Goal: Contribute content: Contribute content

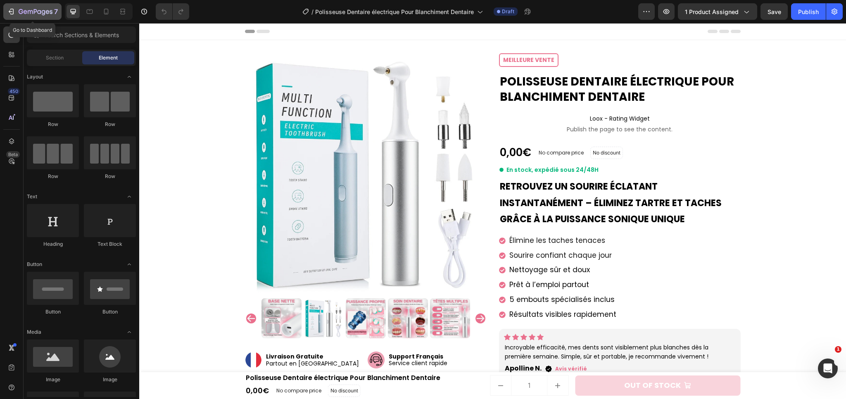
click at [53, 17] on button "7" at bounding box center [32, 11] width 58 height 17
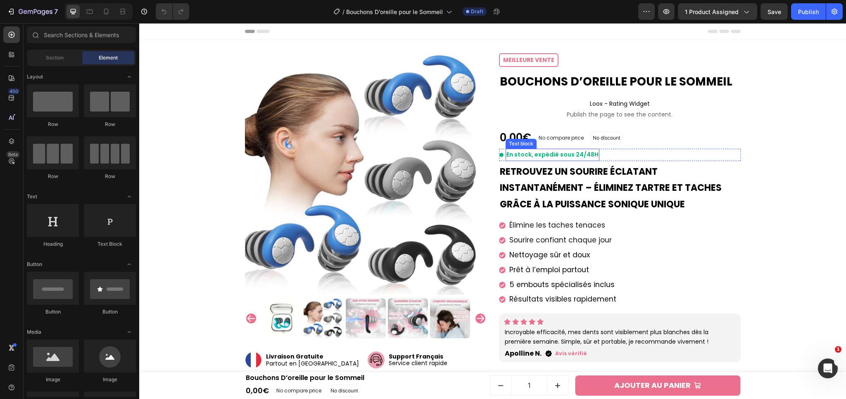
click at [542, 178] on h2 "Retrouvez un sourire éclatant instantanément – éliminez tartre et taches grâce …" at bounding box center [620, 188] width 242 height 51
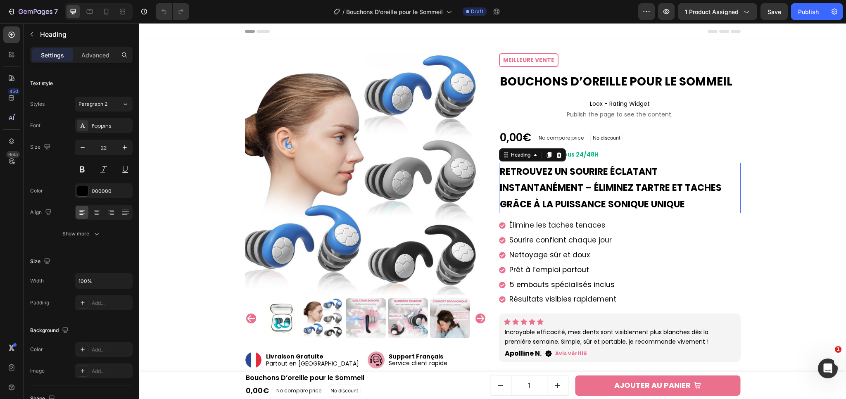
click at [542, 178] on h2 "Retrouvez un sourire éclatant instantanément – éliminez tartre et taches grâce …" at bounding box center [620, 188] width 242 height 51
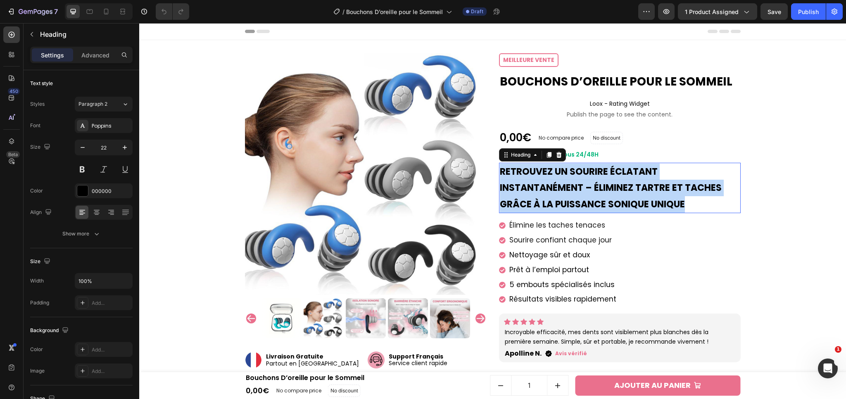
click at [542, 178] on p "Retrouvez un sourire éclatant instantanément – éliminez tartre et taches grâce …" at bounding box center [620, 188] width 240 height 49
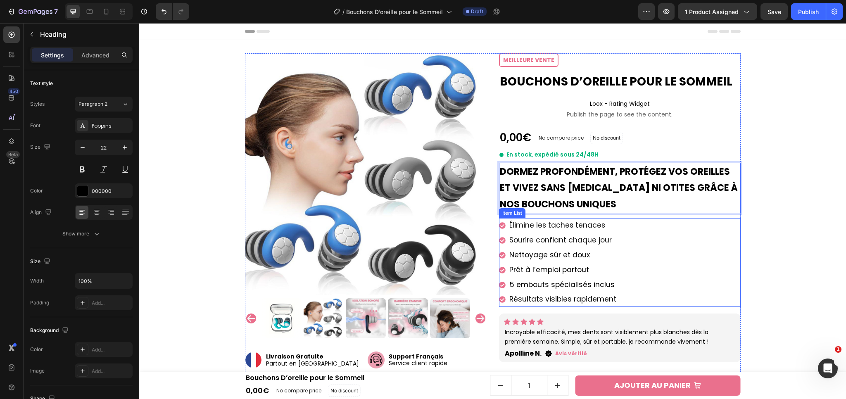
click at [577, 227] on span "​​Élimine les taches tenaces" at bounding box center [557, 225] width 96 height 10
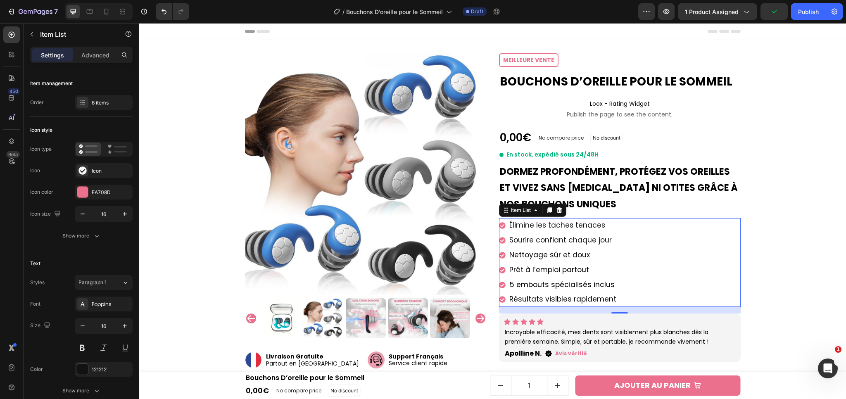
click at [553, 227] on span "​​Élimine les taches tenaces" at bounding box center [557, 225] width 96 height 10
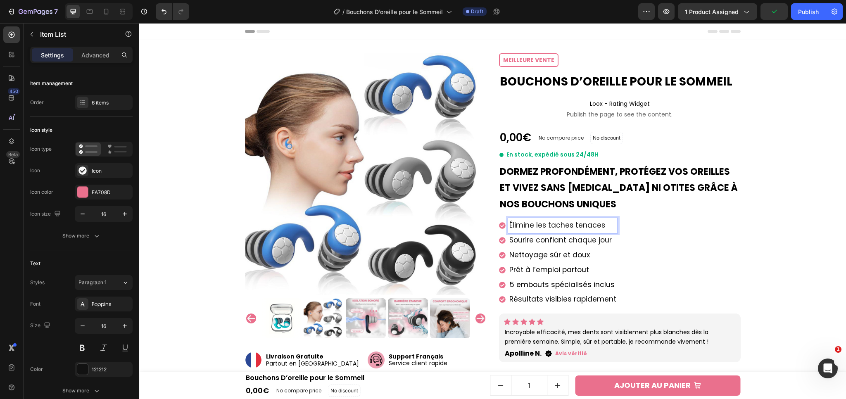
click at [547, 225] on span "​​Élimine les taches tenaces" at bounding box center [557, 225] width 96 height 10
click at [551, 241] on span "Sourire confiant chaque jour" at bounding box center [560, 240] width 102 height 10
click at [550, 240] on span "Sourire confiant chaque jour" at bounding box center [560, 240] width 102 height 10
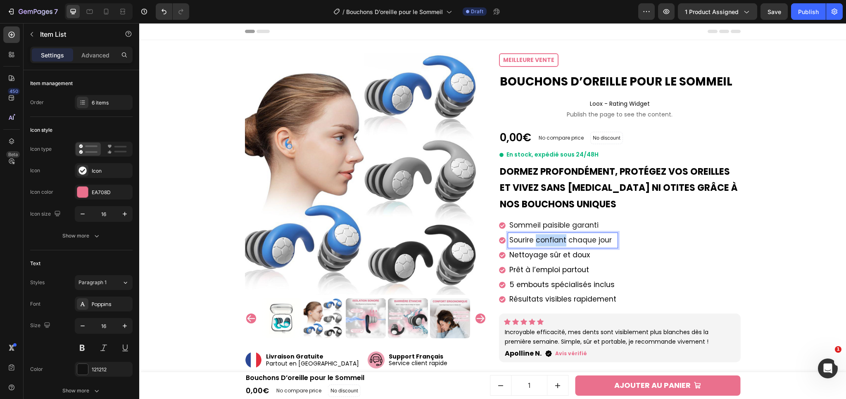
click at [550, 240] on span "Sourire confiant chaque jour" at bounding box center [560, 240] width 102 height 10
click at [543, 253] on span "Nettoyage sûr et doux" at bounding box center [549, 255] width 81 height 10
click at [548, 254] on span "Nettoyage sûr et doux" at bounding box center [549, 255] width 81 height 10
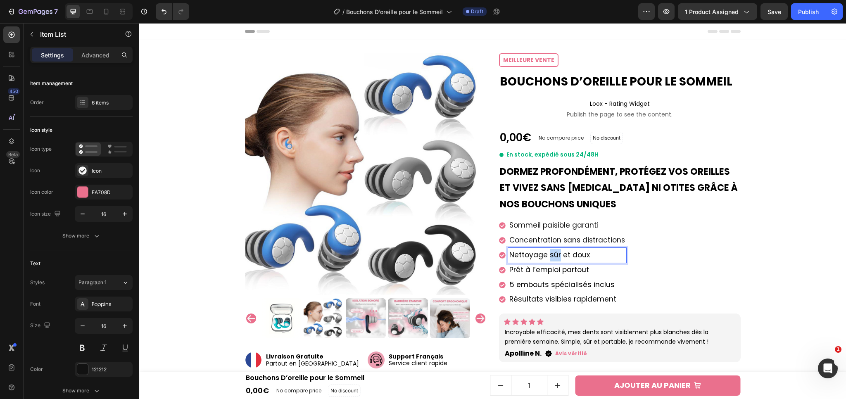
click at [548, 254] on span "Nettoyage sûr et doux" at bounding box center [549, 255] width 81 height 10
click at [545, 270] on span "Prêt à l’emploi partout" at bounding box center [549, 270] width 80 height 10
click at [539, 272] on span "Prêt à l’emploi partout" at bounding box center [549, 270] width 80 height 10
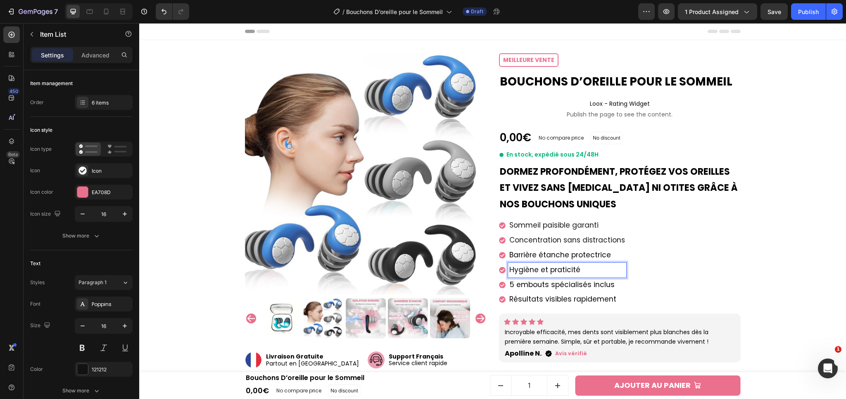
click at [553, 284] on span "5 embouts spécialisés inclus" at bounding box center [561, 285] width 105 height 10
click at [546, 283] on span "5 embouts spécialisés inclus" at bounding box center [561, 285] width 105 height 10
click at [541, 298] on span "Résultats visibles rapidement" at bounding box center [562, 299] width 107 height 10
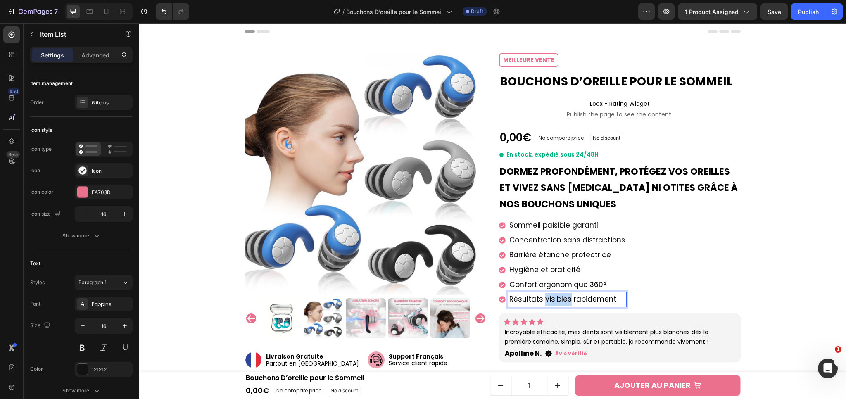
click at [541, 298] on span "Résultats visibles rapidement" at bounding box center [562, 299] width 107 height 10
click at [802, 279] on div "Product Images Image Livraison Gratuite Partout en [GEOGRAPHIC_DATA] Text block…" at bounding box center [492, 311] width 698 height 517
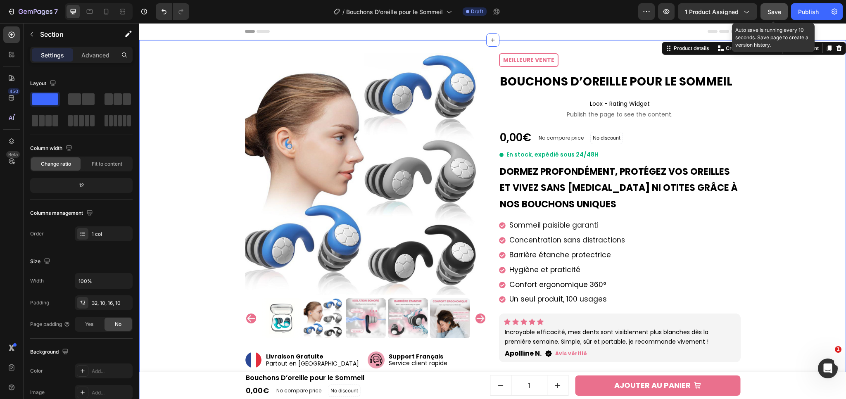
click at [767, 13] on span "Save" at bounding box center [774, 11] width 14 height 7
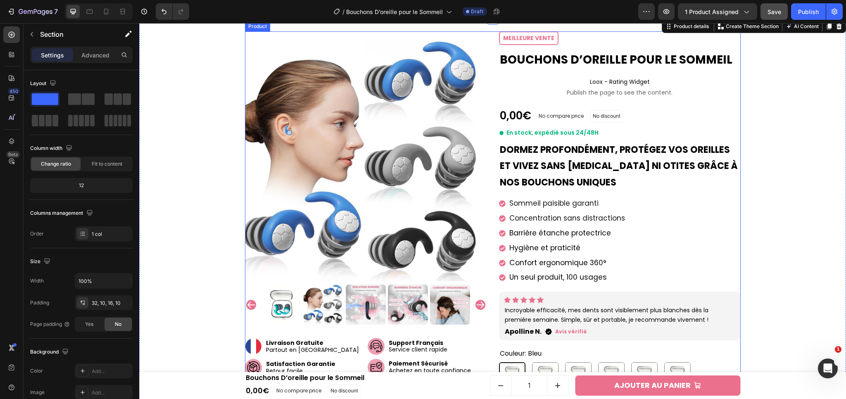
scroll to position [126, 0]
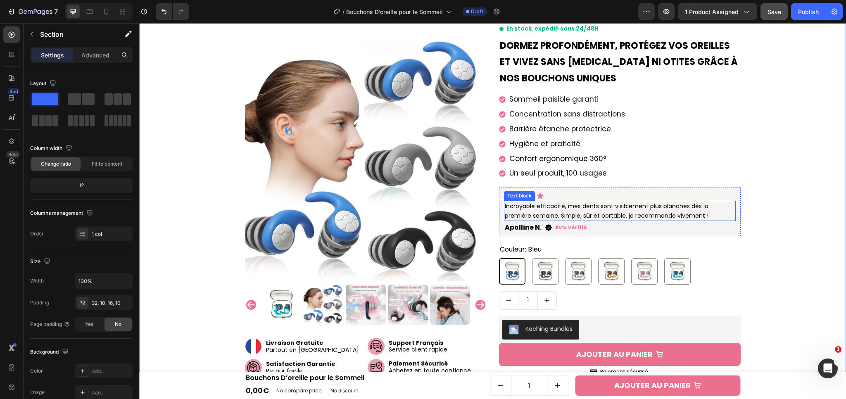
click at [536, 208] on p "Incroyable efficacité, mes dents sont visiblement plus blanches dès la première…" at bounding box center [620, 211] width 230 height 19
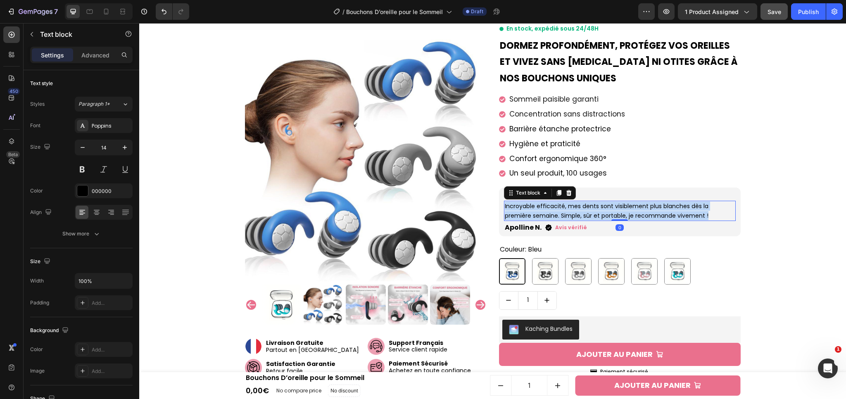
click at [536, 208] on p "Incroyable efficacité, mes dents sont visiblement plus blanches dès la première…" at bounding box center [620, 211] width 230 height 19
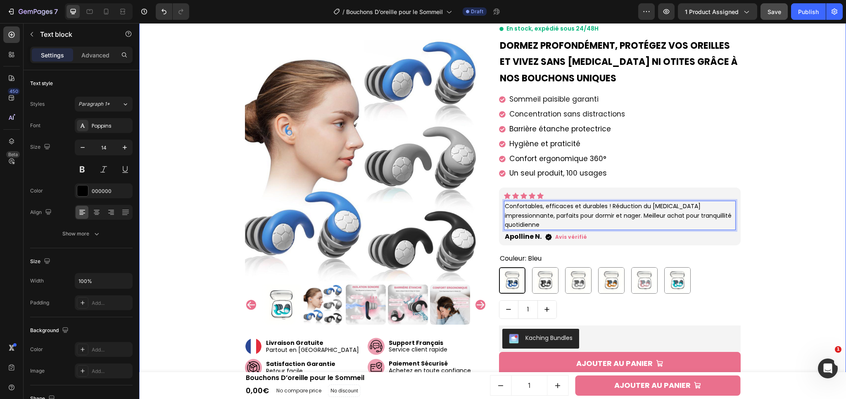
click at [752, 253] on div "Product Images Image Livraison Gratuite Partout en [GEOGRAPHIC_DATA] Text block…" at bounding box center [492, 199] width 698 height 544
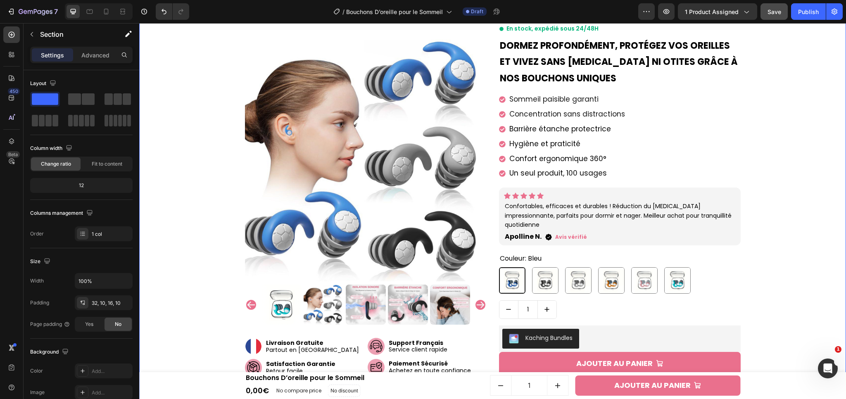
click at [752, 253] on div "Product Images Image Livraison Gratuite Partout en [GEOGRAPHIC_DATA] Text block…" at bounding box center [492, 199] width 698 height 544
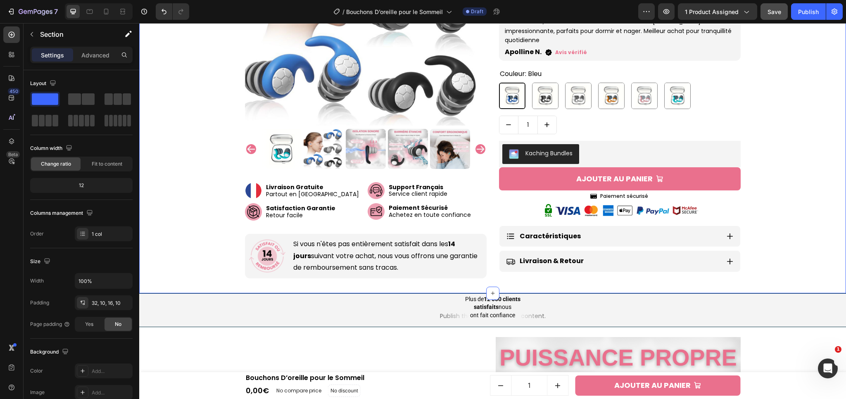
scroll to position [318, 0]
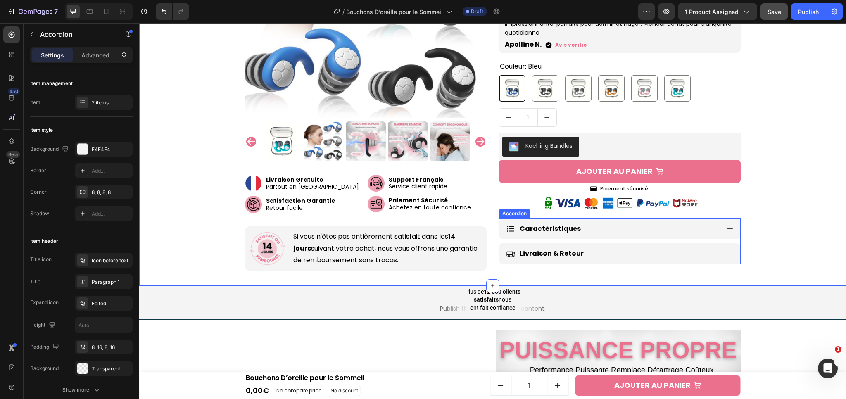
click at [727, 221] on div "Caractéristiques" at bounding box center [619, 228] width 241 height 21
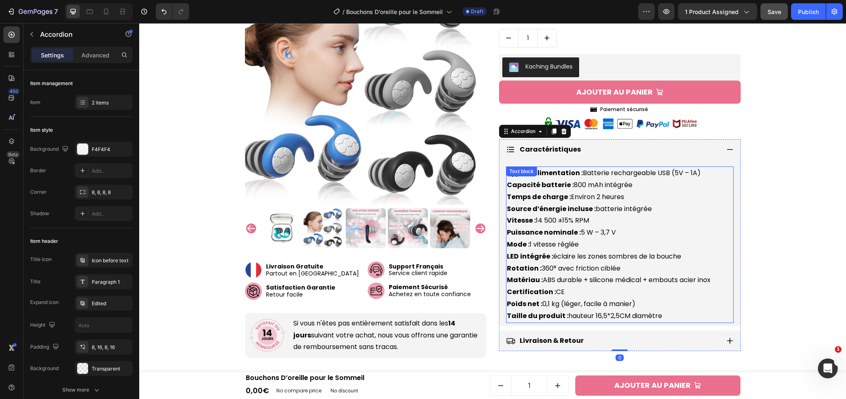
scroll to position [405, 0]
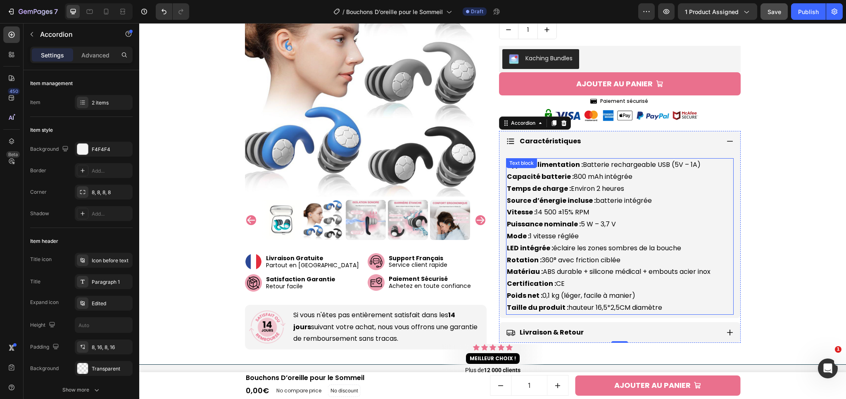
click at [526, 207] on strong "Vitesse :" at bounding box center [521, 211] width 29 height 9
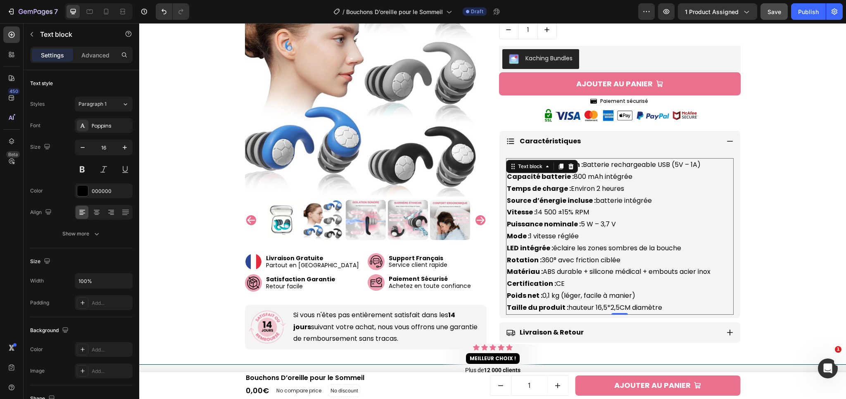
click at [524, 194] on p "Type d’alimentation : Batterie rechargeable USB (5V – 1A) Capacité batterie : 8…" at bounding box center [620, 236] width 226 height 154
click at [517, 182] on p "Type d’alimentation : Batterie rechargeable USB (5V – 1A) Capacité batterie : 8…" at bounding box center [620, 236] width 226 height 154
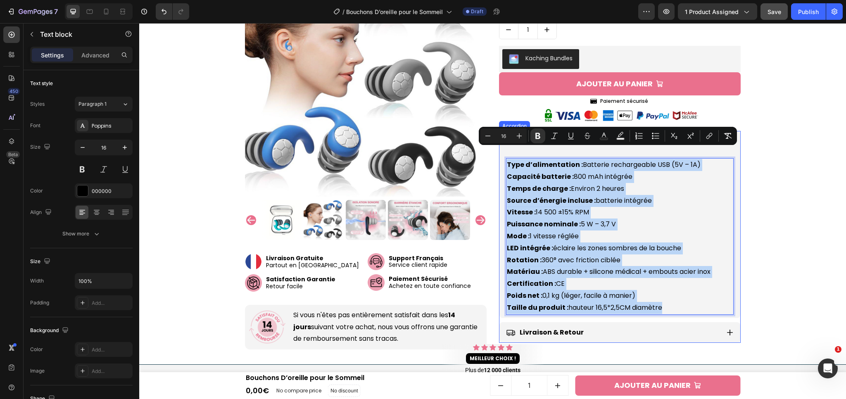
drag, startPoint x: 505, startPoint y: 154, endPoint x: 654, endPoint y: 304, distance: 211.4
click at [654, 304] on div "Type d’alimentation : Batterie rechargeable USB (5V – 1A) Capacité batterie : 8…" at bounding box center [619, 235] width 241 height 166
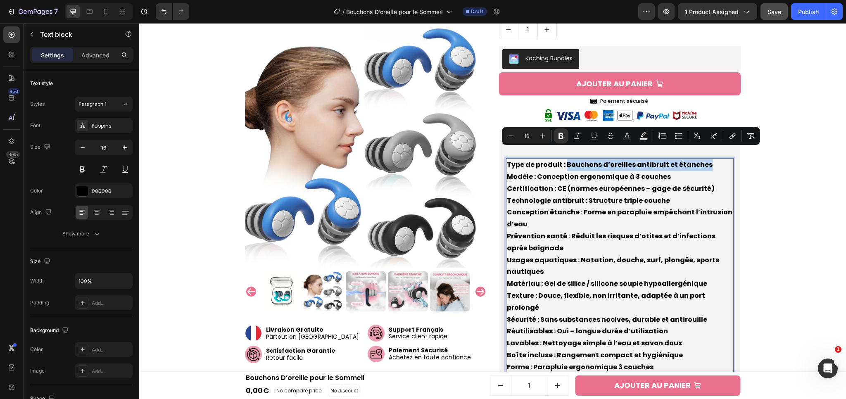
drag, startPoint x: 561, startPoint y: 154, endPoint x: 705, endPoint y: 154, distance: 144.1
click at [705, 159] on p "Type de produit : Bouchons d’oreilles antibruit et étanches Modèle : Conception…" at bounding box center [620, 272] width 226 height 226
click at [564, 136] on icon "Editor contextual toolbar" at bounding box center [561, 136] width 8 height 8
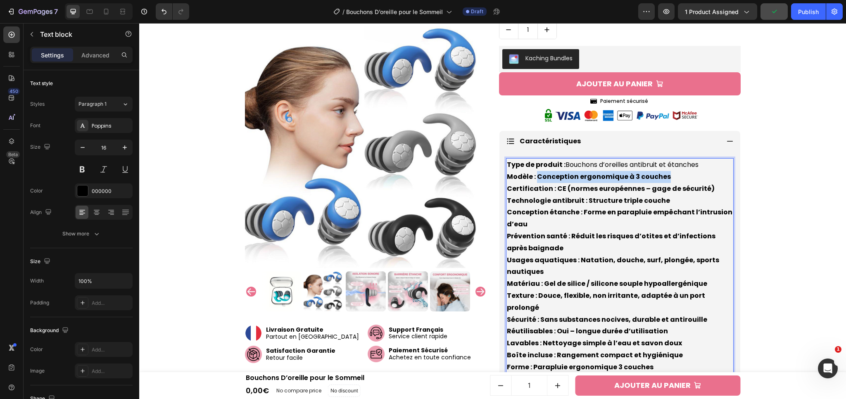
drag, startPoint x: 533, startPoint y: 164, endPoint x: 667, endPoint y: 169, distance: 134.3
click at [667, 169] on p "Type de produit : Bouchons d’oreilles antibruit et étanches Modèle : Conception…" at bounding box center [620, 272] width 226 height 226
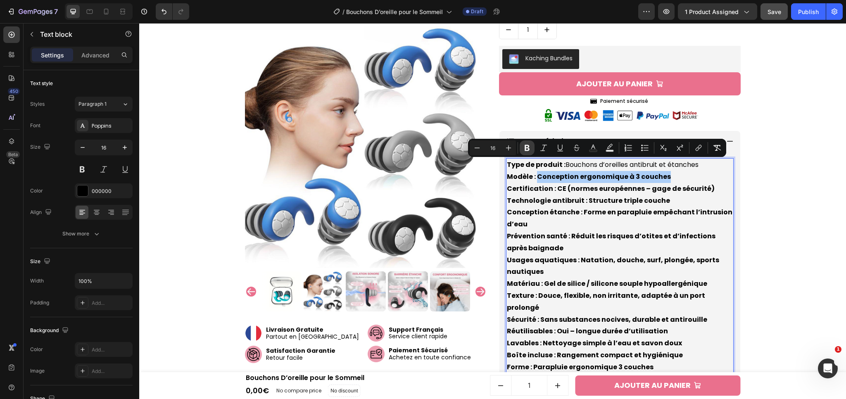
click at [523, 145] on icon "Editor contextual toolbar" at bounding box center [527, 148] width 8 height 8
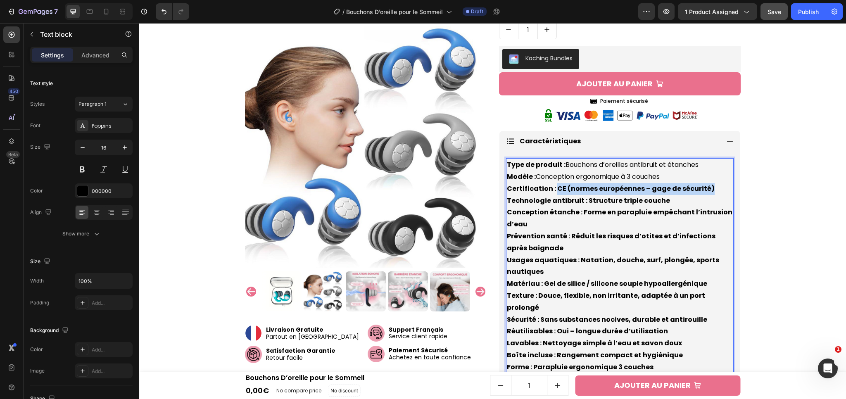
drag, startPoint x: 551, startPoint y: 176, endPoint x: 704, endPoint y: 178, distance: 153.2
click at [704, 178] on p "Type de produit : Bouchons d’oreilles antibruit et étanches Modèle : Conception…" at bounding box center [620, 272] width 226 height 226
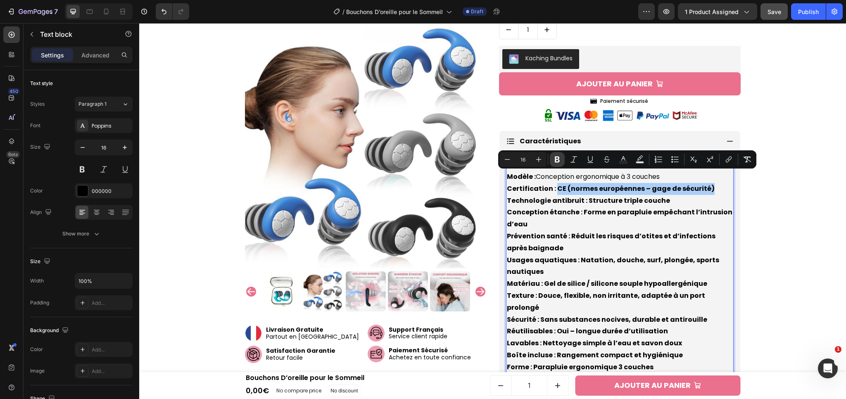
click at [560, 163] on icon "Editor contextual toolbar" at bounding box center [557, 159] width 8 height 8
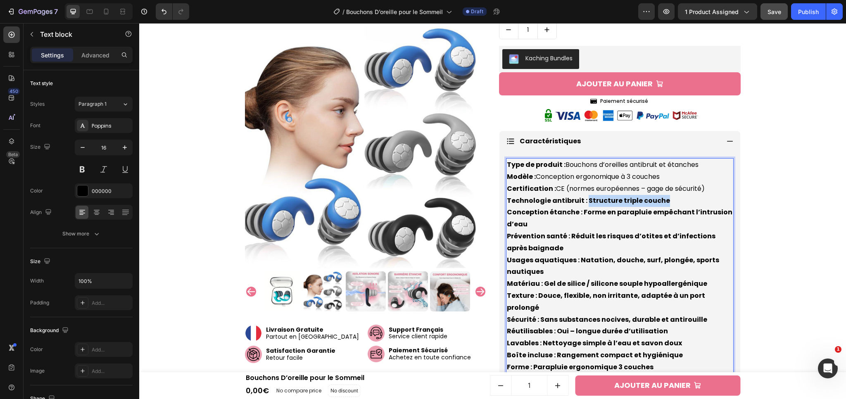
drag, startPoint x: 581, startPoint y: 189, endPoint x: 662, endPoint y: 192, distance: 80.6
click at [662, 192] on p "Type de produit : Bouchons d’oreilles antibruit et étanches Modèle : Conception…" at bounding box center [620, 272] width 226 height 226
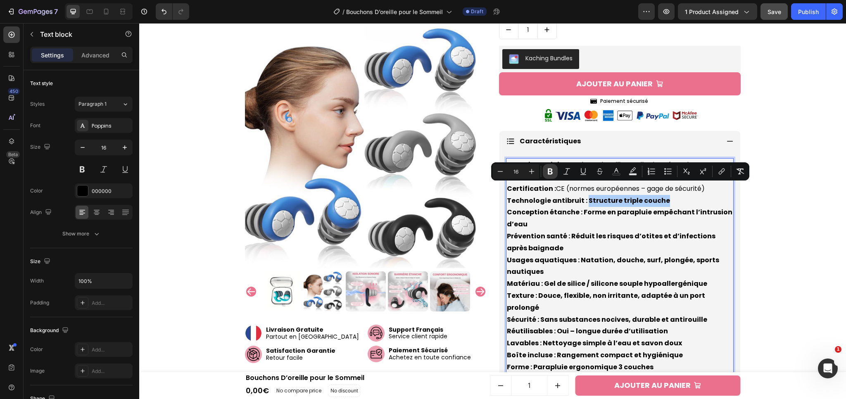
click at [551, 172] on icon "Editor contextual toolbar" at bounding box center [550, 171] width 5 height 6
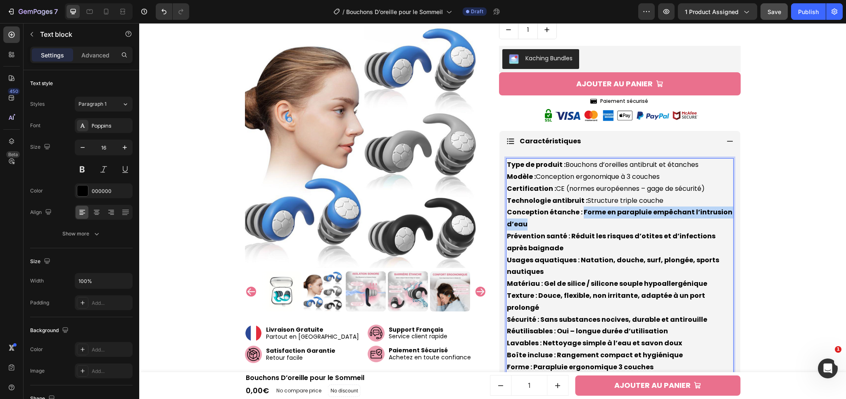
drag, startPoint x: 576, startPoint y: 202, endPoint x: 580, endPoint y: 211, distance: 10.1
click at [580, 211] on p "Type de produit : Bouchons d’oreilles antibruit et étanches Modèle : Conception…" at bounding box center [620, 272] width 226 height 226
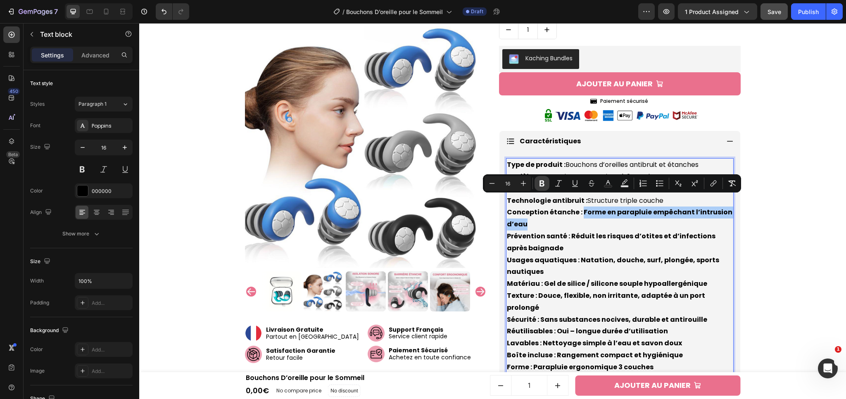
click at [543, 183] on icon "Editor contextual toolbar" at bounding box center [541, 183] width 5 height 6
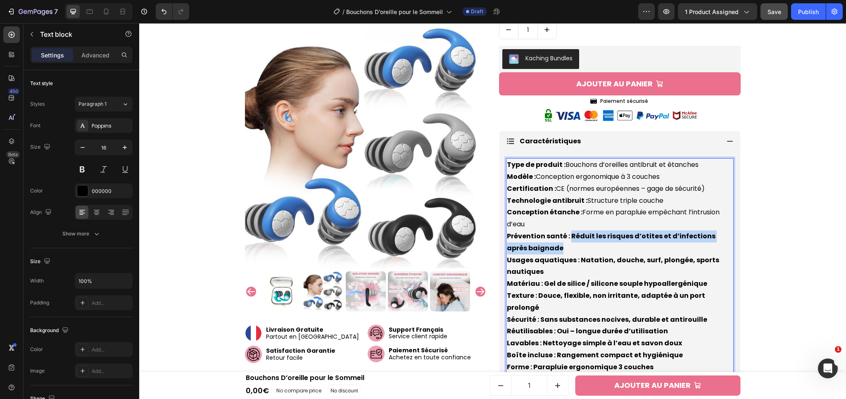
drag, startPoint x: 565, startPoint y: 224, endPoint x: 572, endPoint y: 235, distance: 13.5
click at [572, 235] on p "Type de produit : Bouchons d’oreilles antibruit et étanches Modèle : Conception…" at bounding box center [620, 272] width 226 height 226
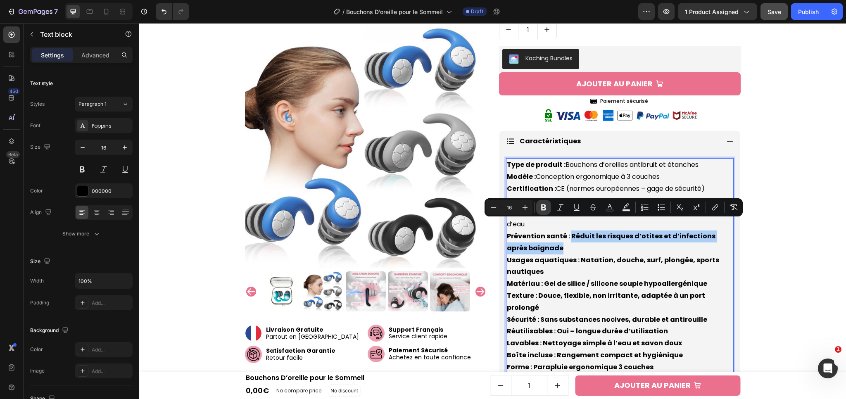
click at [544, 207] on icon "Editor contextual toolbar" at bounding box center [543, 207] width 5 height 6
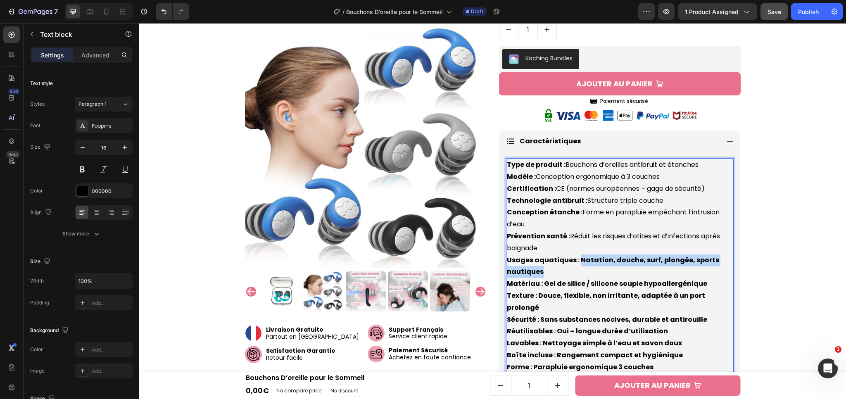
drag, startPoint x: 573, startPoint y: 248, endPoint x: 574, endPoint y: 257, distance: 8.7
click at [574, 257] on p "Type de produit : Bouchons d’oreilles antibruit et étanches Modèle : Conception…" at bounding box center [620, 272] width 226 height 226
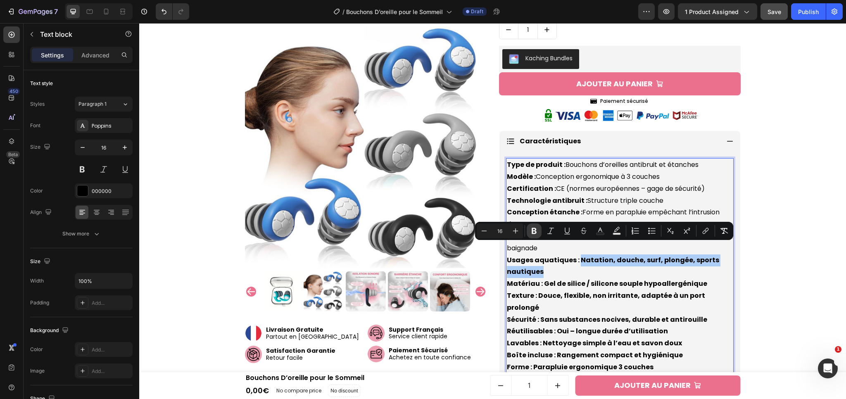
click at [536, 232] on icon "Editor contextual toolbar" at bounding box center [534, 231] width 8 height 8
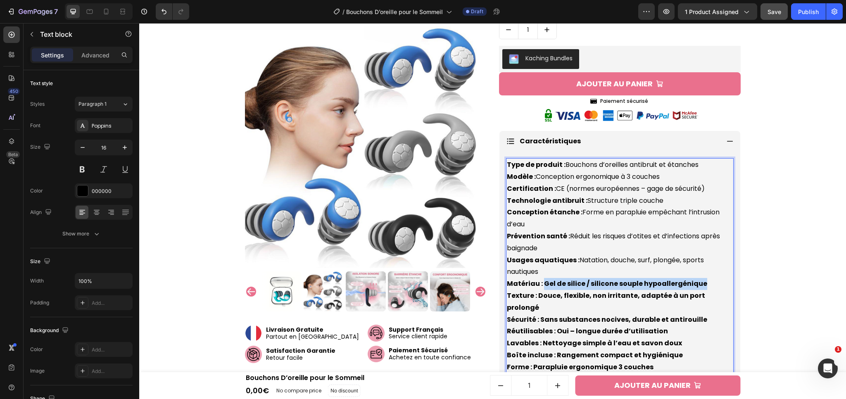
drag, startPoint x: 541, startPoint y: 273, endPoint x: 701, endPoint y: 272, distance: 160.6
click at [701, 272] on p "Type de produit : Bouchons d’oreilles antibruit et étanches Modèle : Conception…" at bounding box center [620, 272] width 226 height 226
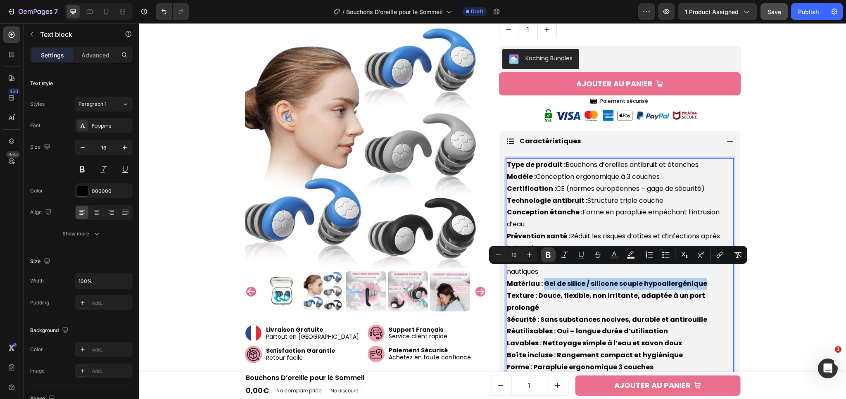
click at [551, 254] on icon "Editor contextual toolbar" at bounding box center [548, 255] width 8 height 8
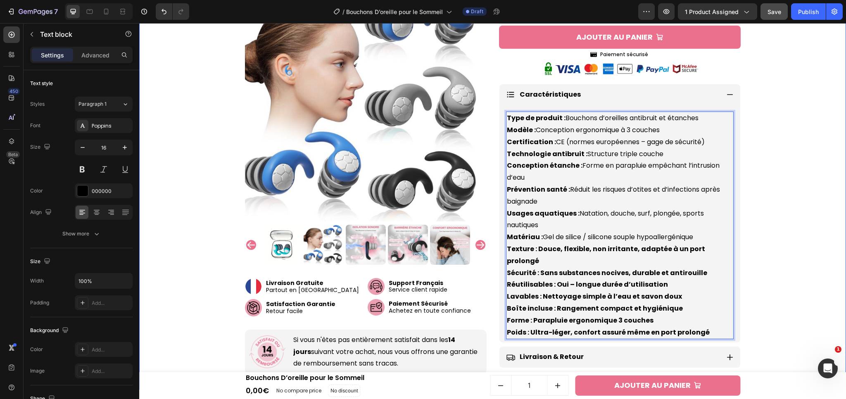
scroll to position [456, 0]
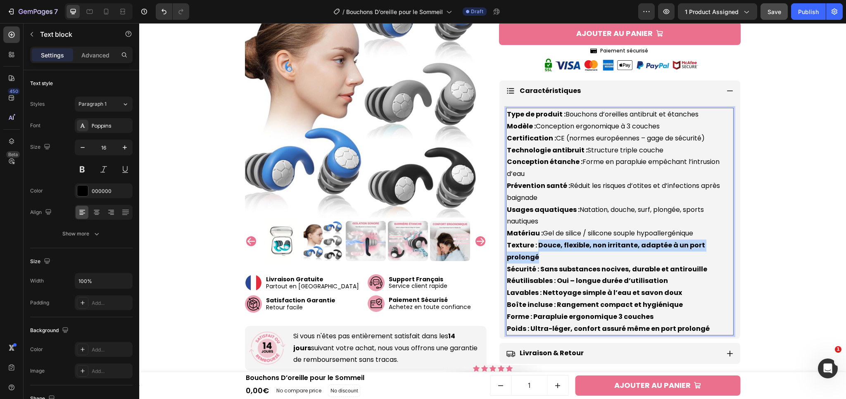
drag, startPoint x: 535, startPoint y: 234, endPoint x: 723, endPoint y: 234, distance: 188.7
click at [705, 240] on strong "Texture : Douce, flexible, non irritante, adaptée à un port prolongé" at bounding box center [606, 250] width 198 height 21
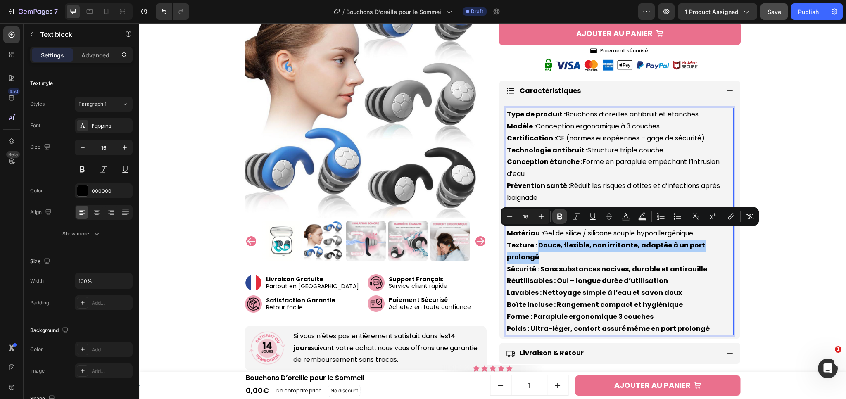
click at [562, 220] on icon "Editor contextual toolbar" at bounding box center [559, 216] width 8 height 8
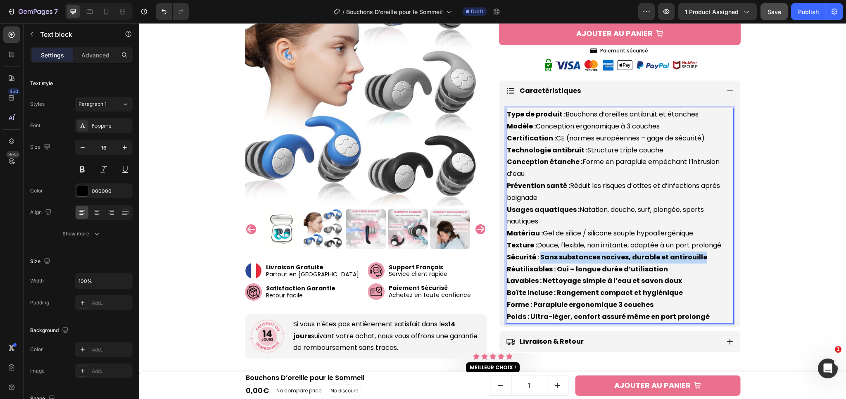
drag, startPoint x: 537, startPoint y: 247, endPoint x: 695, endPoint y: 246, distance: 158.6
click at [695, 252] on strong "Sécurité : Sans substances nocives, durable et antirouille" at bounding box center [607, 256] width 200 height 9
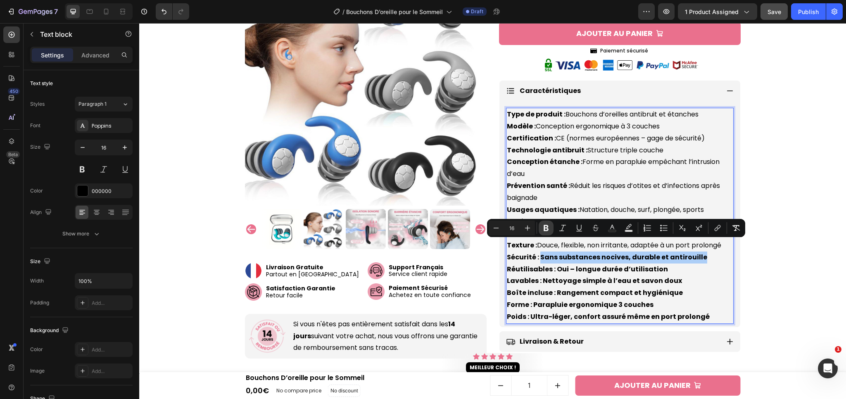
click at [541, 232] on button "Bold" at bounding box center [545, 228] width 15 height 15
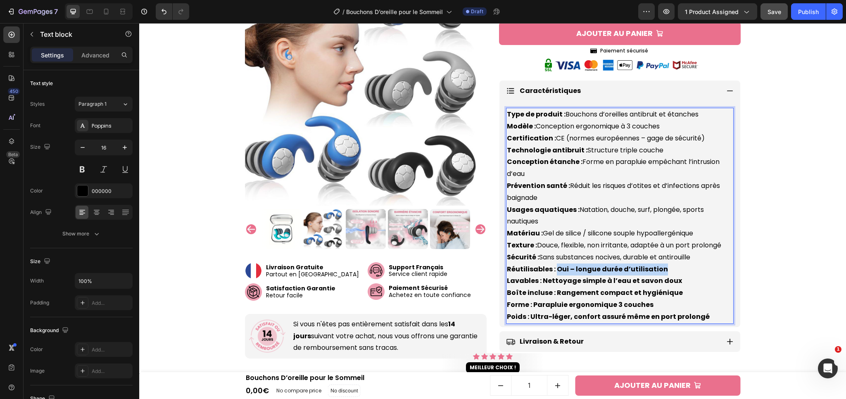
drag, startPoint x: 552, startPoint y: 259, endPoint x: 665, endPoint y: 259, distance: 113.6
click at [665, 259] on p "Type de produit : Bouchons d’oreilles antibruit et étanches Modèle : Conception…" at bounding box center [620, 216] width 226 height 214
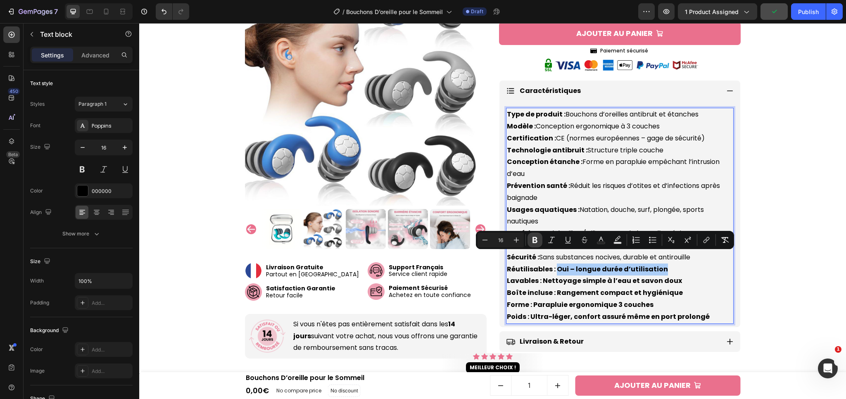
click at [540, 241] on button "Bold" at bounding box center [534, 239] width 15 height 15
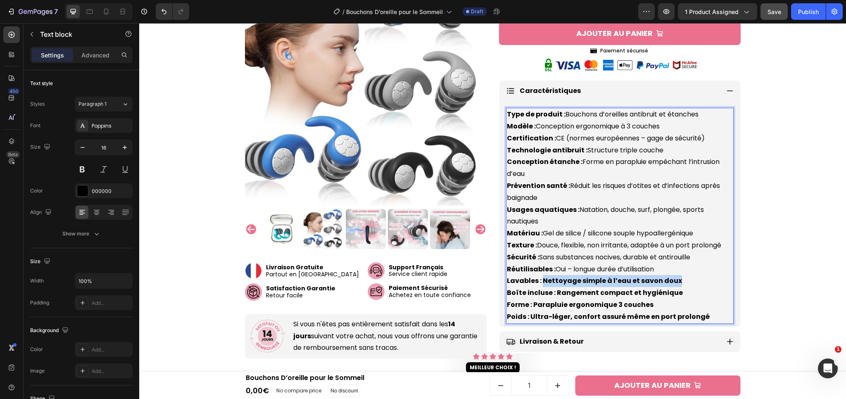
drag, startPoint x: 538, startPoint y: 269, endPoint x: 672, endPoint y: 271, distance: 133.8
click at [672, 271] on p "Type de produit : Bouchons d’oreilles antibruit et étanches Modèle : Conception…" at bounding box center [620, 216] width 226 height 214
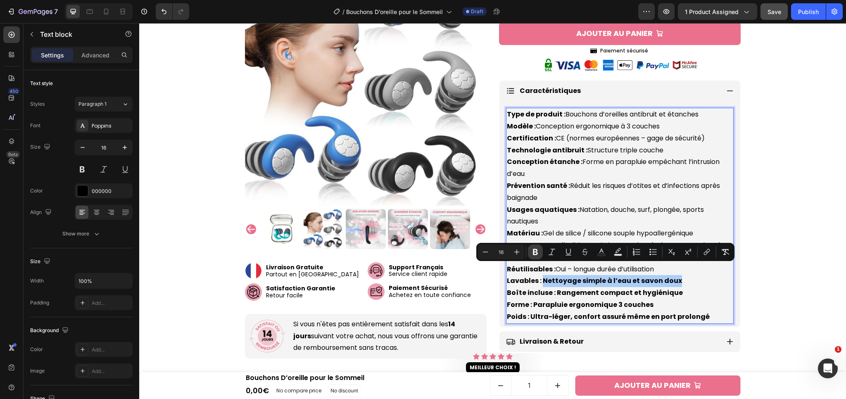
click at [538, 252] on icon "Editor contextual toolbar" at bounding box center [535, 252] width 8 height 8
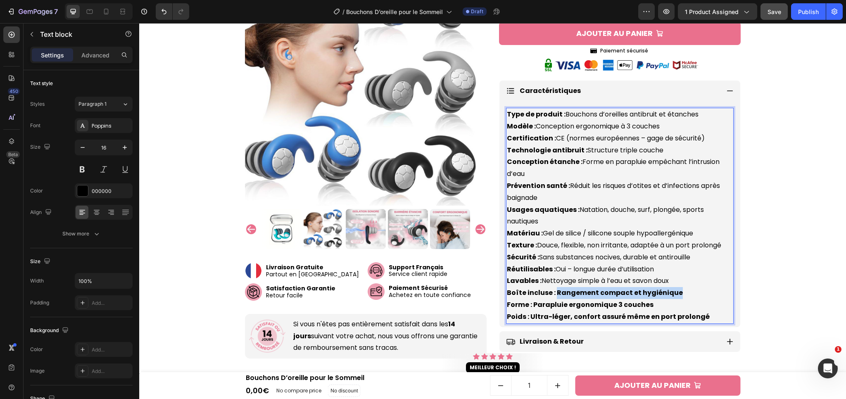
drag, startPoint x: 552, startPoint y: 280, endPoint x: 679, endPoint y: 287, distance: 127.7
click at [679, 287] on p "Type de produit : Bouchons d’oreilles antibruit et étanches Modèle : Conception…" at bounding box center [620, 216] width 226 height 214
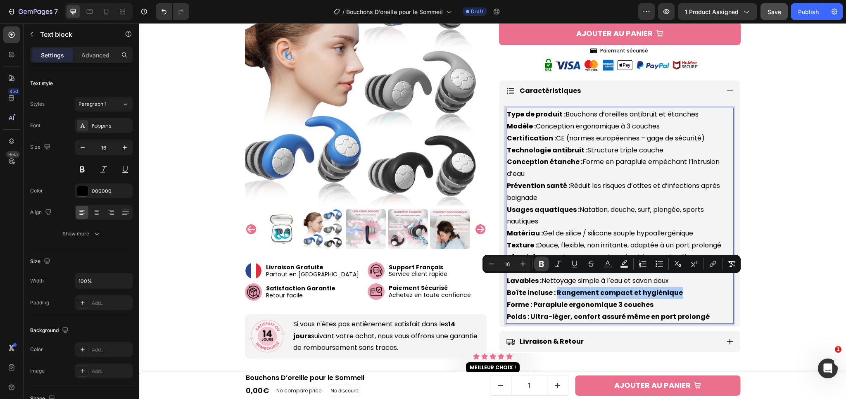
click at [541, 266] on icon "Editor contextual toolbar" at bounding box center [541, 264] width 5 height 6
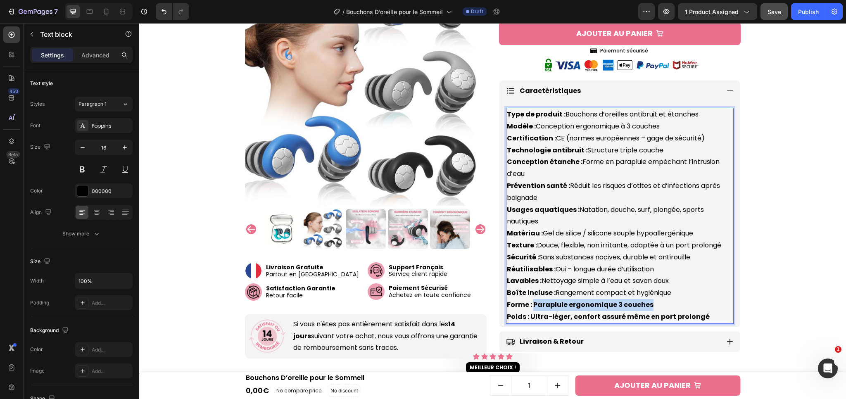
drag, startPoint x: 529, startPoint y: 293, endPoint x: 651, endPoint y: 296, distance: 122.3
click at [651, 296] on p "Type de produit : Bouchons d’oreilles antibruit et étanches Modèle : Conception…" at bounding box center [620, 216] width 226 height 214
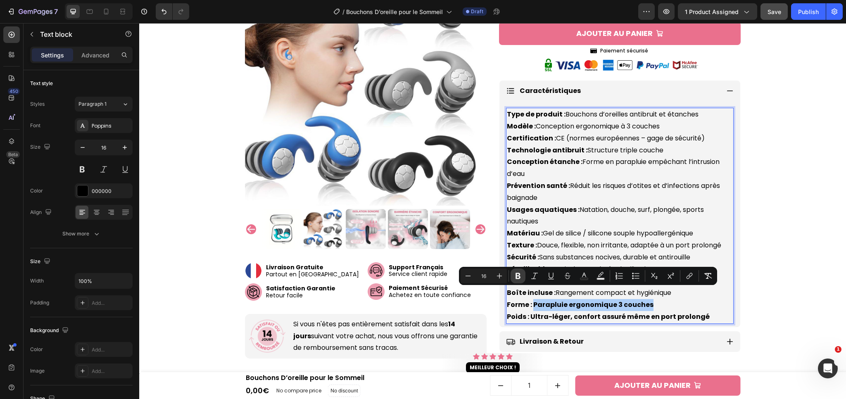
click at [512, 274] on button "Bold" at bounding box center [517, 275] width 15 height 15
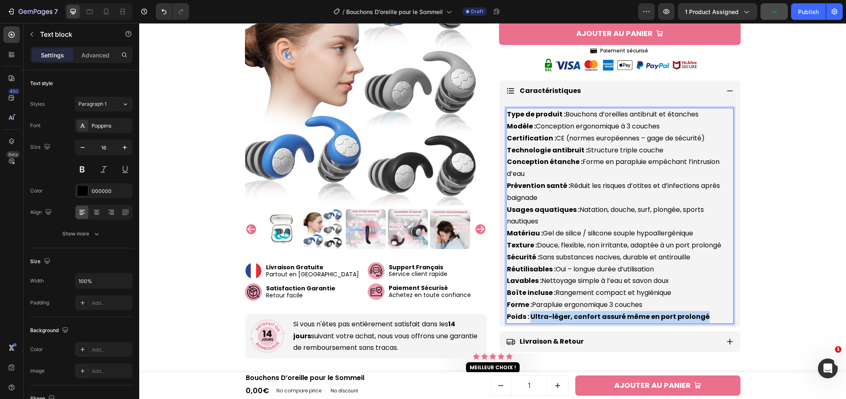
drag, startPoint x: 527, startPoint y: 305, endPoint x: 691, endPoint y: 311, distance: 164.0
click at [691, 311] on div "Type de produit : Bouchons d’oreilles antibruit et étanches Modèle : Conception…" at bounding box center [620, 216] width 228 height 216
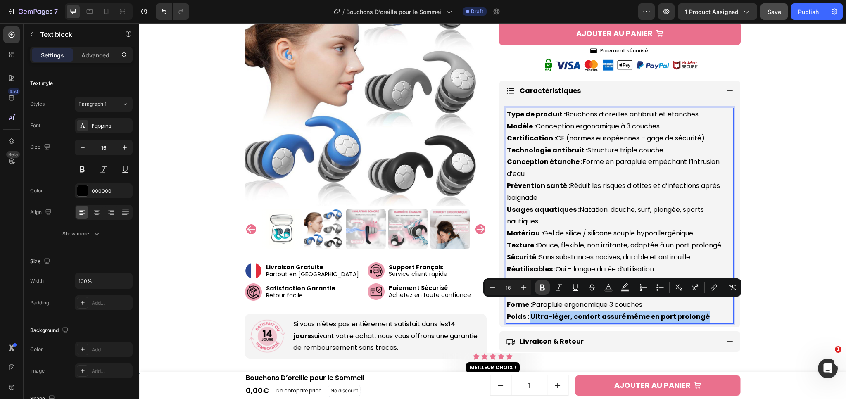
click at [543, 286] on icon "Editor contextual toolbar" at bounding box center [542, 288] width 5 height 6
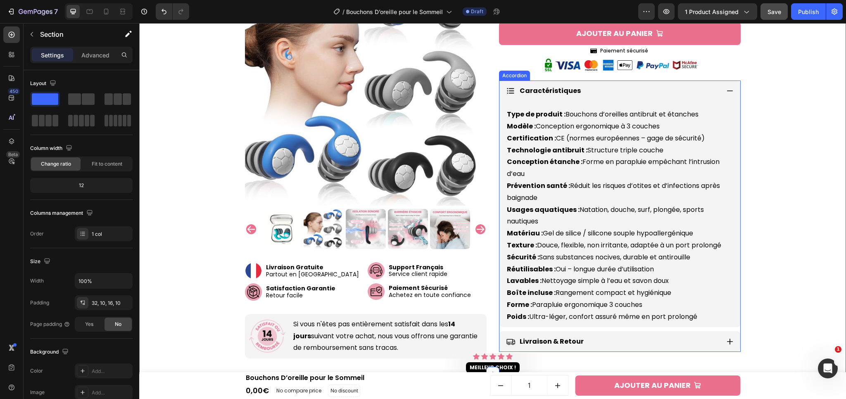
click at [726, 87] on icon at bounding box center [729, 90] width 7 height 7
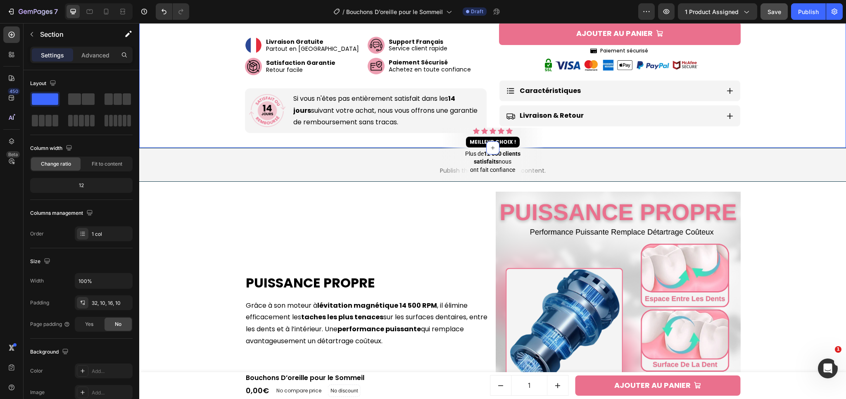
click at [768, 14] on span "Save" at bounding box center [774, 11] width 14 height 7
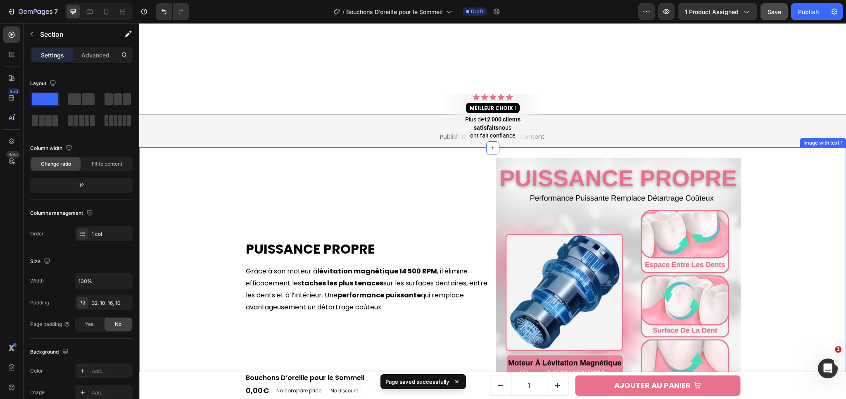
scroll to position [587, 0]
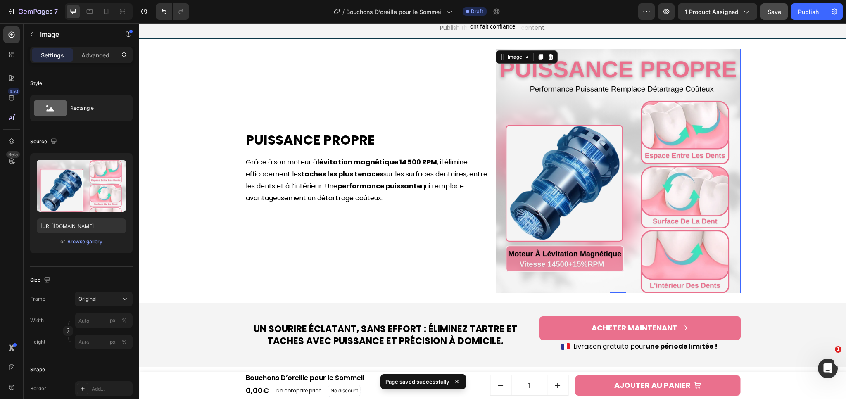
click at [624, 182] on img at bounding box center [618, 171] width 245 height 245
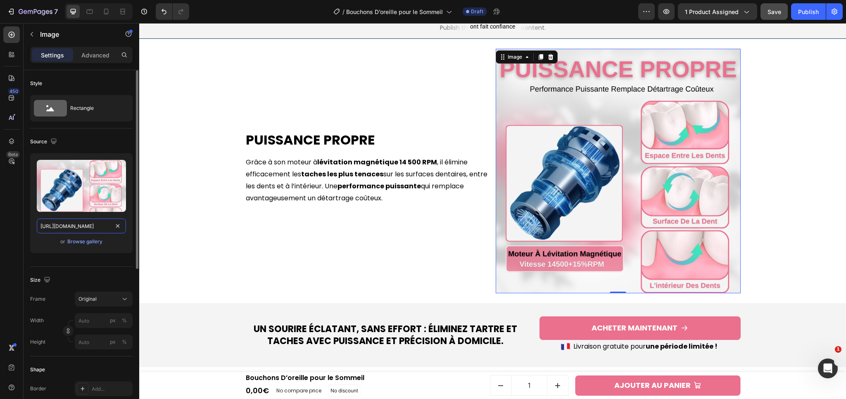
click at [69, 224] on input "[URL][DOMAIN_NAME]" at bounding box center [81, 225] width 89 height 15
paste input "9be8e708-5000-4de2-ad4d-4b8803c4c1a1.png?v=17589010"
type input "[URL][DOMAIN_NAME]"
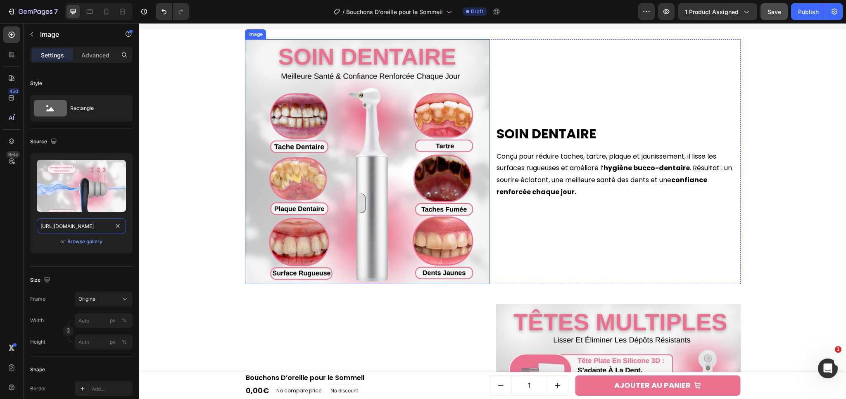
scroll to position [925, 0]
click at [339, 215] on img at bounding box center [367, 161] width 245 height 245
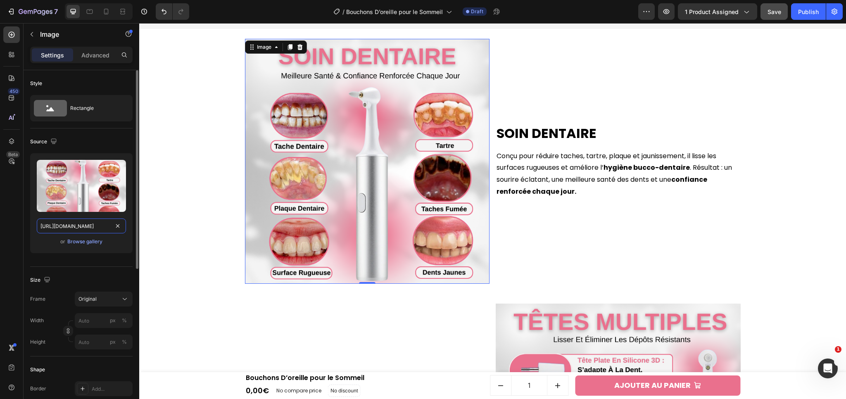
click at [61, 227] on input "[URL][DOMAIN_NAME]" at bounding box center [81, 225] width 89 height 15
paste input "5edfcce5-6c66-4b5a-aecf-725c91c6422b.png?v=1758901026"
type input "[URL][DOMAIN_NAME]"
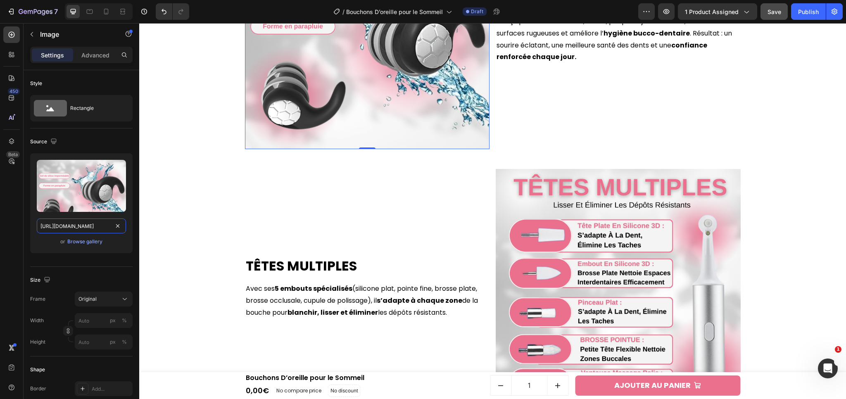
scroll to position [1129, 0]
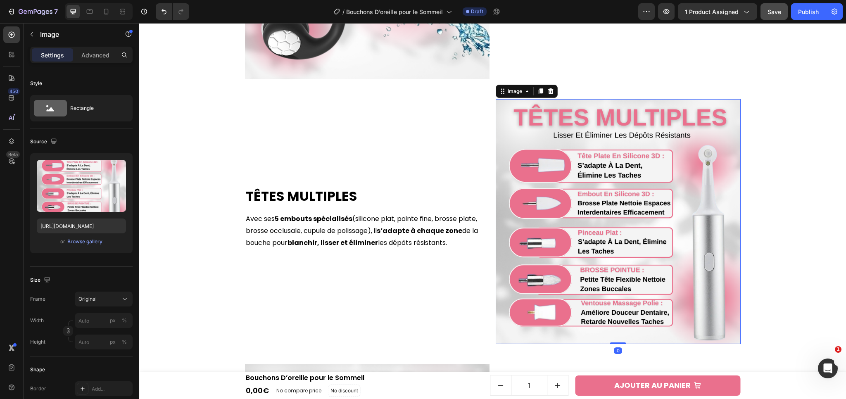
click at [671, 210] on img at bounding box center [618, 221] width 245 height 245
click at [70, 225] on input "[URL][DOMAIN_NAME]" at bounding box center [81, 225] width 89 height 15
paste input "1e0f9459-c498-432c-b6ef-190894aebbdb.png?v=17589010"
type input "[URL][DOMAIN_NAME]"
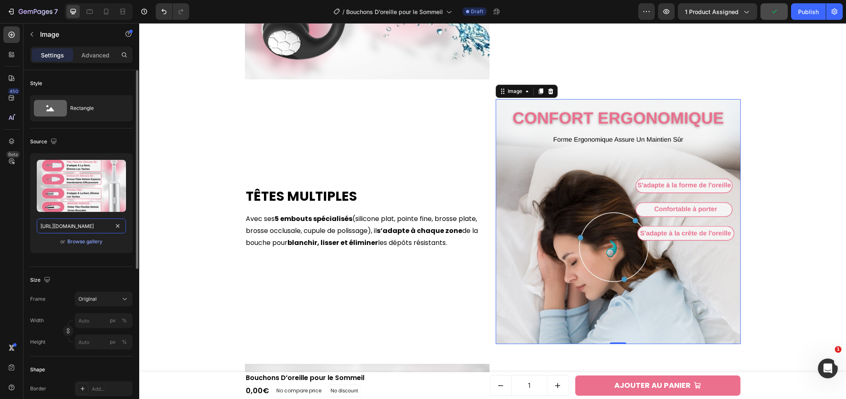
scroll to position [0, 216]
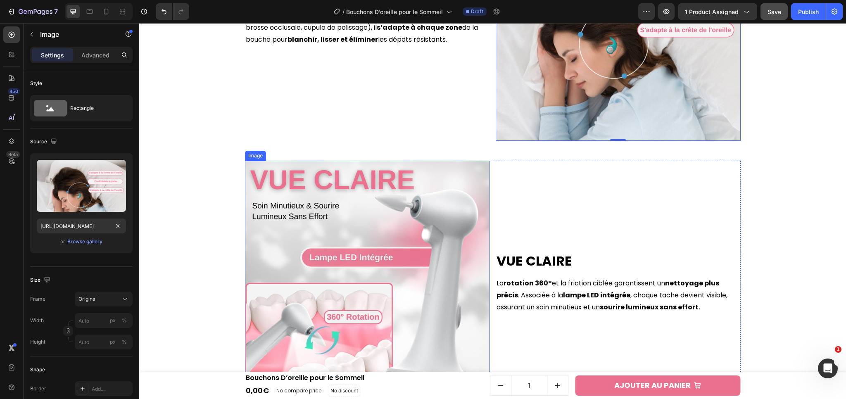
click at [368, 268] on img at bounding box center [367, 283] width 245 height 245
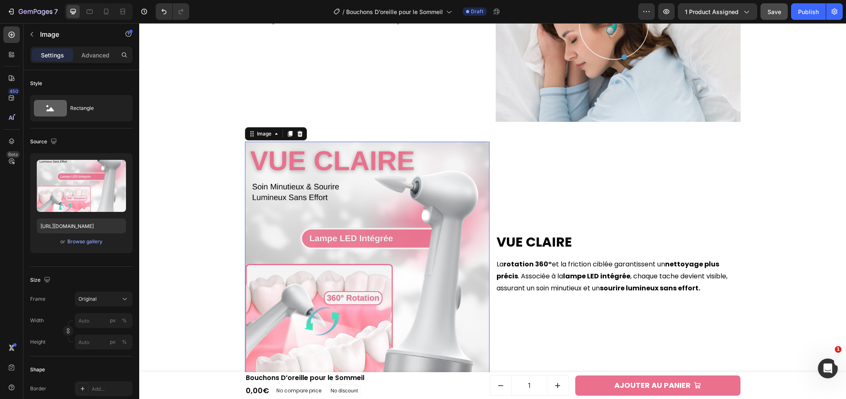
scroll to position [1464, 0]
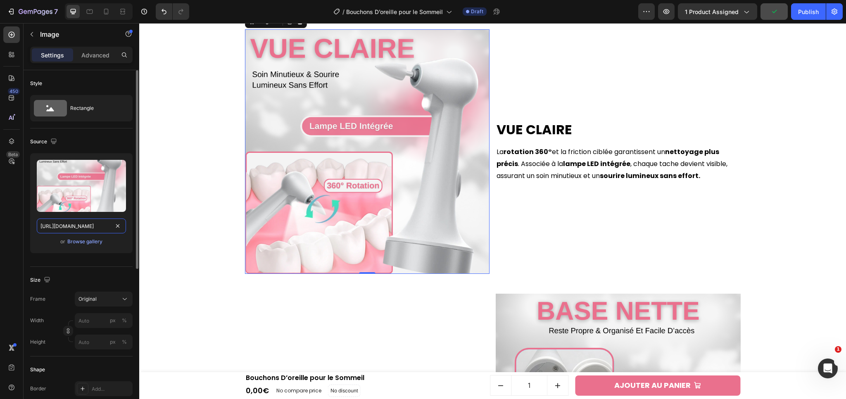
click at [73, 230] on input "[URL][DOMAIN_NAME]" at bounding box center [81, 225] width 89 height 15
paste input "3ae1d9b8-f5a3-4d25-a107-63f7398e2b81.png?v=1758901026"
type input "[URL][DOMAIN_NAME]"
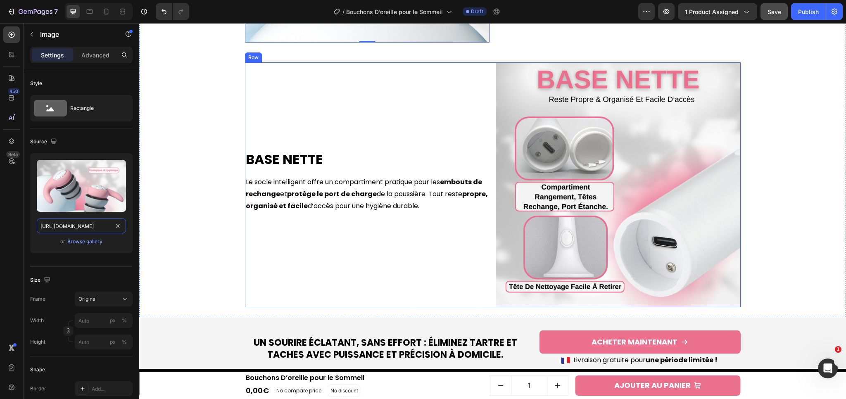
scroll to position [1754, 0]
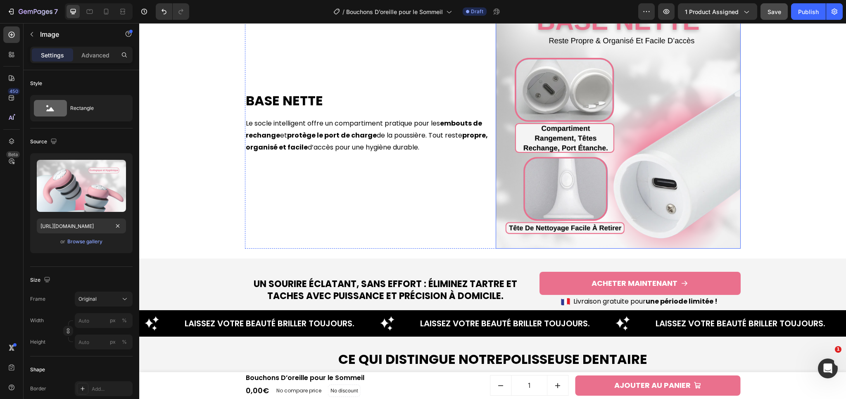
click at [615, 150] on img at bounding box center [618, 126] width 245 height 245
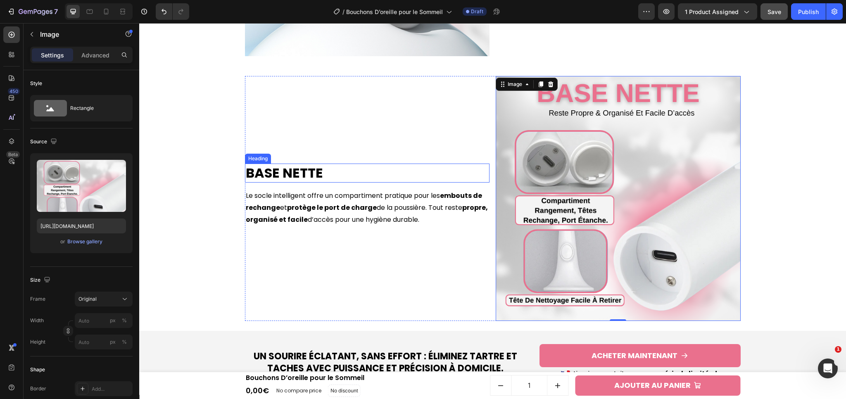
scroll to position [1681, 0]
click at [76, 227] on input "[URL][DOMAIN_NAME]" at bounding box center [81, 225] width 89 height 15
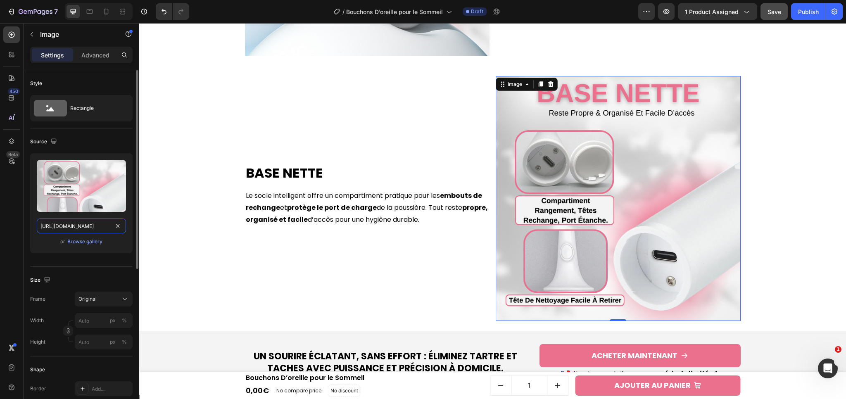
paste input "f6513918-dbbf-49b1-b56c-ee51d4679814.png?v=1758901026"
type input "[URL][DOMAIN_NAME]"
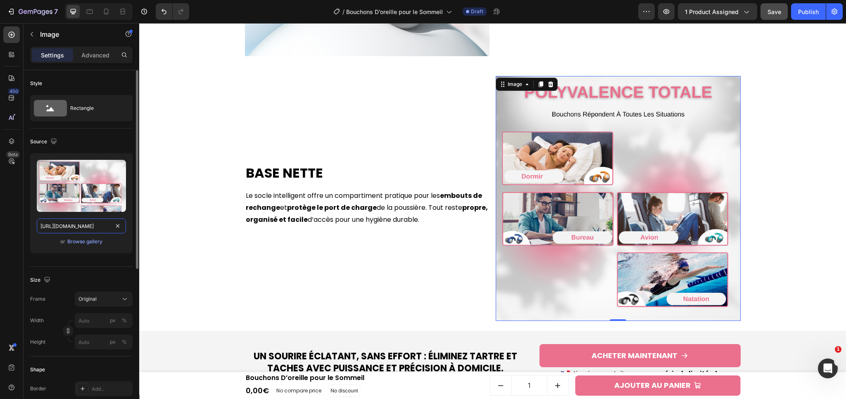
scroll to position [0, 213]
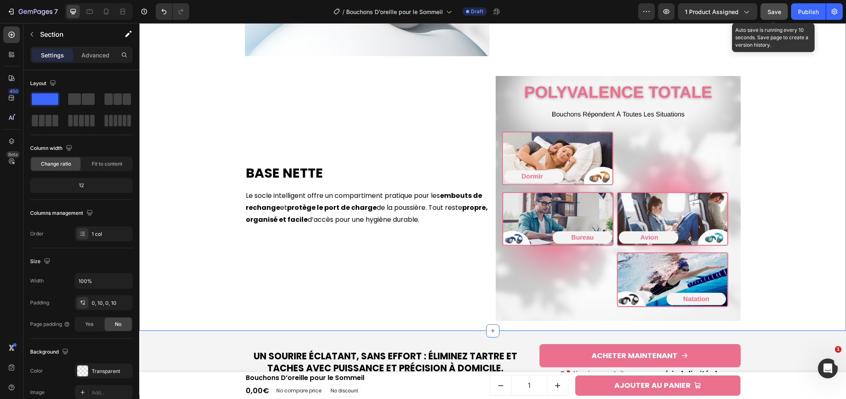
click at [770, 14] on span "Save" at bounding box center [774, 11] width 14 height 7
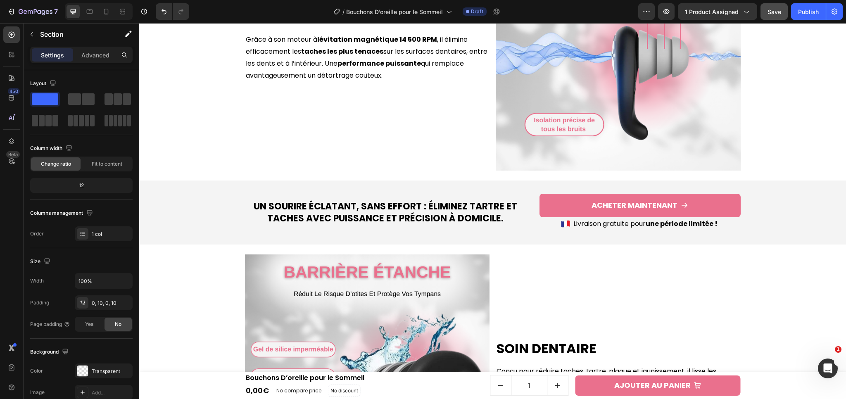
scroll to position [784, 0]
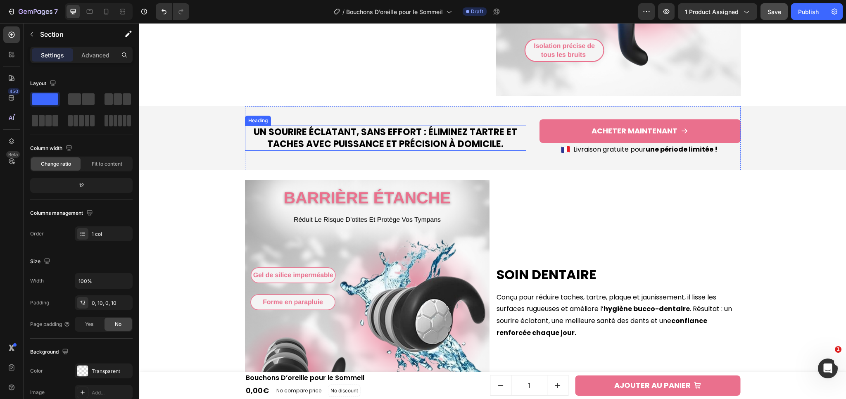
click at [359, 132] on h2 "Un sourire éclatant, sans effort : éliminez tartre et taches avec puissance et …" at bounding box center [385, 138] width 281 height 25
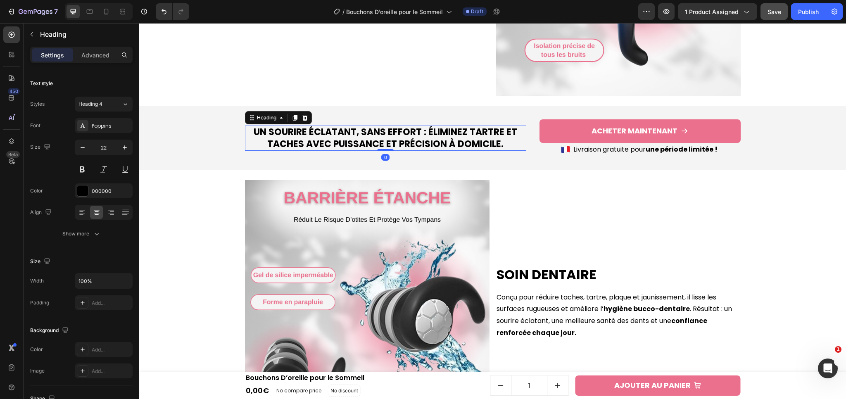
scroll to position [778, 0]
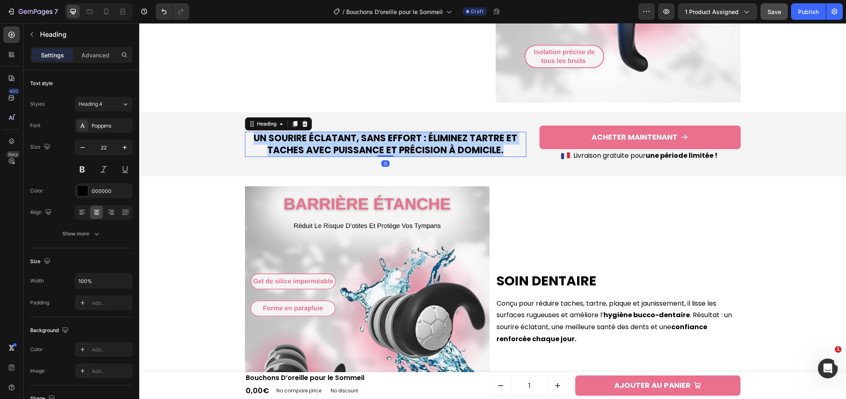
click at [359, 133] on p "Un sourire éclatant, sans effort : éliminez tartre et taches avec puissance et …" at bounding box center [386, 145] width 280 height 24
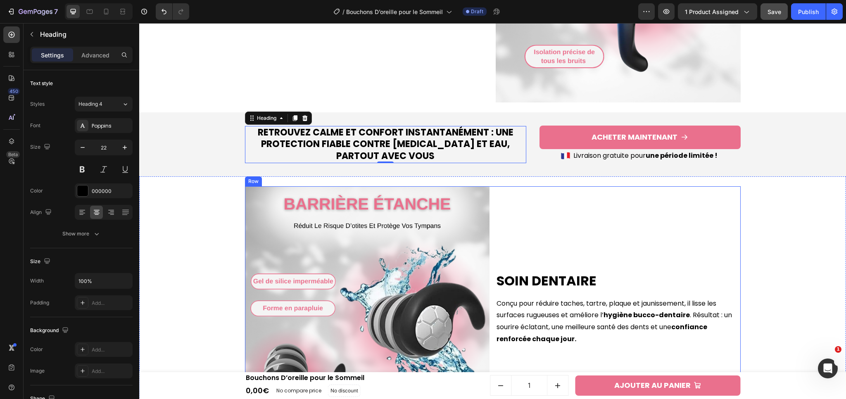
click at [759, 219] on div "Soin Dentaire Heading Conçu pour réduire taches, tartre, plaque et jaunissement…" at bounding box center [492, 308] width 698 height 265
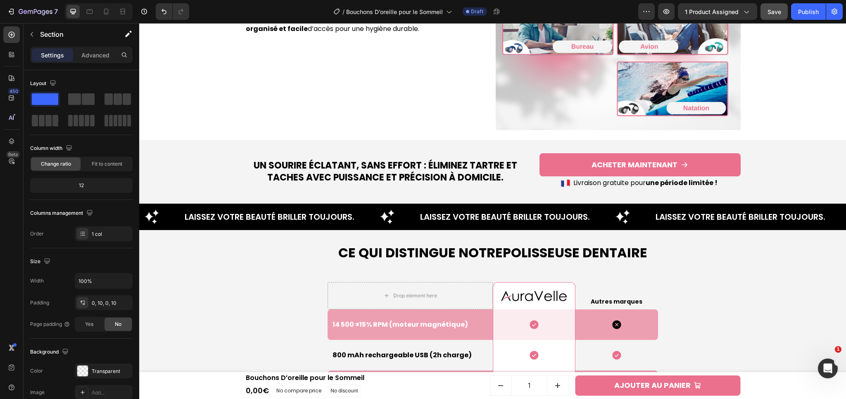
scroll to position [1885, 0]
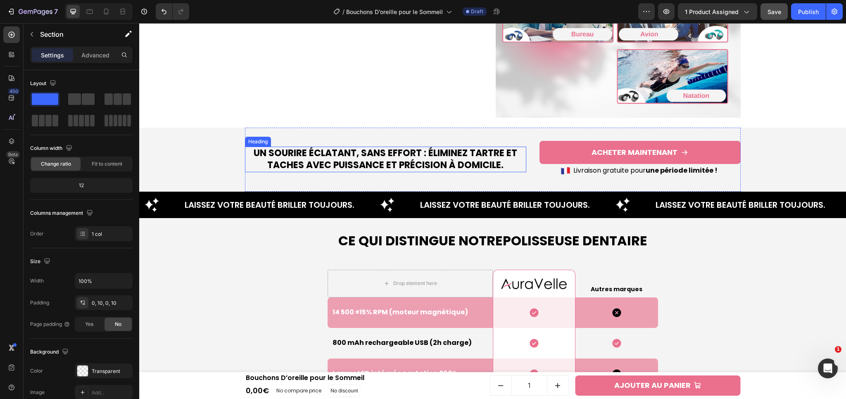
click at [365, 157] on h2 "Un sourire éclatant, sans effort : éliminez tartre et taches avec puissance et …" at bounding box center [385, 159] width 281 height 25
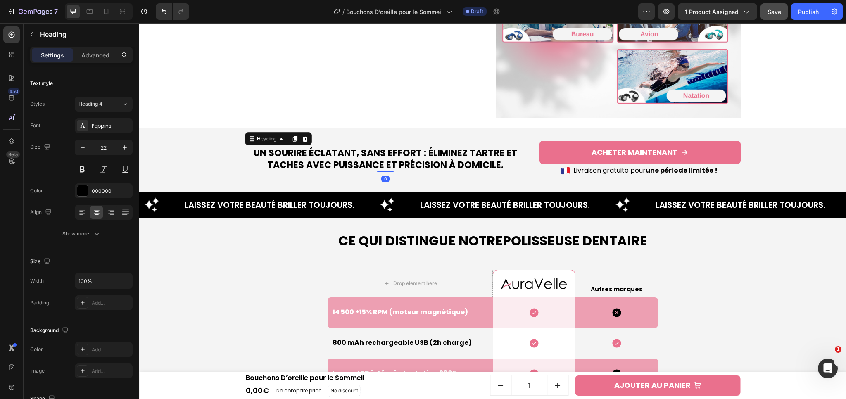
click at [365, 157] on h2 "Un sourire éclatant, sans effort : éliminez tartre et taches avec puissance et …" at bounding box center [385, 159] width 281 height 25
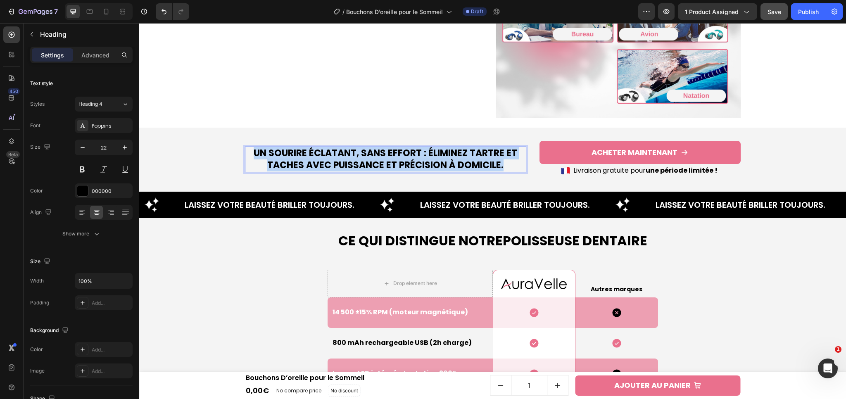
click at [365, 157] on p "Un sourire éclatant, sans effort : éliminez tartre et taches avec puissance et …" at bounding box center [386, 159] width 280 height 24
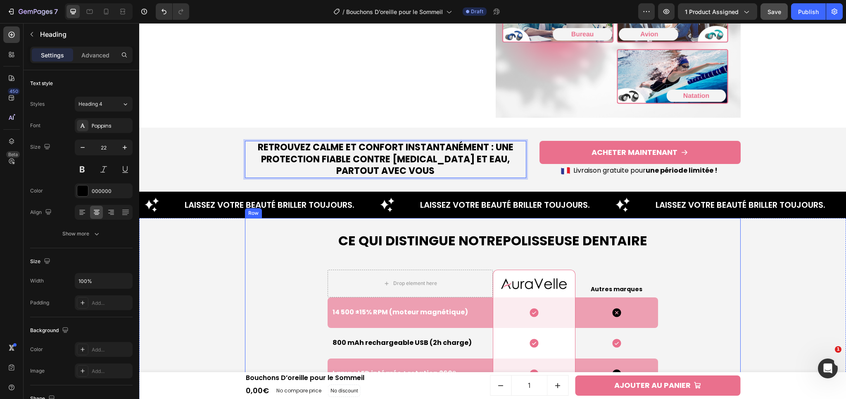
scroll to position [1879, 0]
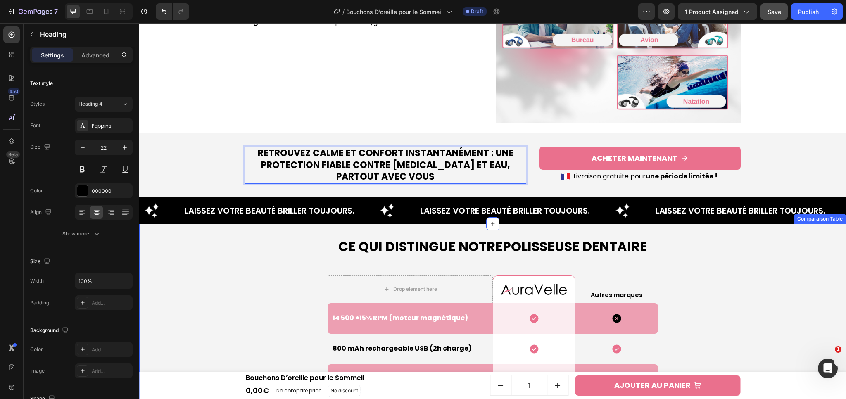
click at [776, 247] on div "Ce qui Distingue Notre Polisseuse Dentaire Heading Drop element here Image Row …" at bounding box center [492, 387] width 698 height 327
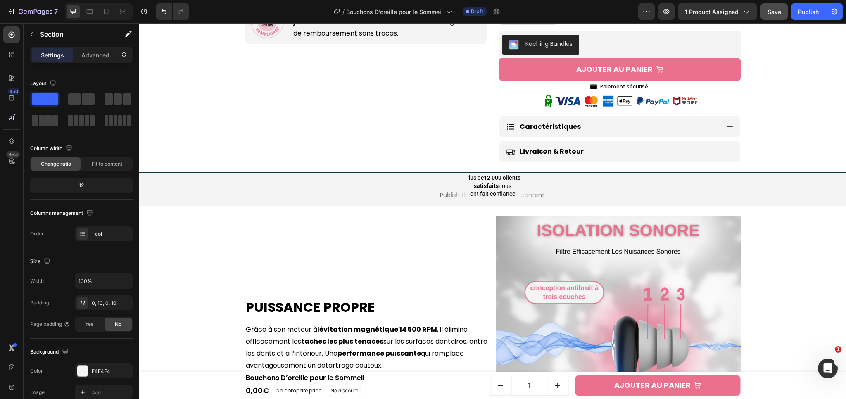
scroll to position [551, 0]
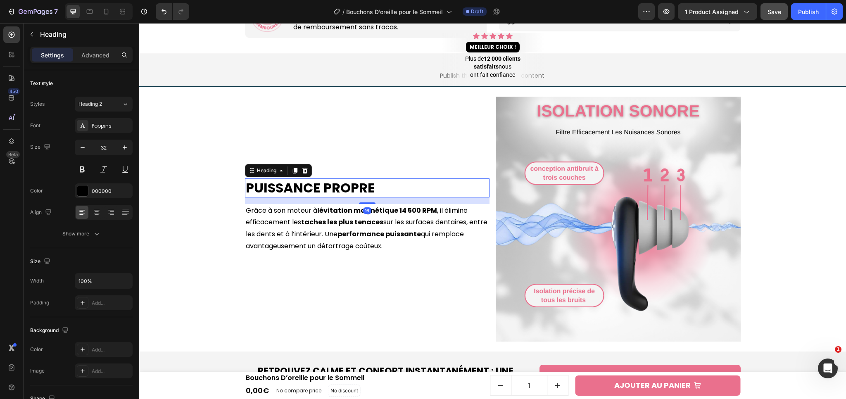
click at [267, 178] on h2 "Puissance Propre" at bounding box center [367, 187] width 245 height 19
click at [267, 179] on p "Puissance Propre" at bounding box center [367, 187] width 243 height 17
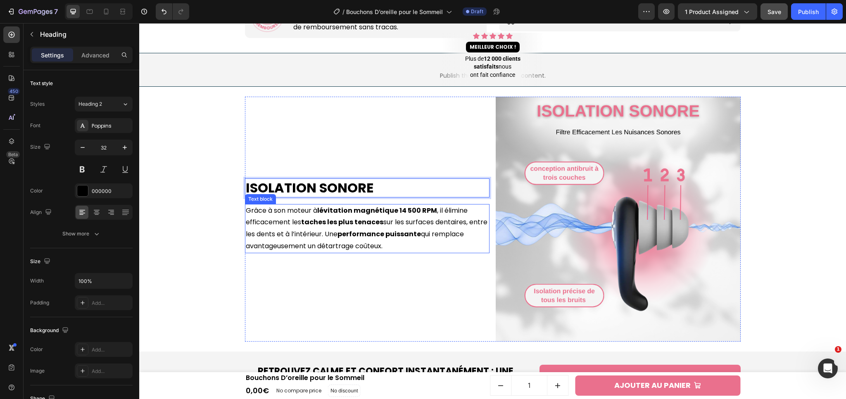
click at [277, 221] on p "Grâce à son moteur à lévitation magnétique 14 500 RPM , il élimine efficacement…" at bounding box center [367, 228] width 243 height 47
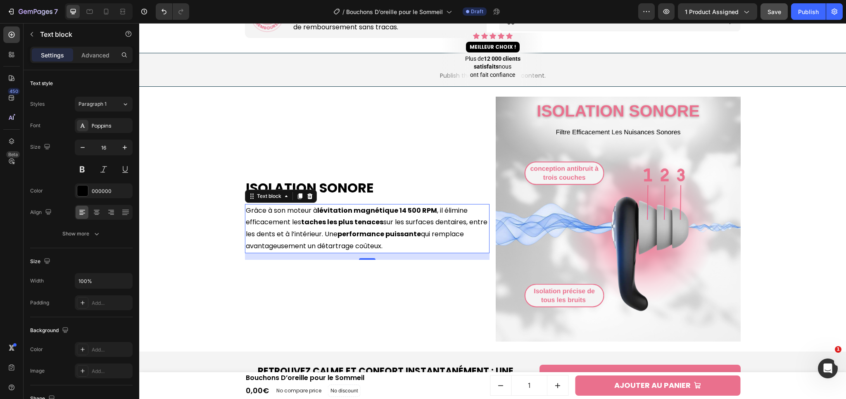
click at [270, 212] on p "Grâce à son moteur à lévitation magnétique 14 500 RPM , il élimine efficacement…" at bounding box center [367, 228] width 243 height 47
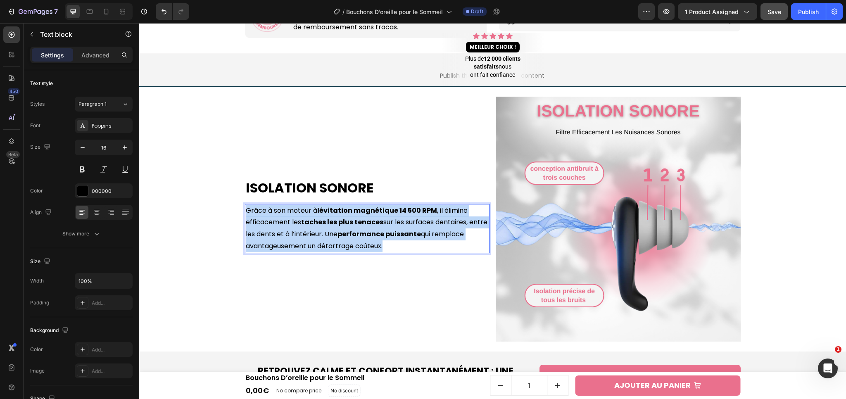
click at [270, 212] on p "Grâce à son moteur à lévitation magnétique 14 500 RPM , il élimine efficacement…" at bounding box center [367, 228] width 243 height 47
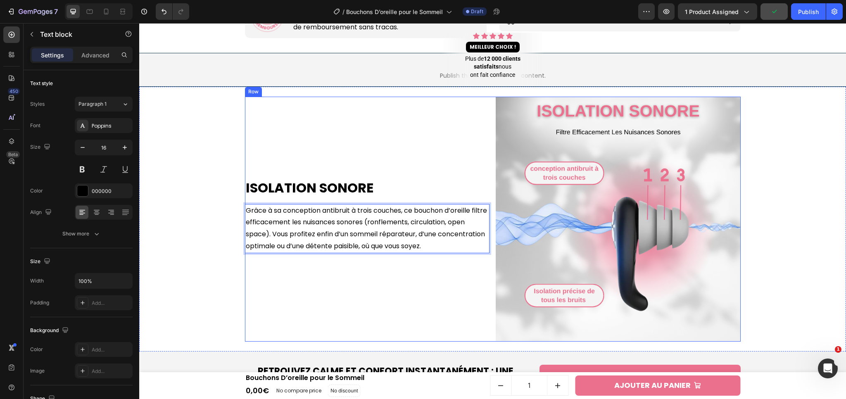
click at [412, 268] on div "Isolation Sonore Heading Grâce à sa conception antibruit à trois couches, ce bo…" at bounding box center [367, 219] width 245 height 245
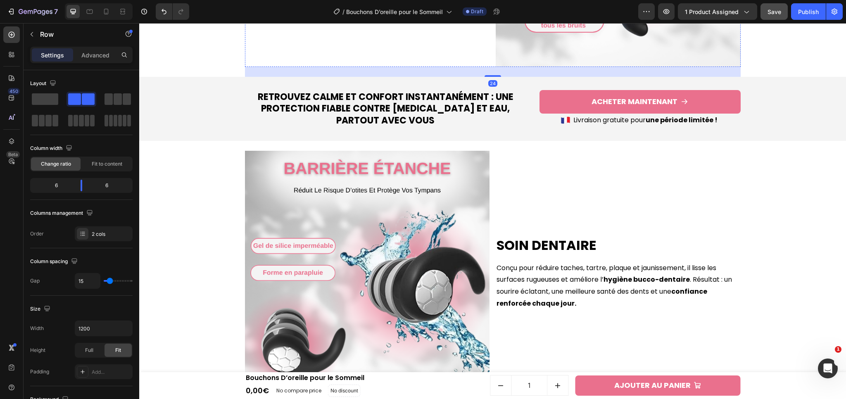
scroll to position [869, 0]
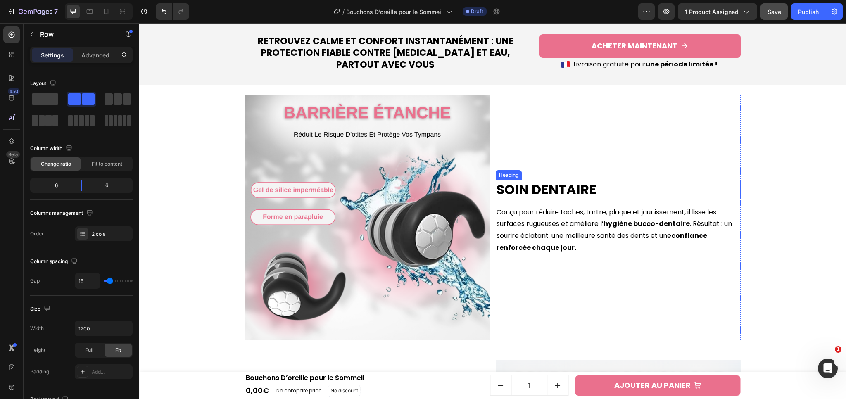
click at [519, 185] on h2 "Soin Dentaire" at bounding box center [618, 189] width 245 height 19
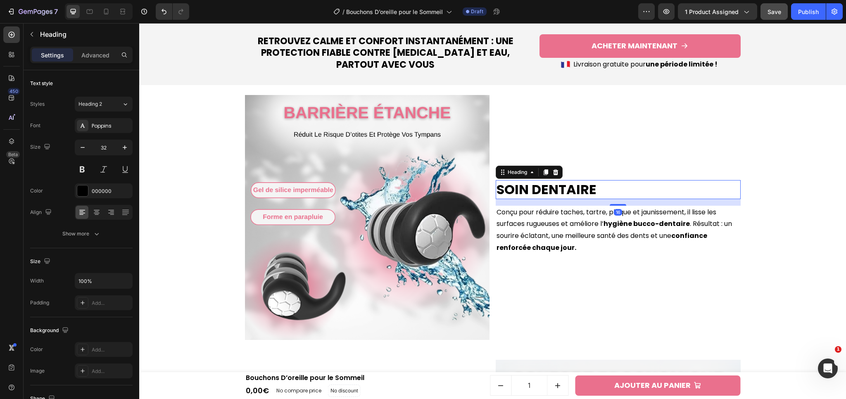
click at [529, 191] on h2 "Soin Dentaire" at bounding box center [618, 189] width 245 height 19
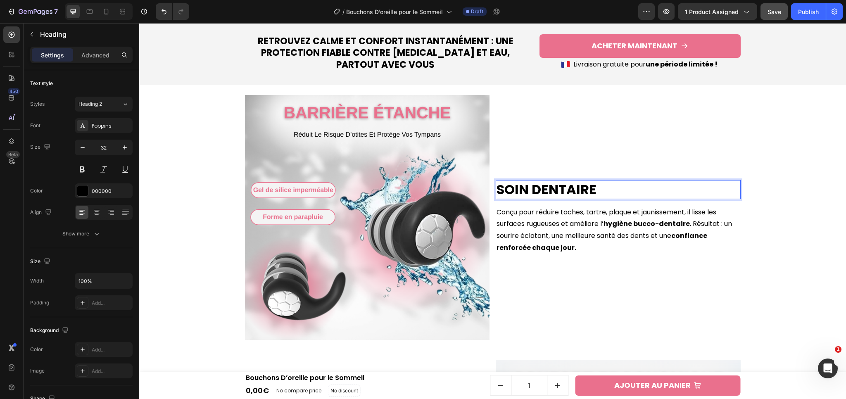
click at [536, 192] on p "Soin Dentaire" at bounding box center [617, 189] width 243 height 17
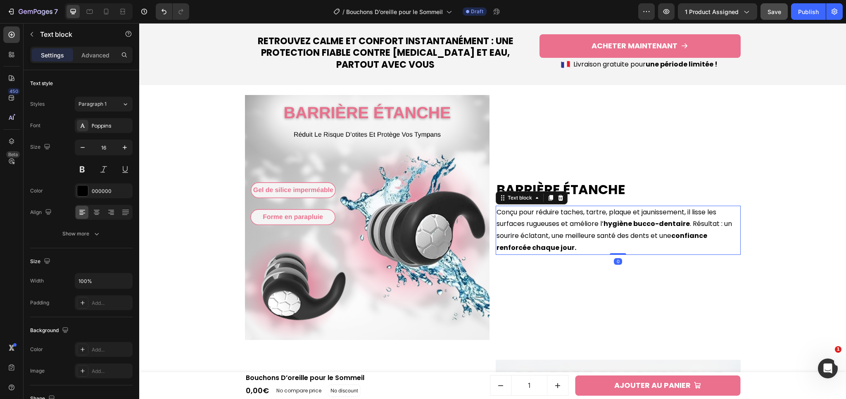
click at [555, 234] on p "Conçu pour réduire taches, tartre, plaque et jaunissement, il lisse les surface…" at bounding box center [617, 229] width 243 height 47
click at [540, 225] on p "Conçu pour réduire taches, tartre, plaque et jaunissement, il lisse les surface…" at bounding box center [617, 229] width 243 height 47
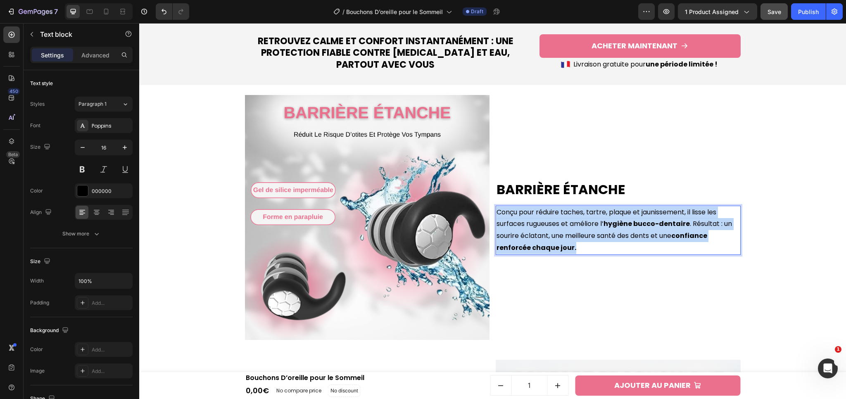
click at [540, 225] on p "Conçu pour réduire taches, tartre, plaque et jaunissement, il lisse les surface…" at bounding box center [617, 229] width 243 height 47
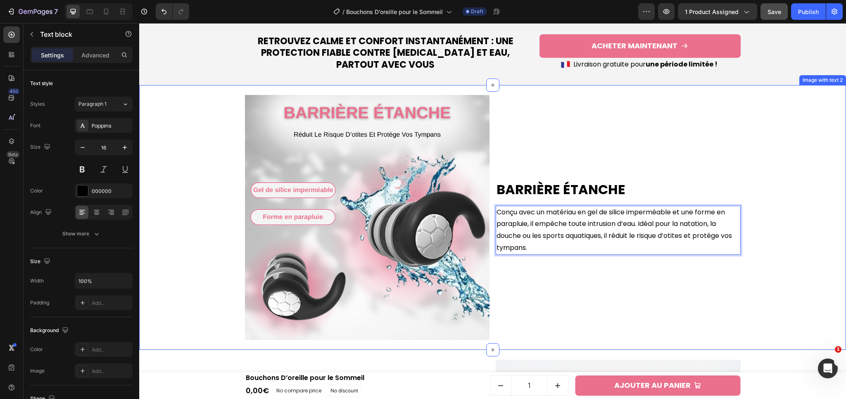
click at [767, 264] on div "Barrière Étanche Heading Conçu avec un matériau en gel de silice imperméable et…" at bounding box center [492, 217] width 698 height 265
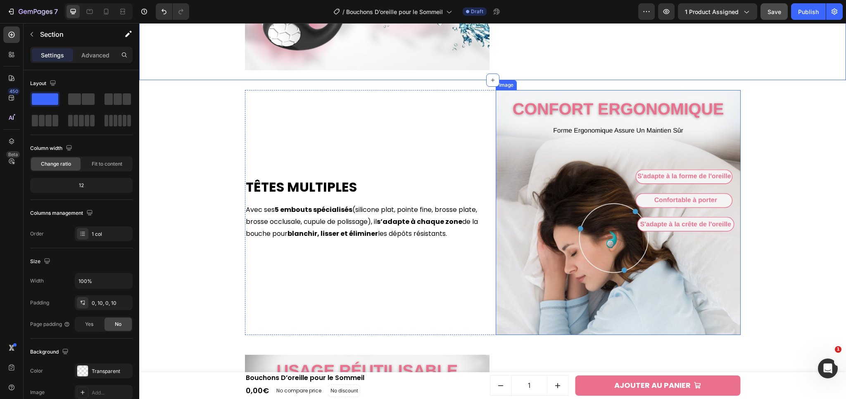
scroll to position [1139, 0]
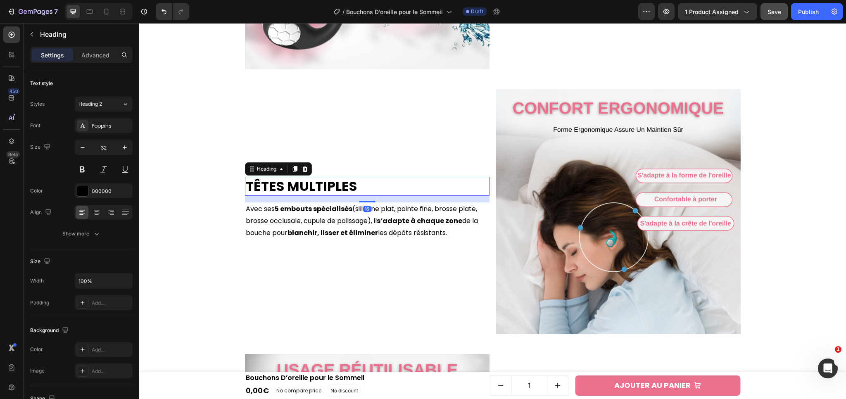
click at [297, 183] on h2 "Têtes Multiples" at bounding box center [367, 186] width 245 height 19
click at [307, 185] on h2 "Têtes Multiples" at bounding box center [367, 186] width 245 height 19
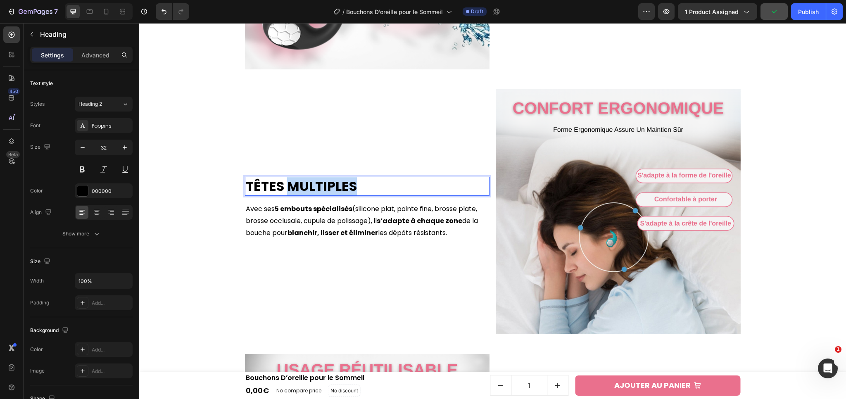
click at [307, 185] on p "Têtes Multiples" at bounding box center [367, 186] width 243 height 17
click at [403, 234] on p "Avec ses 5 embouts spécialisés (silicone plat, pointe fine, brosse plate, bross…" at bounding box center [367, 221] width 243 height 36
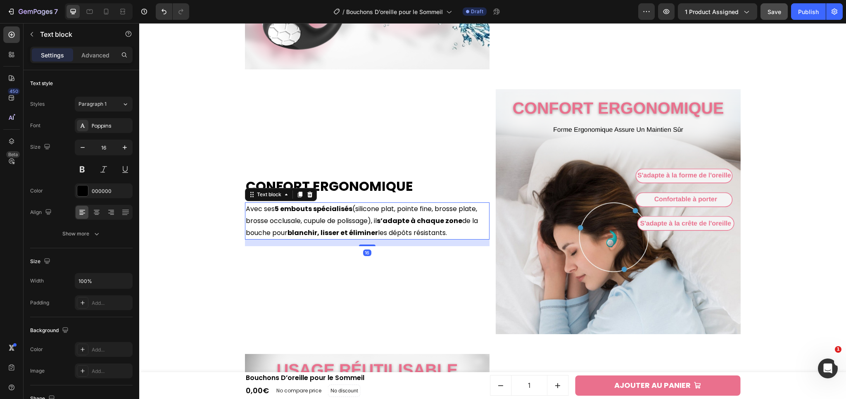
click at [403, 234] on p "Avec ses 5 embouts spécialisés (silicone plat, pointe fine, brosse plate, bross…" at bounding box center [367, 221] width 243 height 36
click at [358, 219] on p "Avec ses 5 embouts spécialisés (silicone plat, pointe fine, brosse plate, bross…" at bounding box center [367, 221] width 243 height 36
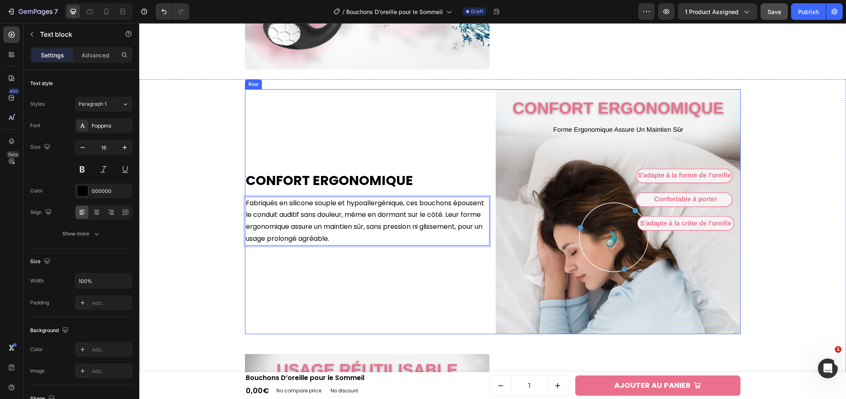
click at [368, 263] on div "Confort Ergonomique Heading Fabriqués en silicone souple et hypoallergénique, c…" at bounding box center [367, 211] width 245 height 245
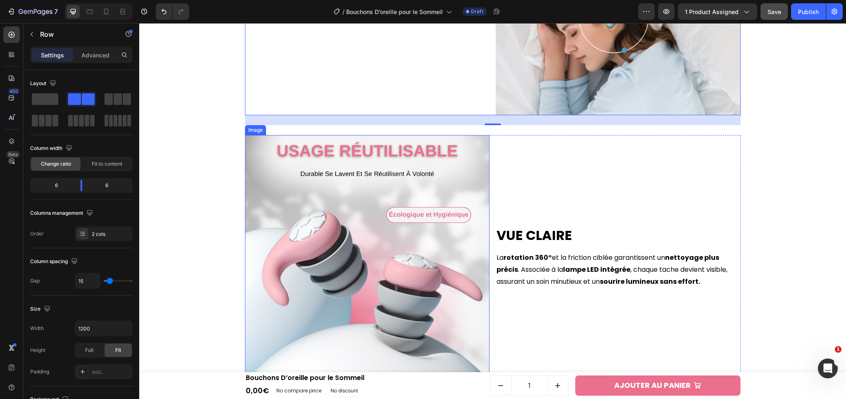
scroll to position [1372, 0]
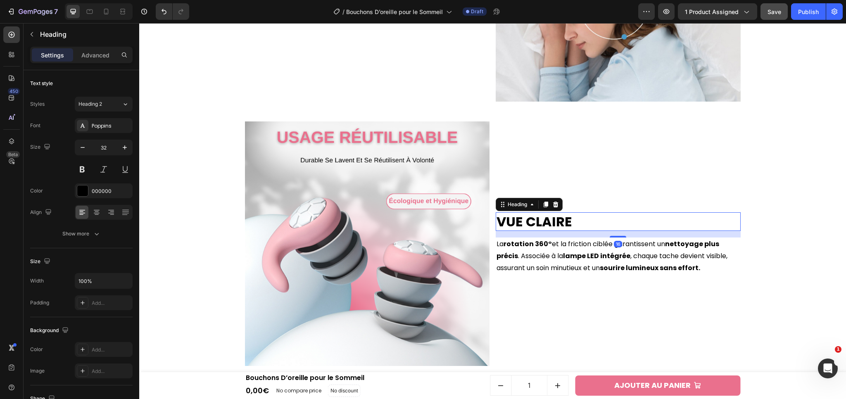
click at [545, 222] on strong "Vue Claire" at bounding box center [534, 221] width 76 height 19
click at [534, 222] on strong "Vue Claire" at bounding box center [534, 221] width 76 height 19
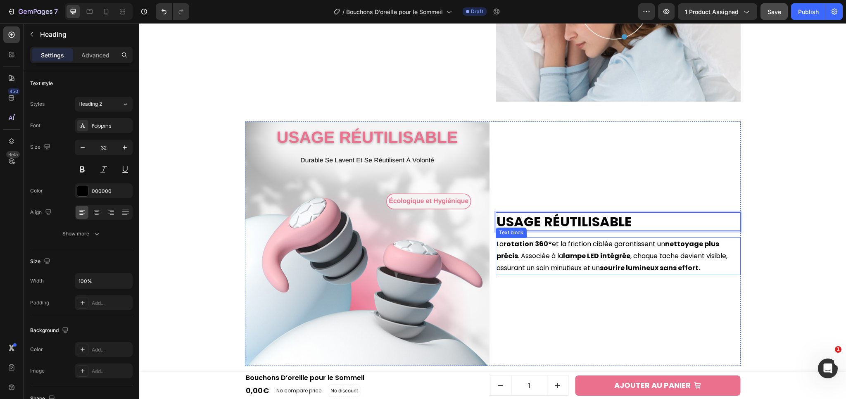
click at [526, 258] on p "La rotation 360° et la friction ciblée garantissent un nettoyage plus précis . …" at bounding box center [617, 256] width 243 height 36
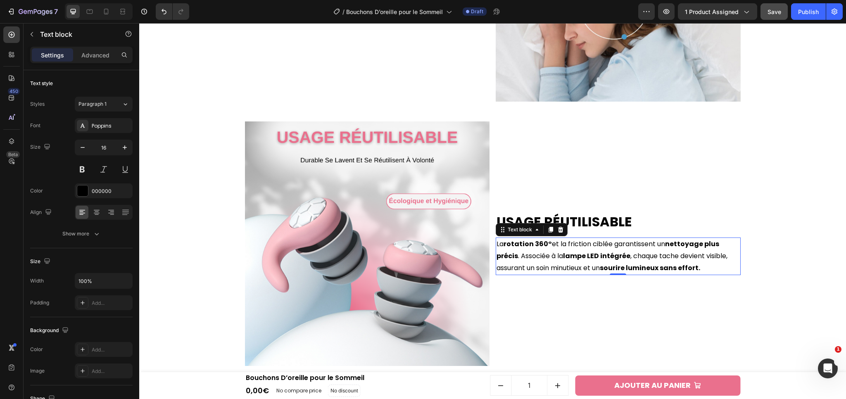
click at [537, 255] on p "La rotation 360° et la friction ciblée garantissent un nettoyage plus précis . …" at bounding box center [617, 256] width 243 height 36
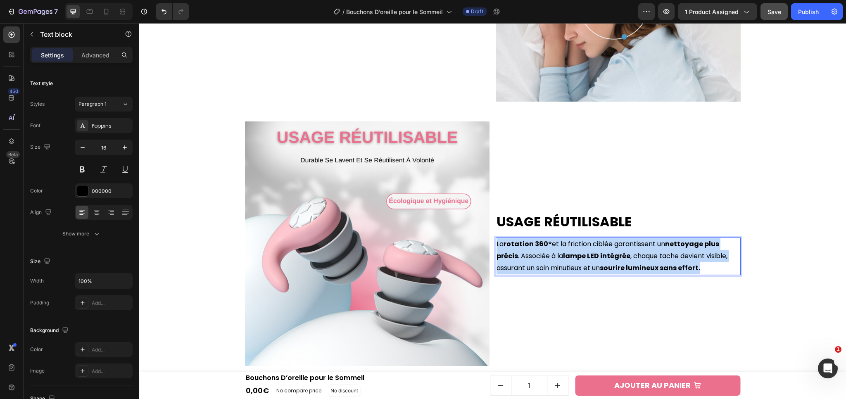
click at [537, 255] on p "La rotation 360° et la friction ciblée garantissent un nettoyage plus précis . …" at bounding box center [617, 256] width 243 height 36
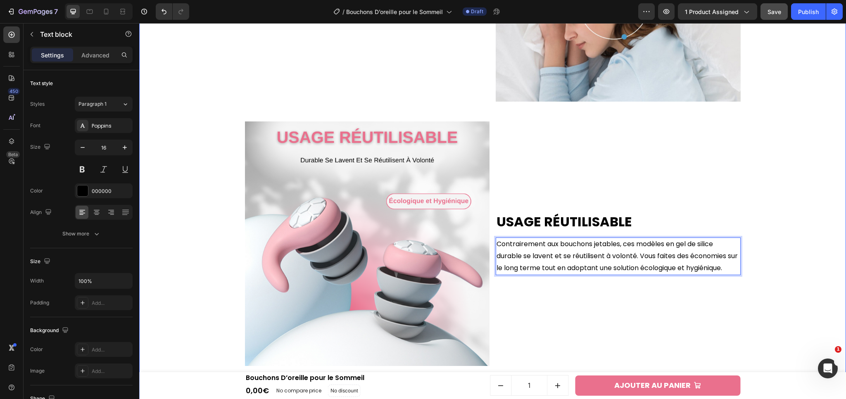
click at [761, 312] on div "Confort Ergonomique Heading Fabriqués en silicone souple et hypoallergénique, c…" at bounding box center [492, 244] width 698 height 794
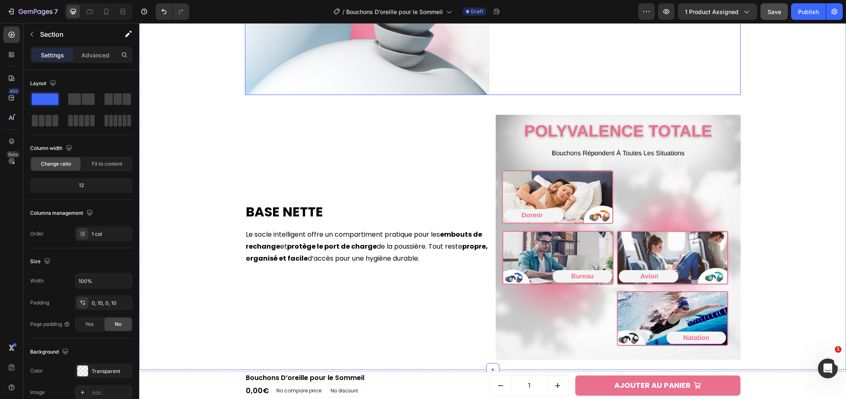
scroll to position [1655, 0]
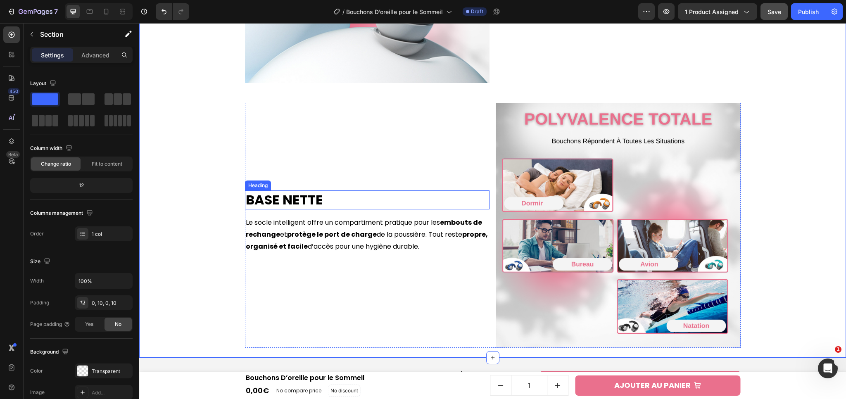
click at [288, 200] on h2 "Base Nette" at bounding box center [367, 199] width 245 height 19
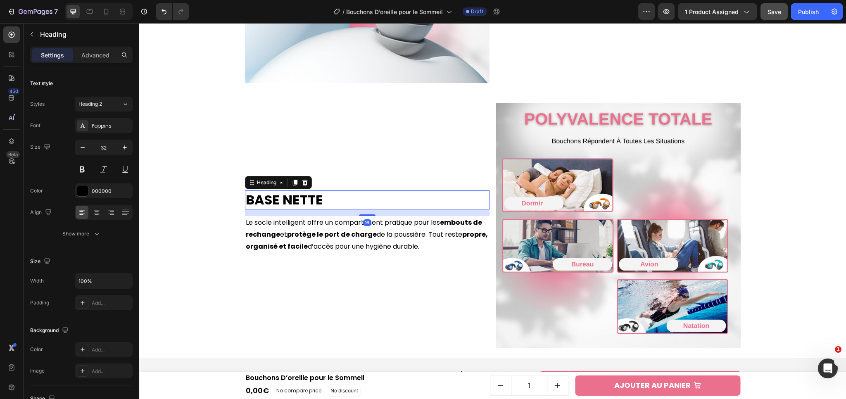
click at [274, 199] on h2 "Base Nette" at bounding box center [367, 199] width 245 height 19
click at [274, 199] on p "Base Nette" at bounding box center [367, 199] width 243 height 17
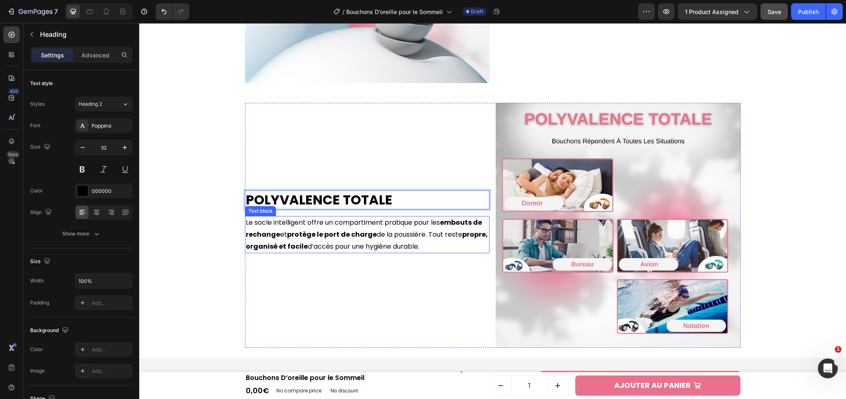
click at [396, 235] on p "Le socle intelligent offre un compartiment pratique pour les embouts de rechang…" at bounding box center [367, 235] width 243 height 36
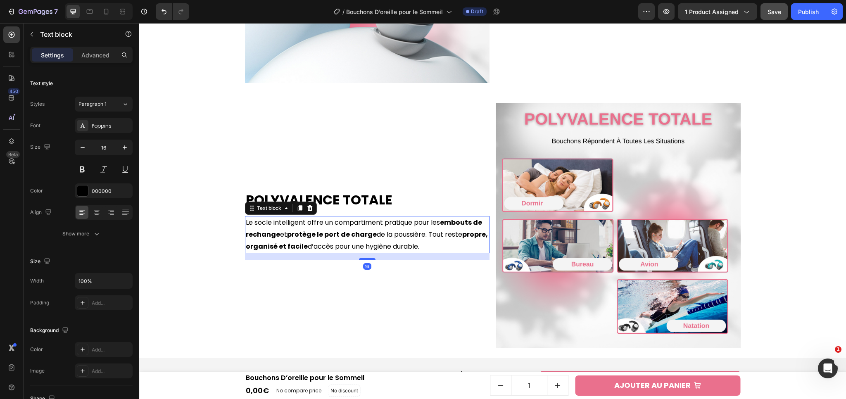
click at [396, 235] on p "Le socle intelligent offre un compartiment pratique pour les embouts de rechang…" at bounding box center [367, 235] width 243 height 36
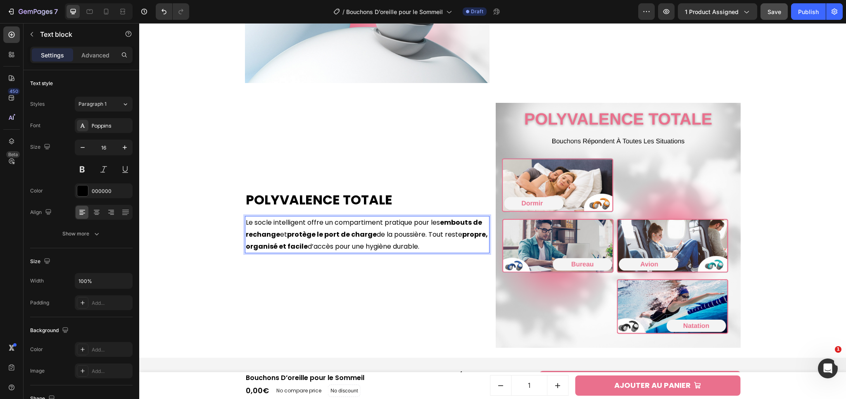
click at [417, 235] on p "Le socle intelligent offre un compartiment pratique pour les embouts de rechang…" at bounding box center [367, 235] width 243 height 36
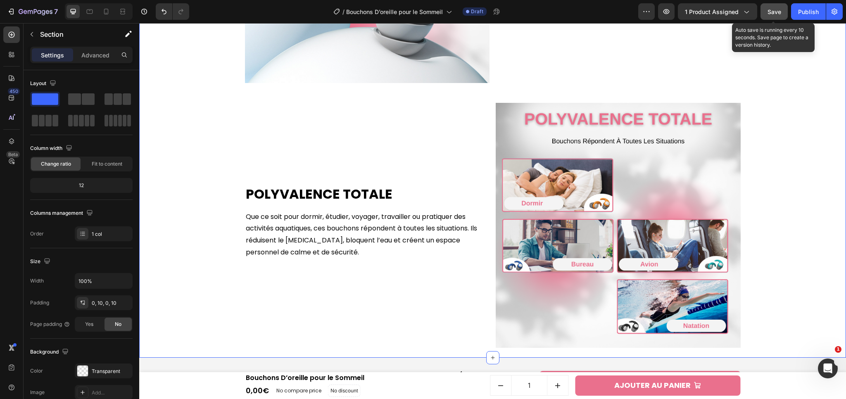
click at [779, 16] on div "Save" at bounding box center [774, 11] width 14 height 9
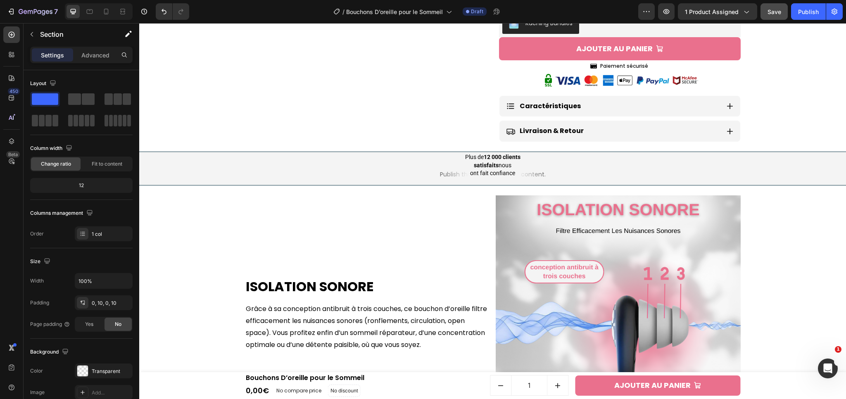
scroll to position [586, 0]
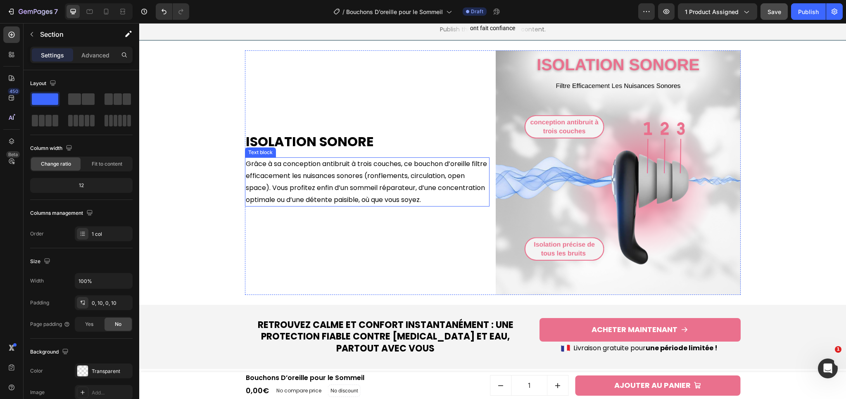
click at [389, 190] on p "Grâce à sa conception antibruit à trois couches, ce bouchon d’oreille filtre ef…" at bounding box center [367, 181] width 243 height 47
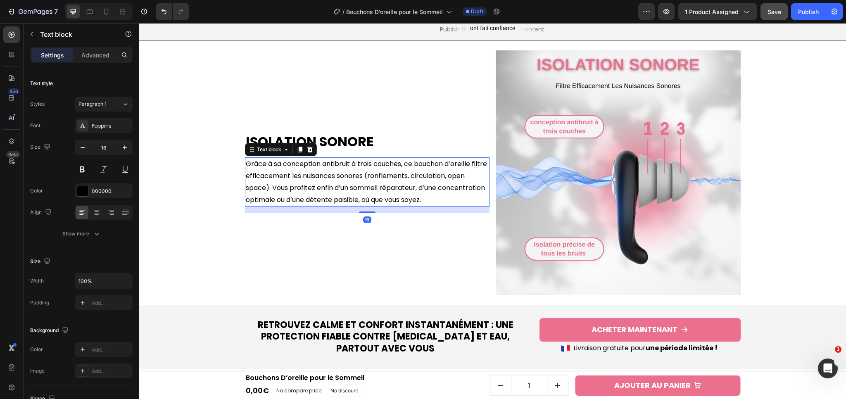
click at [389, 190] on p "Grâce à sa conception antibruit à trois couches, ce bouchon d’oreille filtre ef…" at bounding box center [367, 181] width 243 height 47
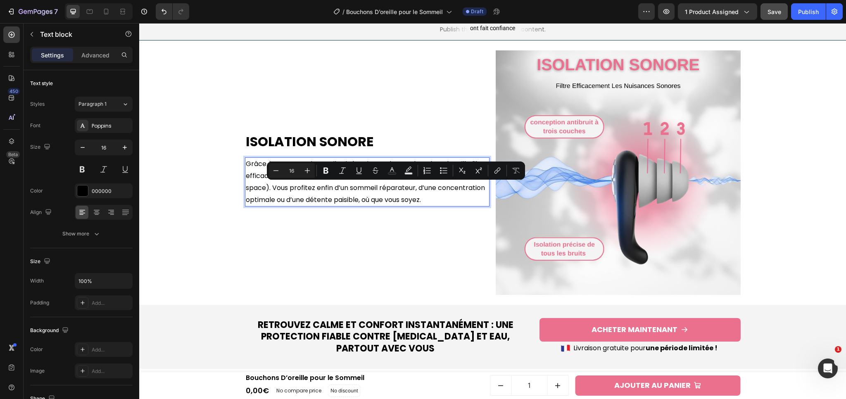
click at [316, 186] on p "Grâce à sa conception antibruit à trois couches, ce bouchon d’oreille filtre ef…" at bounding box center [367, 181] width 243 height 47
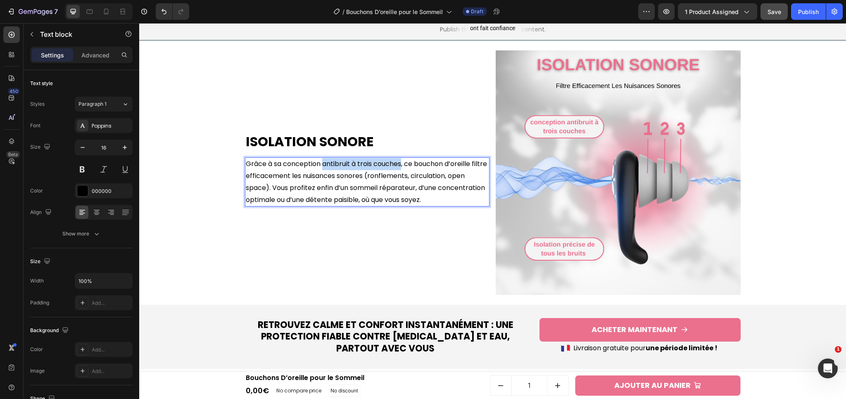
drag, startPoint x: 320, startPoint y: 164, endPoint x: 399, endPoint y: 166, distance: 78.9
click at [399, 166] on p "Grâce à sa conception antibruit à trois couches, ce bouchon d’oreille filtre ef…" at bounding box center [367, 181] width 243 height 47
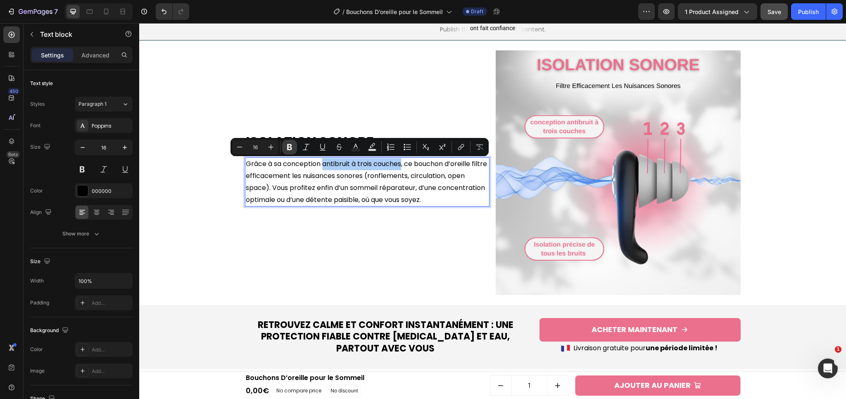
click at [290, 151] on icon "Editor contextual toolbar" at bounding box center [289, 147] width 8 height 8
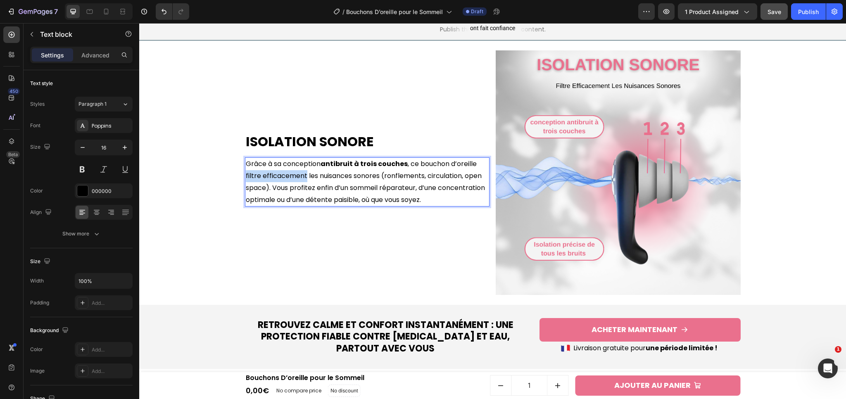
drag, startPoint x: 242, startPoint y: 175, endPoint x: 302, endPoint y: 177, distance: 60.3
click at [302, 177] on p "Grâce à sa conception antibruit à trois couches , ce bouchon d’oreille filtre e…" at bounding box center [367, 181] width 243 height 47
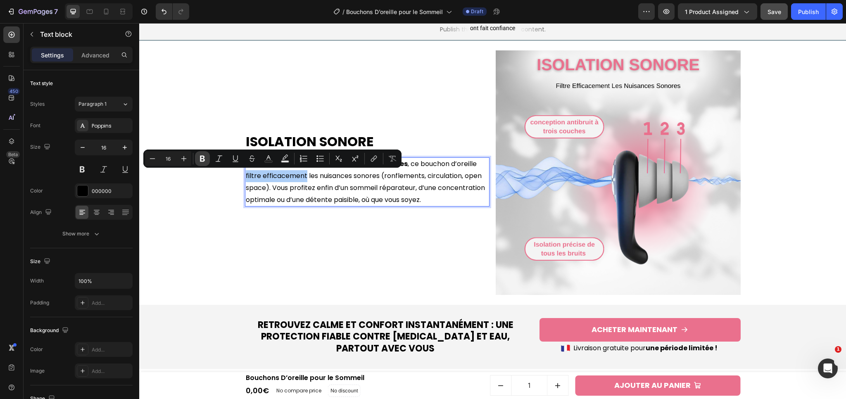
click at [206, 159] on icon "Editor contextual toolbar" at bounding box center [202, 158] width 8 height 8
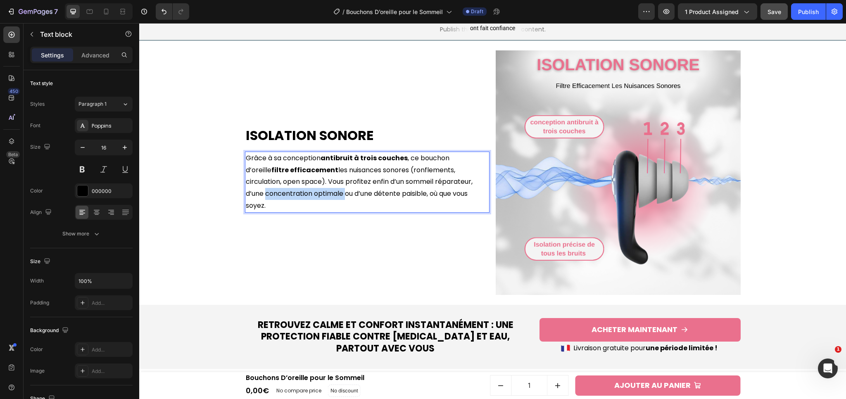
drag, startPoint x: 436, startPoint y: 188, endPoint x: 273, endPoint y: 199, distance: 163.5
click at [273, 199] on p "Grâce à sa conception antibruit à trois couches , ce bouchon d’oreille filtre e…" at bounding box center [367, 181] width 243 height 59
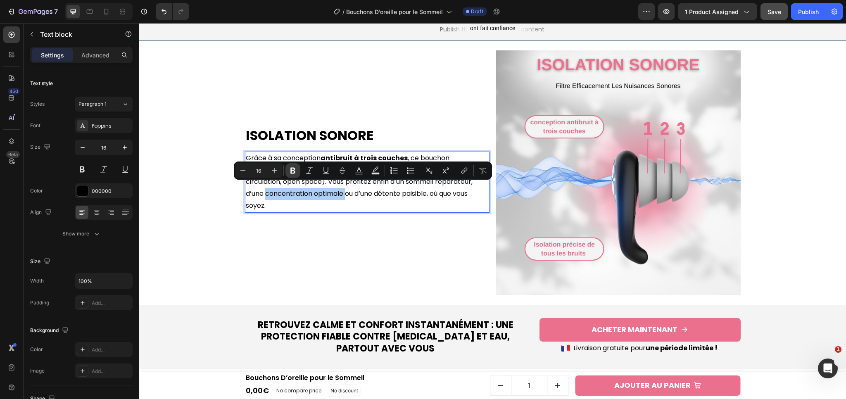
click at [290, 167] on icon "Editor contextual toolbar" at bounding box center [293, 170] width 8 height 8
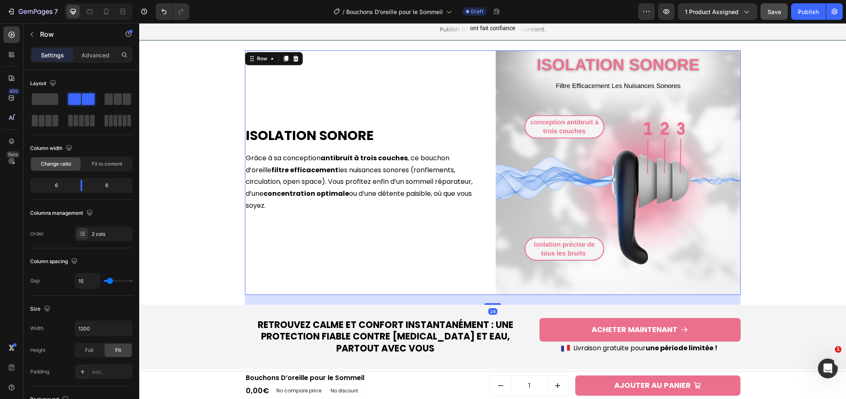
click at [448, 261] on div "Isolation Sonore Heading Grâce à sa conception antibruit à trois couches , ce b…" at bounding box center [367, 172] width 245 height 245
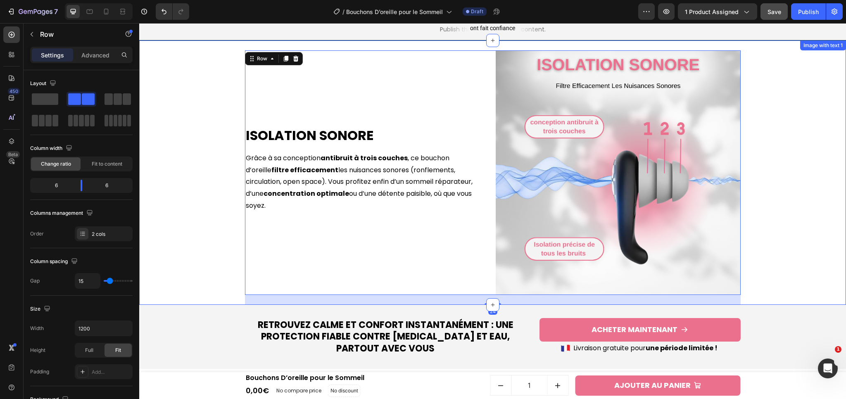
click at [766, 255] on div "Isolation Sonore Heading Grâce à sa conception antibruit à trois couches , ce b…" at bounding box center [492, 172] width 698 height 265
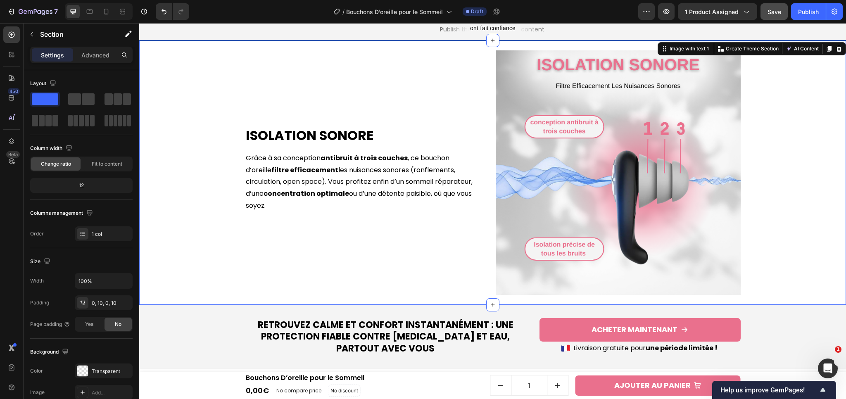
click at [774, 21] on div "7 Version history / Bouchons D’oreille pour le Sommeil Draft Preview 1 product …" at bounding box center [423, 12] width 846 height 24
click at [774, 20] on div "7 Version history / Bouchons D’oreille pour le Sommeil Draft Preview 1 product …" at bounding box center [423, 12] width 846 height 24
click at [775, 16] on button "Save" at bounding box center [773, 11] width 27 height 17
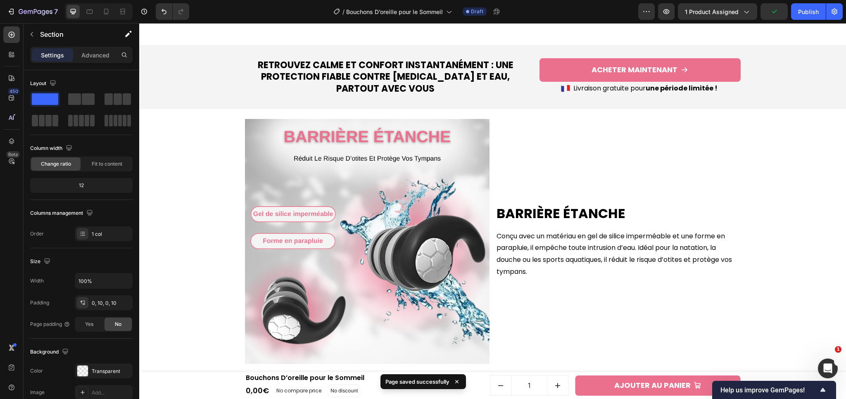
scroll to position [879, 0]
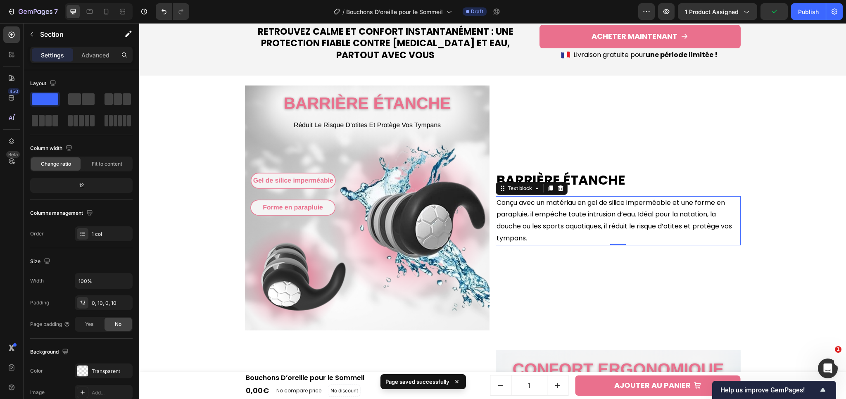
click at [609, 235] on p "Conçu avec un matériau en gel de silice imperméable et une forme en parapluie, …" at bounding box center [617, 220] width 243 height 47
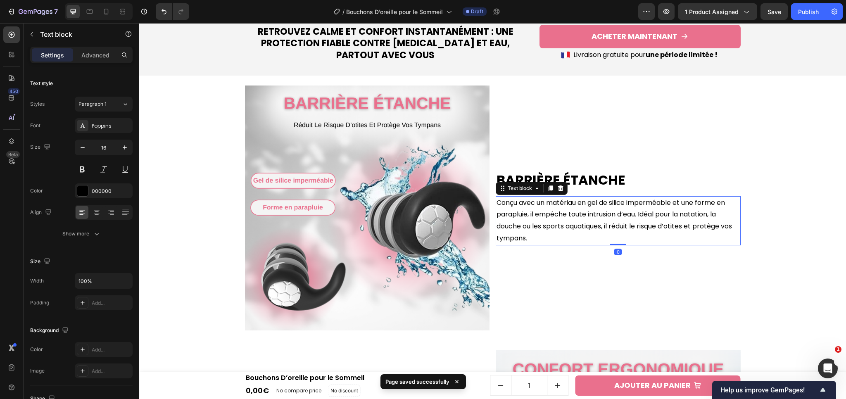
click at [609, 235] on p "Conçu avec un matériau en gel de silice imperméable et une forme en parapluie, …" at bounding box center [617, 220] width 243 height 47
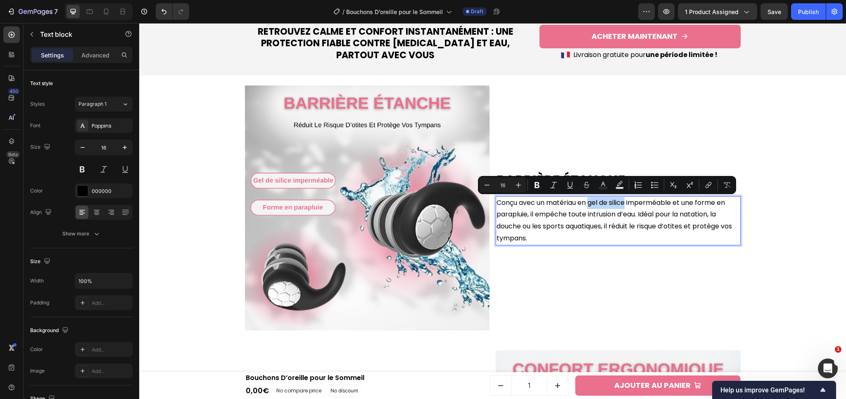
drag, startPoint x: 588, startPoint y: 203, endPoint x: 627, endPoint y: 205, distance: 38.4
click at [627, 205] on p "Conçu avec un matériau en gel de silice imperméable et une forme en parapluie, …" at bounding box center [617, 220] width 243 height 47
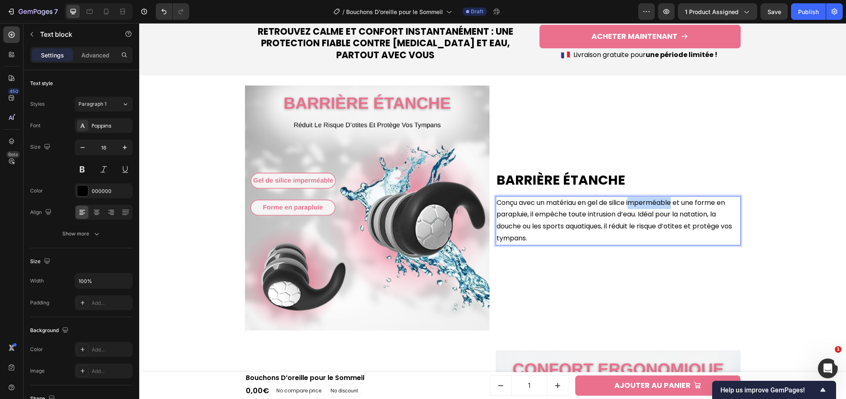
drag, startPoint x: 673, startPoint y: 204, endPoint x: 629, endPoint y: 208, distance: 44.0
click at [629, 208] on p "Conçu avec un matériau en gel de silice imperméable et une forme en parapluie, …" at bounding box center [617, 220] width 243 height 47
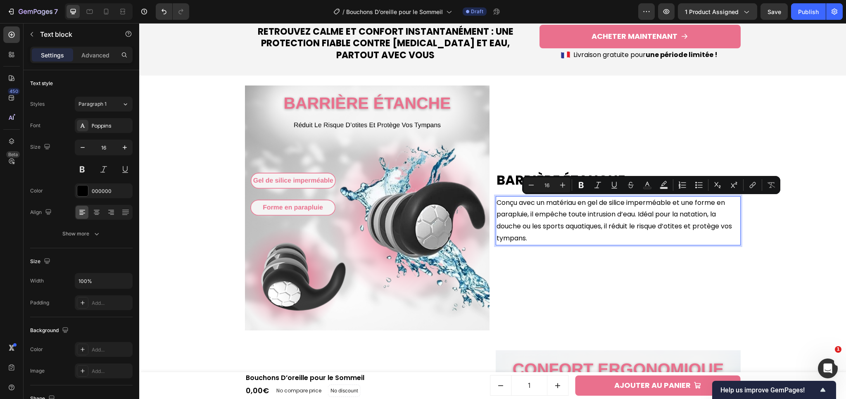
click at [627, 204] on p "Conçu avec un matériau en gel de silice imperméable et une forme en parapluie, …" at bounding box center [617, 220] width 243 height 47
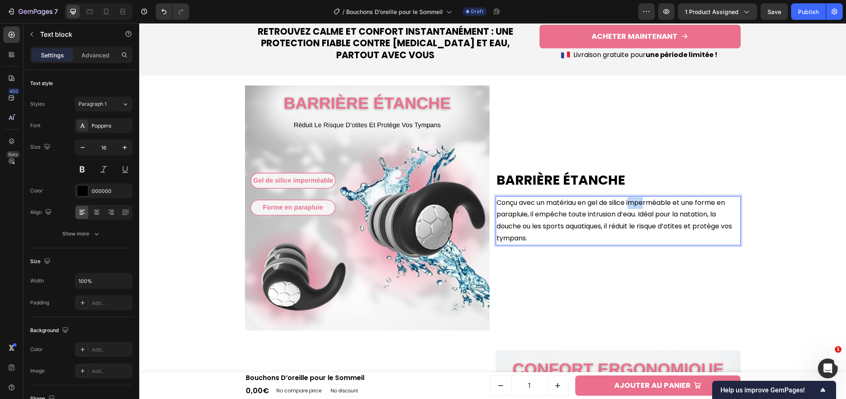
drag, startPoint x: 629, startPoint y: 202, endPoint x: 647, endPoint y: 202, distance: 17.3
click at [646, 202] on p "Conçu avec un matériau en gel de silice imperméable et une forme en parapluie, …" at bounding box center [617, 220] width 243 height 47
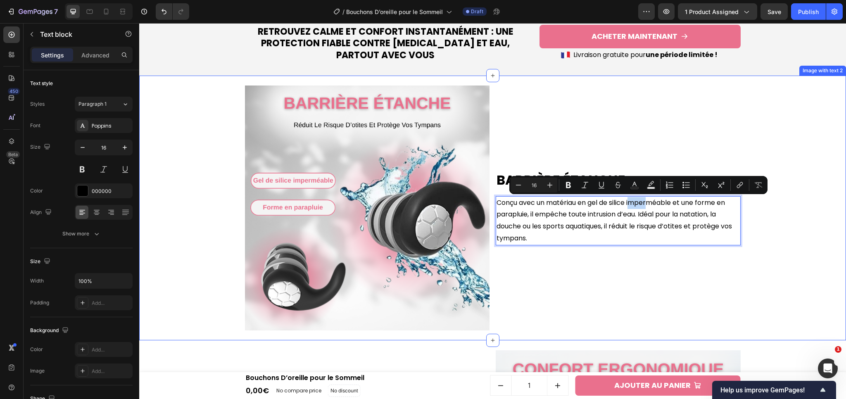
click at [748, 215] on div "Barrière Étanche Heading Conçu avec un matériau en gel de silice imperméable et…" at bounding box center [492, 208] width 698 height 265
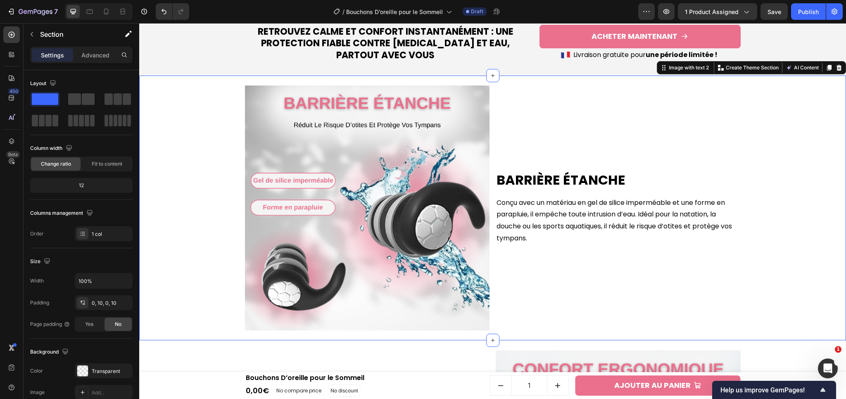
click at [748, 215] on div "Barrière Étanche Heading Conçu avec un matériau en gel de silice imperméable et…" at bounding box center [492, 208] width 698 height 265
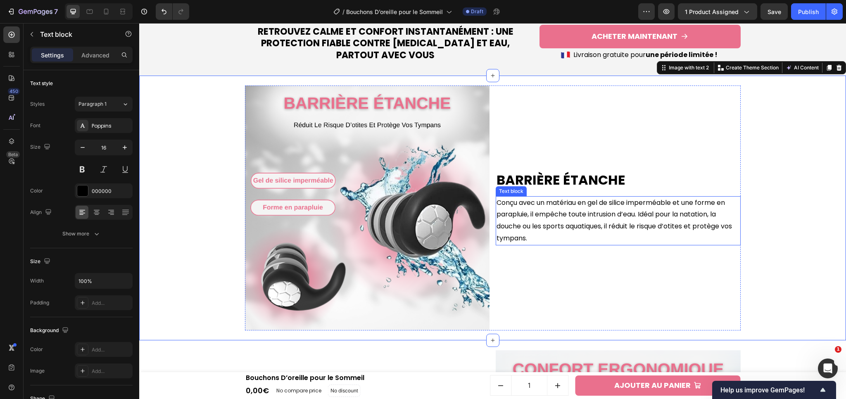
click at [668, 218] on p "Conçu avec un matériau en gel de silice imperméable et une forme en parapluie, …" at bounding box center [617, 220] width 243 height 47
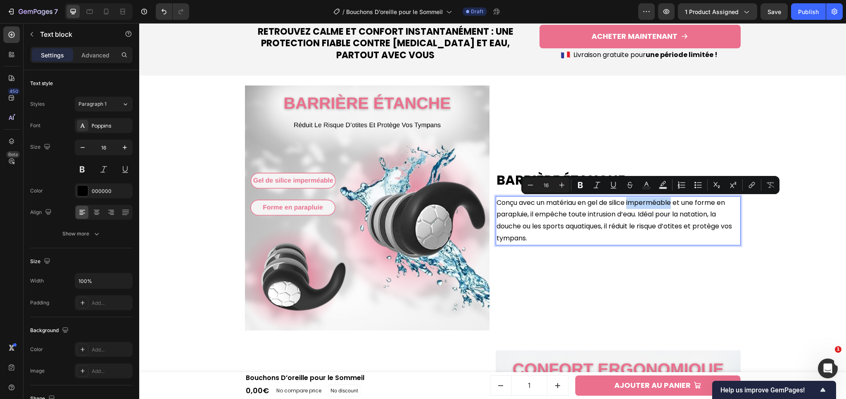
drag, startPoint x: 628, startPoint y: 204, endPoint x: 671, endPoint y: 204, distance: 43.8
click at [671, 204] on p "Conçu avec un matériau en gel de silice imperméable et une forme en parapluie, …" at bounding box center [617, 220] width 243 height 47
click at [576, 185] on icon "Editor contextual toolbar" at bounding box center [580, 185] width 8 height 8
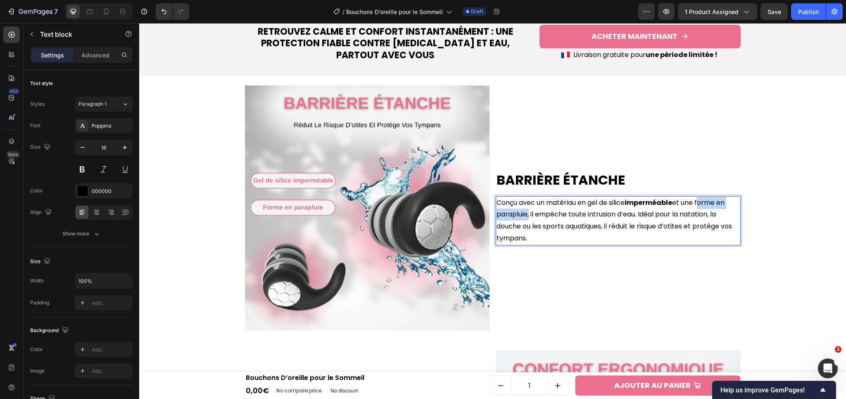
drag, startPoint x: 700, startPoint y: 202, endPoint x: 524, endPoint y: 218, distance: 176.6
click at [524, 218] on p "Conçu avec un matériau en gel de silice imperméable et une forme en parapluie, …" at bounding box center [617, 220] width 243 height 47
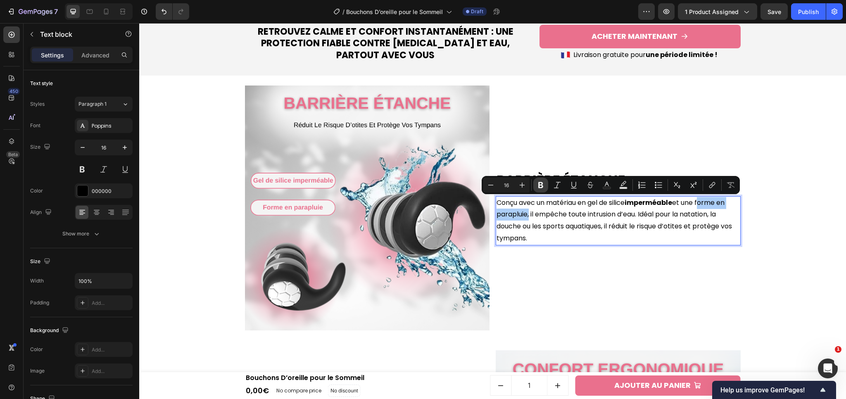
click at [545, 180] on button "Bold" at bounding box center [540, 185] width 15 height 15
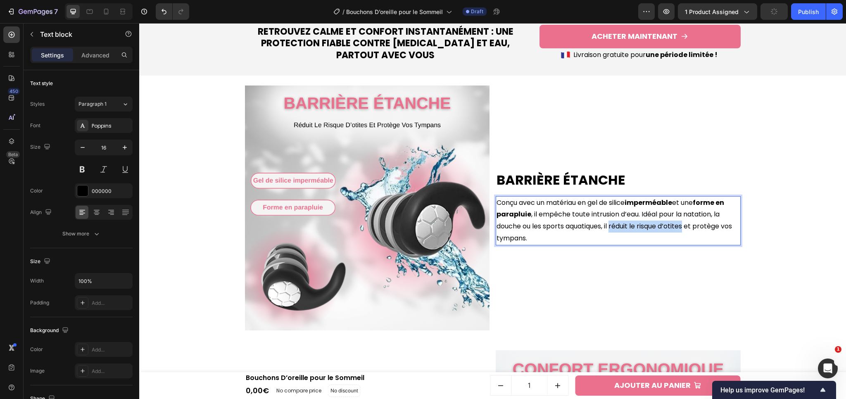
drag, startPoint x: 609, startPoint y: 228, endPoint x: 683, endPoint y: 228, distance: 73.5
click at [683, 228] on p "Conçu avec un matériau en gel de silice imperméable et une forme en parapluie ,…" at bounding box center [617, 220] width 243 height 47
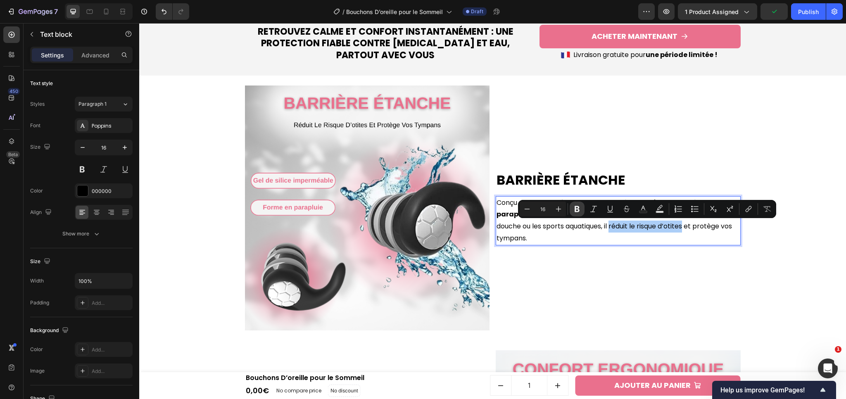
click at [574, 206] on icon "Editor contextual toolbar" at bounding box center [577, 209] width 8 height 8
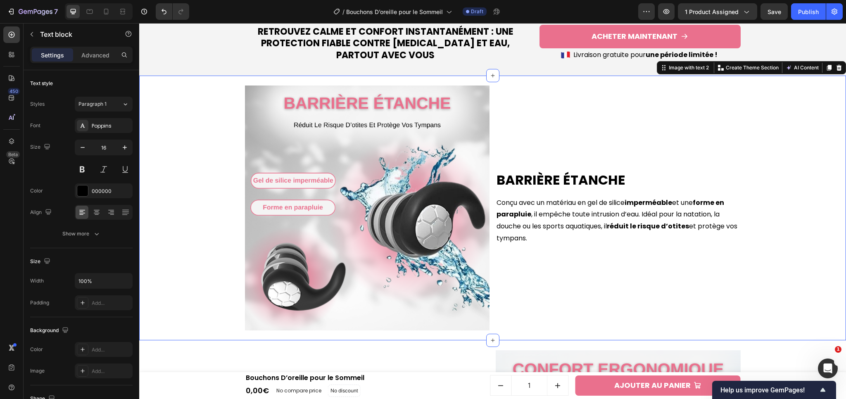
click at [747, 283] on div "Barrière Étanche Heading Conçu avec un matériau en gel de silice imperméable et…" at bounding box center [492, 208] width 698 height 265
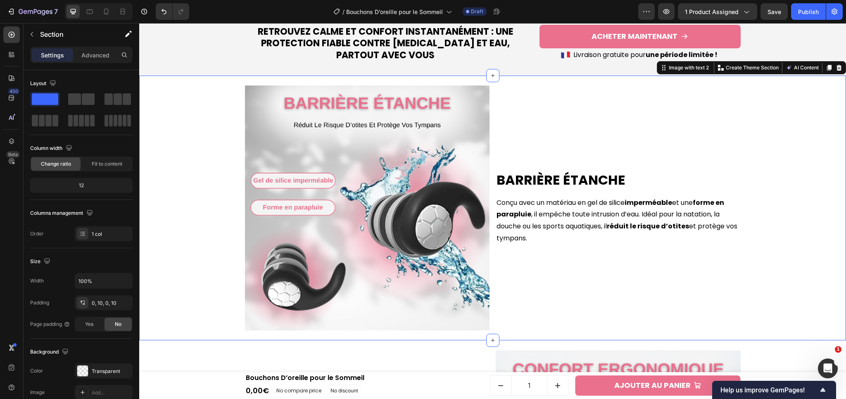
click at [747, 283] on div "Barrière Étanche Heading Conçu avec un matériau en gel de silice imperméable et…" at bounding box center [492, 208] width 698 height 265
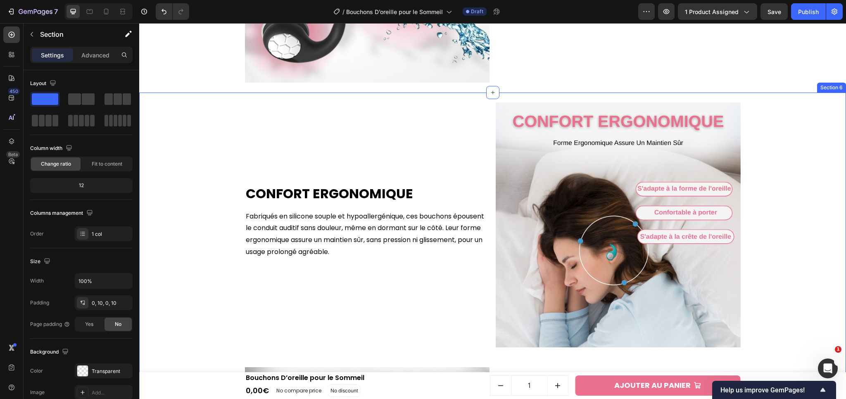
scroll to position [1171, 0]
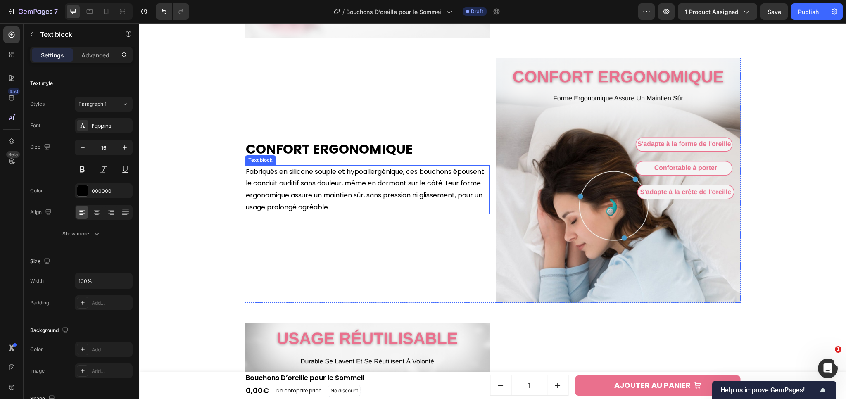
click at [327, 192] on p "Fabriqués en silicone souple et hypoallergénique, ces bouchons épousent le cond…" at bounding box center [367, 189] width 243 height 47
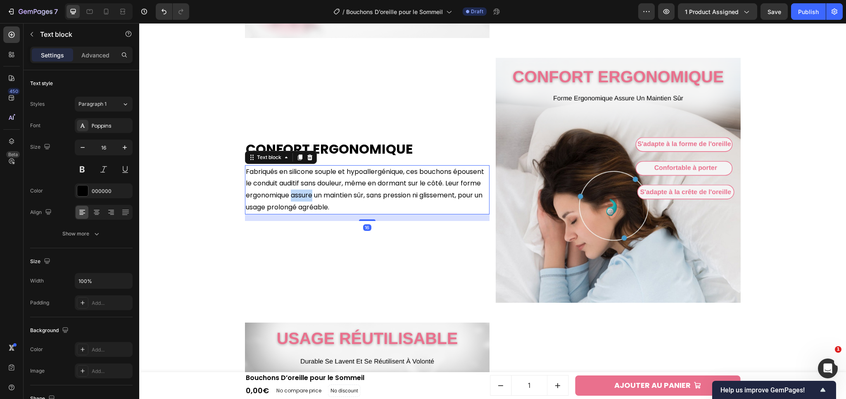
click at [327, 192] on p "Fabriqués en silicone souple et hypoallergénique, ces bouchons épousent le cond…" at bounding box center [367, 189] width 243 height 47
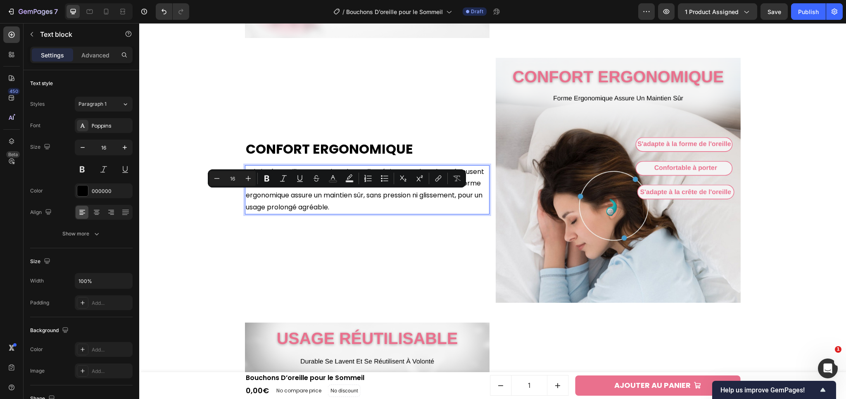
click at [324, 193] on p "Fabriqués en silicone souple et hypoallergénique, ces bouchons épousent le cond…" at bounding box center [367, 189] width 243 height 47
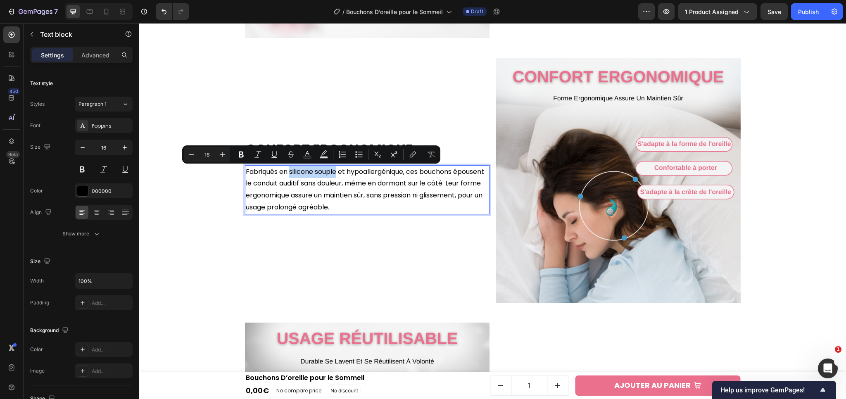
drag, startPoint x: 288, startPoint y: 172, endPoint x: 334, endPoint y: 173, distance: 46.3
click at [334, 173] on p "Fabriqués en silicone souple et hypoallergénique, ces bouchons épousent le cond…" at bounding box center [367, 189] width 243 height 47
click at [247, 155] on button "Bold" at bounding box center [241, 154] width 15 height 15
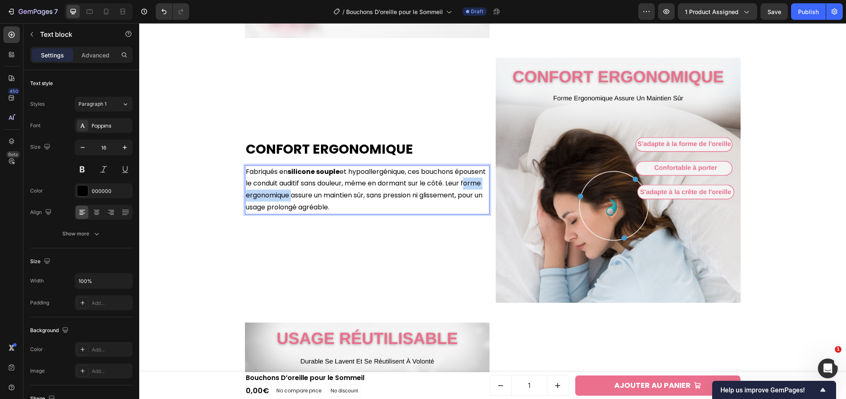
drag, startPoint x: 258, startPoint y: 197, endPoint x: 323, endPoint y: 196, distance: 65.2
click at [323, 196] on p "Fabriqués en silicone souple et hypoallergénique, ces bouchons épousent le cond…" at bounding box center [367, 189] width 243 height 47
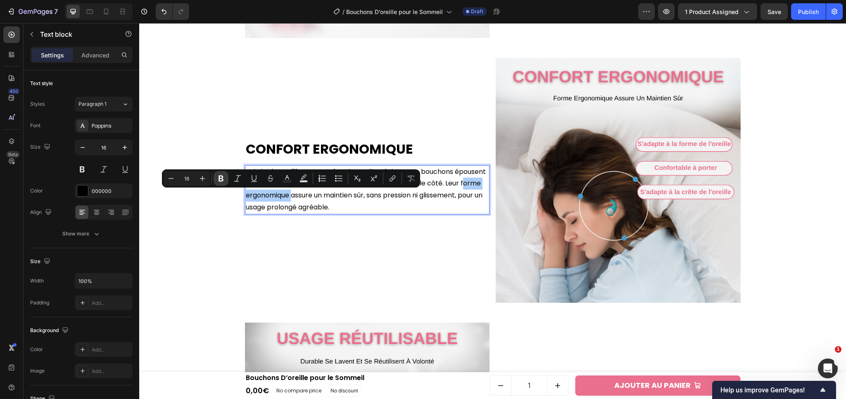
click at [225, 179] on icon "Editor contextual toolbar" at bounding box center [221, 178] width 8 height 8
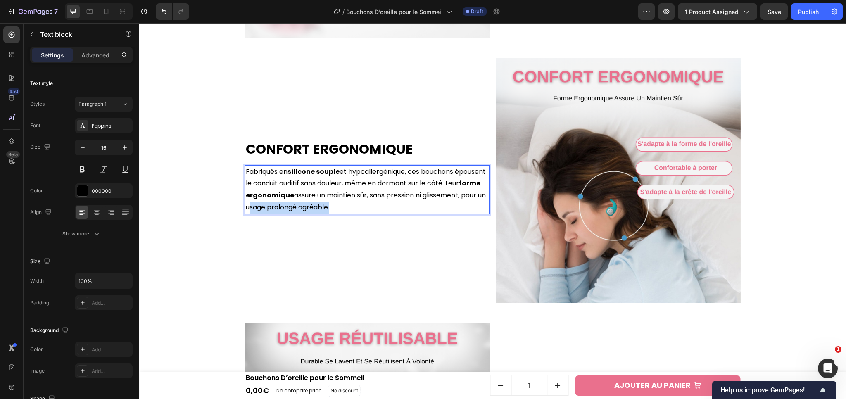
drag, startPoint x: 309, startPoint y: 209, endPoint x: 392, endPoint y: 209, distance: 82.6
click at [392, 209] on p "Fabriqués en silicone souple et hypoallergénique, ces bouchons épousent le cond…" at bounding box center [367, 189] width 243 height 47
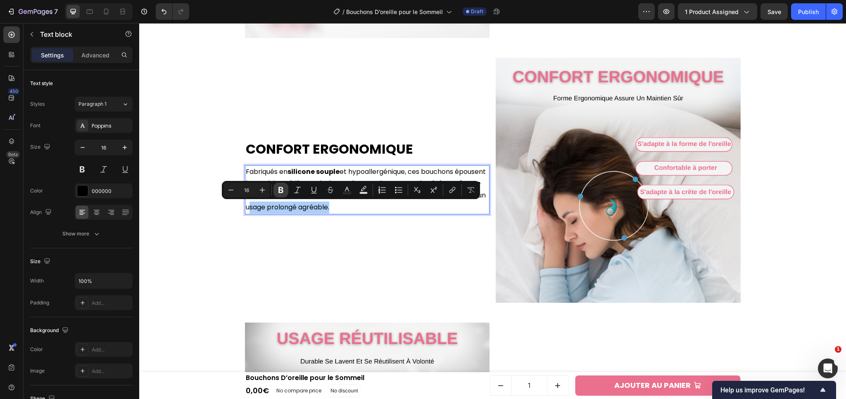
click at [281, 195] on button "Bold" at bounding box center [280, 190] width 15 height 15
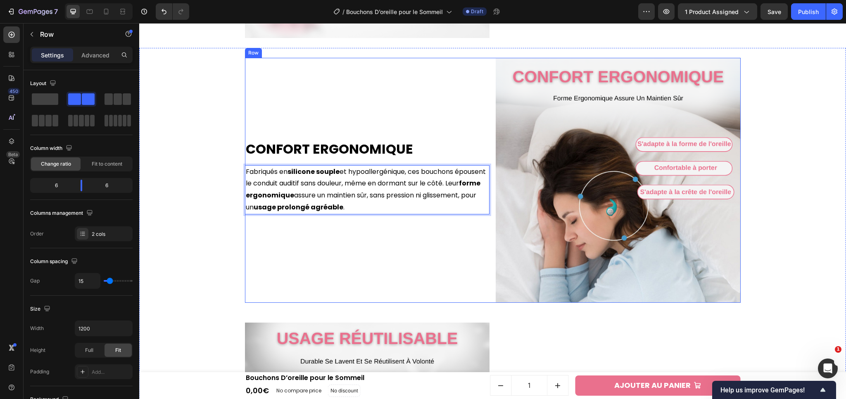
click at [375, 245] on div "Confort Ergonomique Heading Fabriqués en silicone souple et hypoallergénique, c…" at bounding box center [367, 180] width 245 height 245
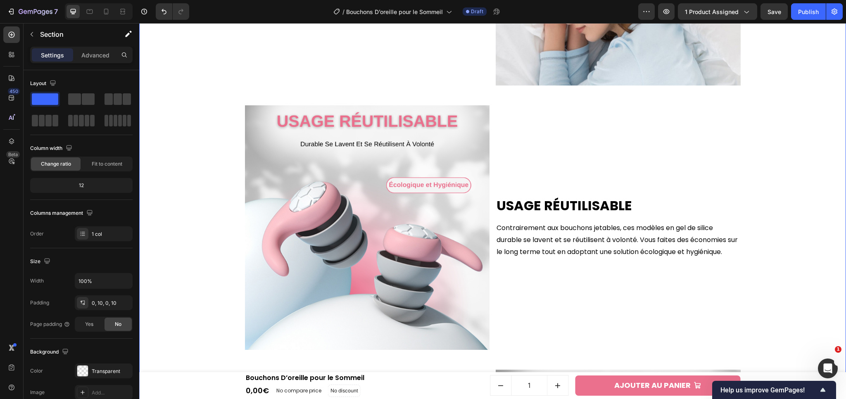
scroll to position [1422, 0]
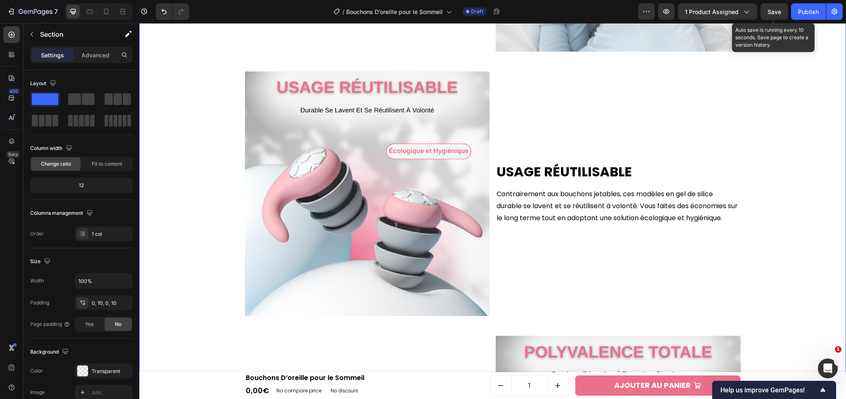
click at [772, 14] on span "Save" at bounding box center [774, 11] width 14 height 7
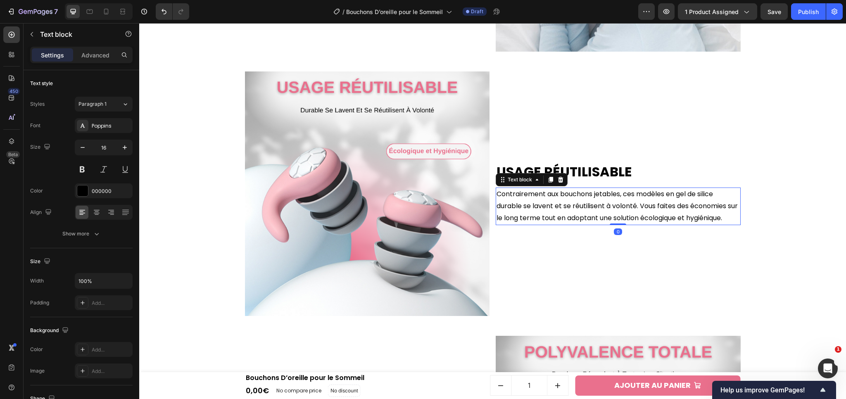
click at [585, 212] on p "Contrairement aux bouchons jetables, ces modèles en gel de silice durable se la…" at bounding box center [617, 206] width 243 height 36
click at [555, 209] on p "Contrairement aux bouchons jetables, ces modèles en gel de silice durable se la…" at bounding box center [617, 206] width 243 height 36
drag, startPoint x: 556, startPoint y: 194, endPoint x: 594, endPoint y: 196, distance: 37.6
click at [594, 196] on p "Contrairement aux bouchons jetables, ces modèles en gel de silice durable se la…" at bounding box center [617, 206] width 243 height 36
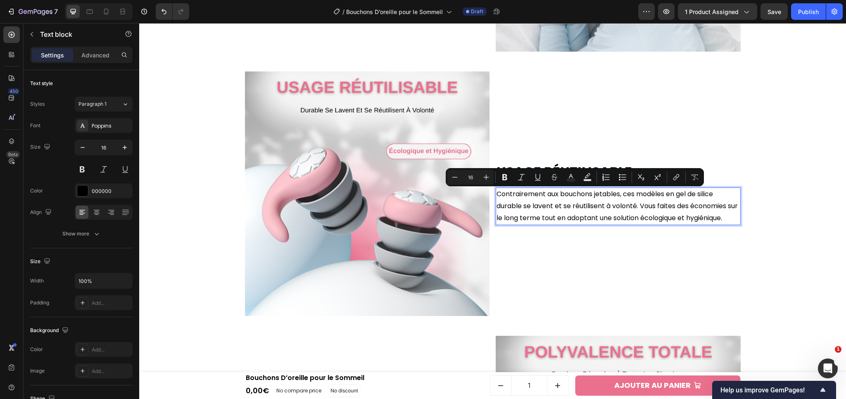
click at [614, 201] on p "Contrairement aux bouchons jetables, ces modèles en gel de silice durable se la…" at bounding box center [617, 206] width 243 height 36
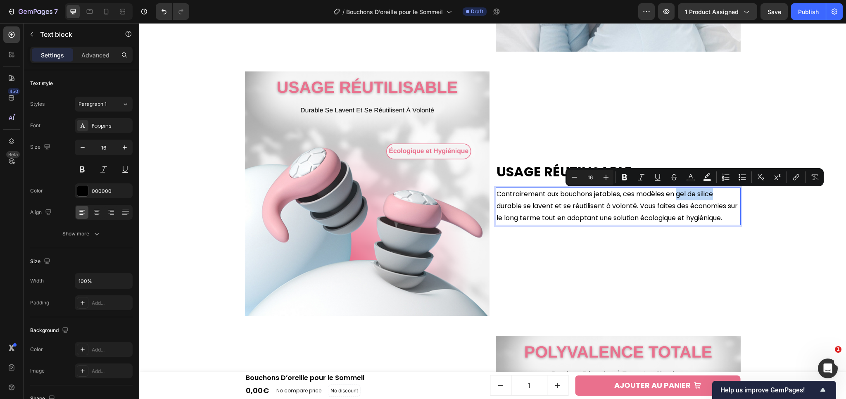
drag, startPoint x: 674, startPoint y: 198, endPoint x: 716, endPoint y: 198, distance: 41.7
click at [716, 198] on p "Contrairement aux bouchons jetables, ces modèles en gel de silice durable se la…" at bounding box center [617, 206] width 243 height 36
click at [624, 180] on icon "Editor contextual toolbar" at bounding box center [624, 177] width 8 height 8
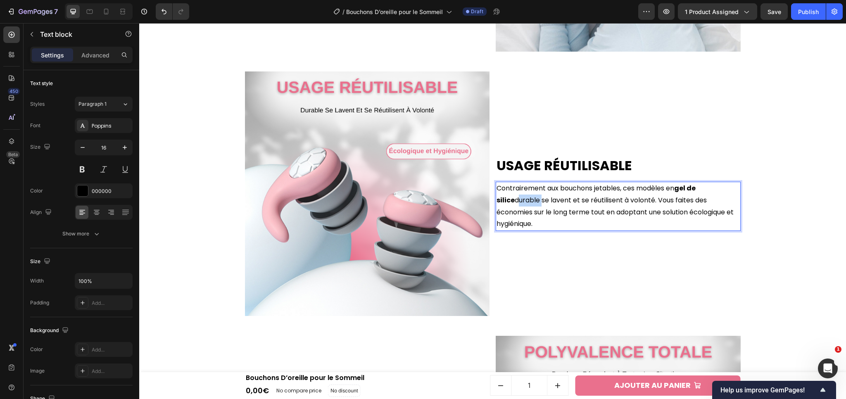
drag, startPoint x: 518, startPoint y: 205, endPoint x: 493, endPoint y: 206, distance: 24.8
click at [496, 206] on p "Contrairement aux bouchons jetables, ces modèles en gel de silice durable se la…" at bounding box center [617, 206] width 243 height 47
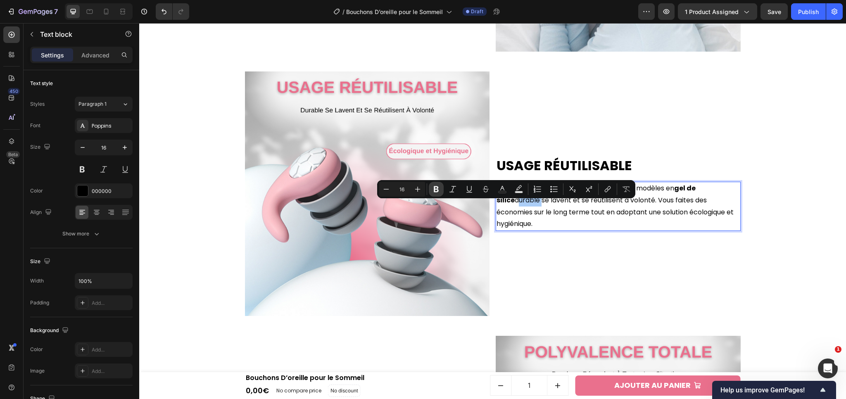
click at [434, 194] on button "Bold" at bounding box center [436, 189] width 15 height 15
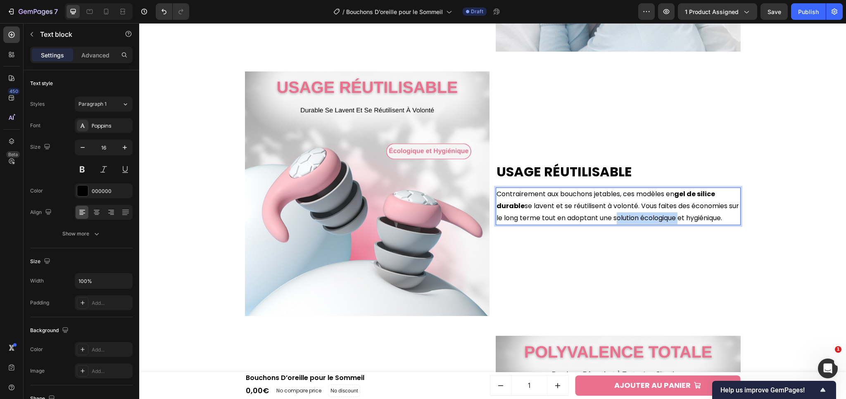
drag, startPoint x: 622, startPoint y: 221, endPoint x: 686, endPoint y: 219, distance: 63.6
click at [686, 219] on p "Contrairement aux bouchons jetables, ces modèles en gel de silice durable se la…" at bounding box center [617, 206] width 243 height 36
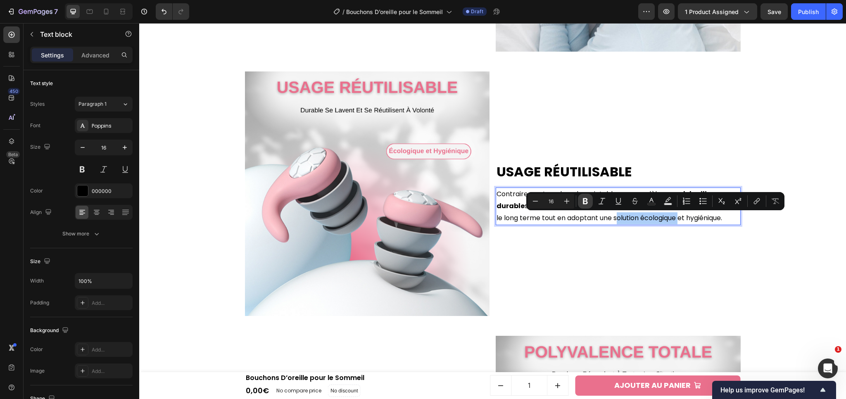
click at [582, 206] on button "Bold" at bounding box center [585, 201] width 15 height 15
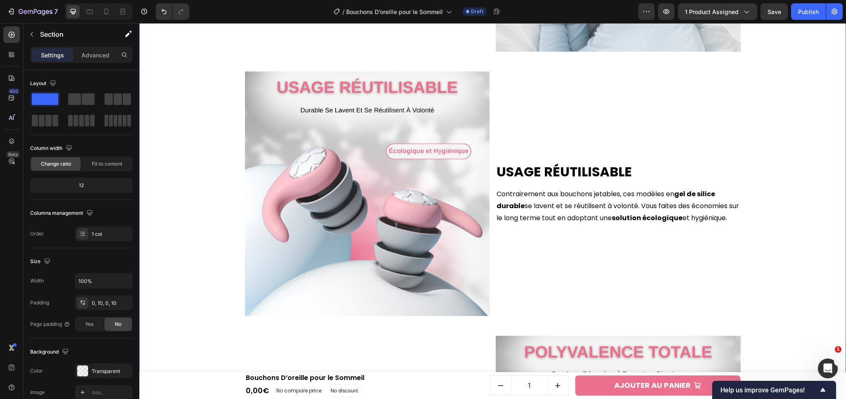
click at [794, 260] on div "Confort Ergonomique Heading Fabriqués en silicone souple et hypoallergénique, c…" at bounding box center [492, 194] width 698 height 794
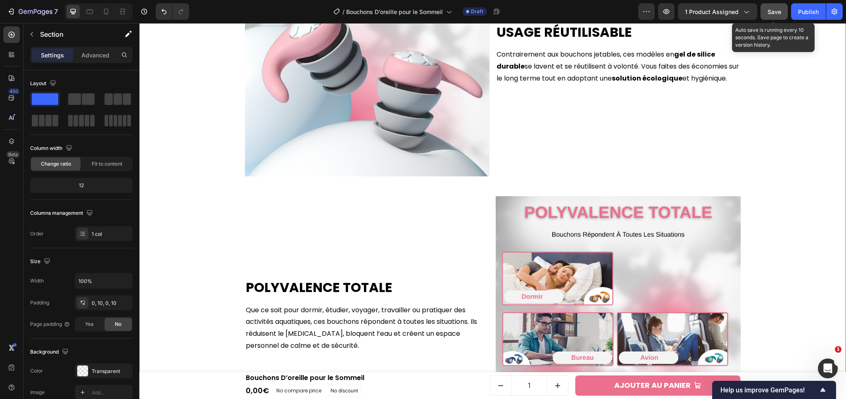
click at [771, 19] on button "Save" at bounding box center [773, 11] width 27 height 17
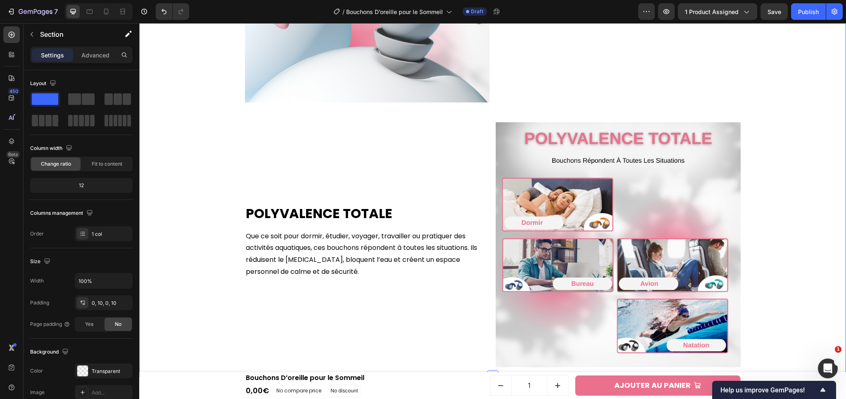
scroll to position [1635, 0]
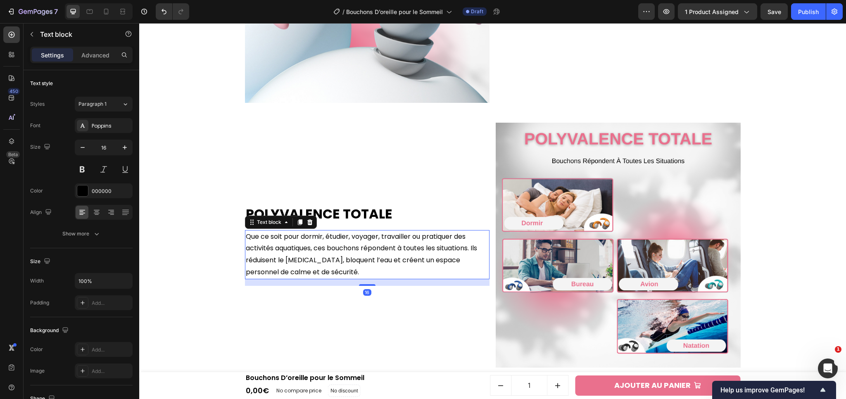
click at [296, 242] on p "Que ce soit pour dormir, étudier, voyager, travailler ou pratiquer des activité…" at bounding box center [367, 254] width 243 height 47
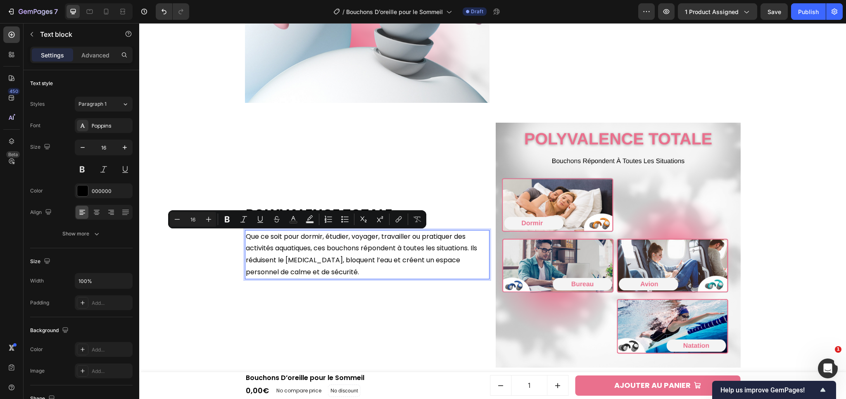
click at [308, 237] on p "Que ce soit pour dormir, étudier, voyager, travailler ou pratiquer des activité…" at bounding box center [367, 254] width 243 height 47
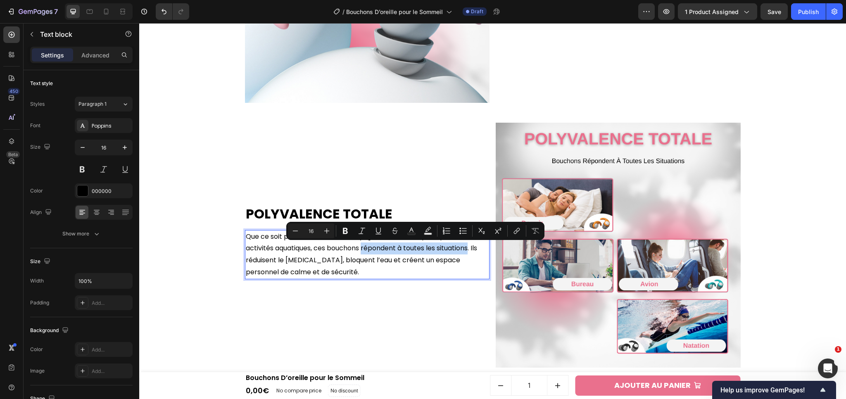
drag, startPoint x: 361, startPoint y: 250, endPoint x: 468, endPoint y: 249, distance: 106.9
click at [468, 249] on p "Que ce soit pour dormir, étudier, voyager, travailler ou pratiquer des activité…" at bounding box center [367, 254] width 243 height 47
click at [344, 233] on icon "Editor contextual toolbar" at bounding box center [345, 231] width 5 height 6
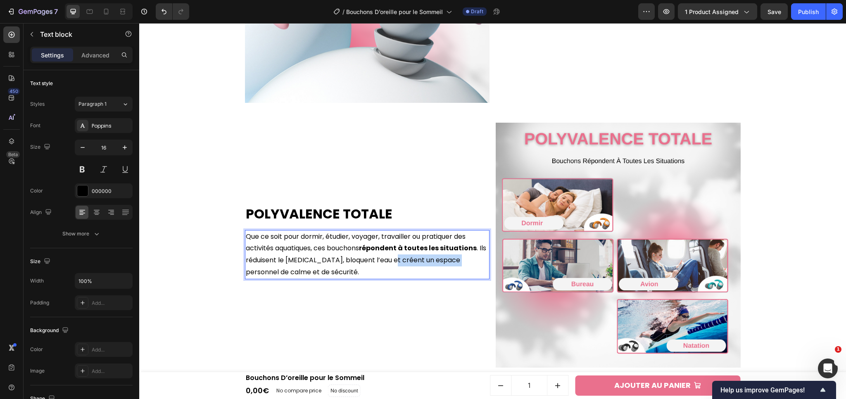
drag, startPoint x: 381, startPoint y: 262, endPoint x: 450, endPoint y: 260, distance: 69.4
click at [450, 260] on p "Que ce soit pour dormir, étudier, voyager, travailler ou pratiquer des activité…" at bounding box center [367, 254] width 243 height 47
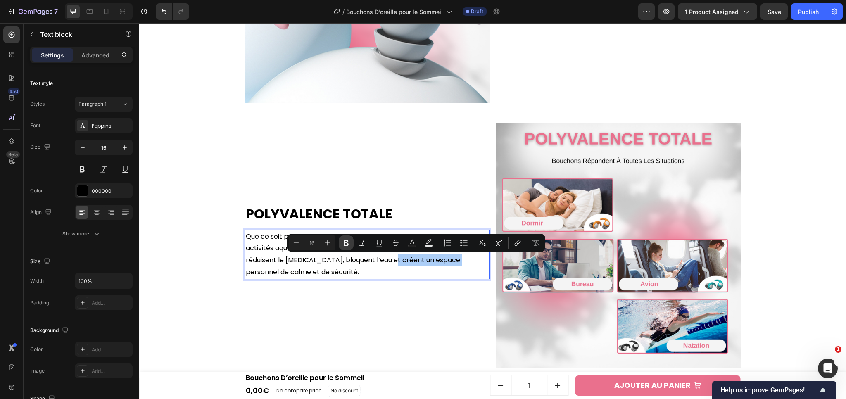
click at [346, 247] on icon "Editor contextual toolbar" at bounding box center [346, 243] width 8 height 8
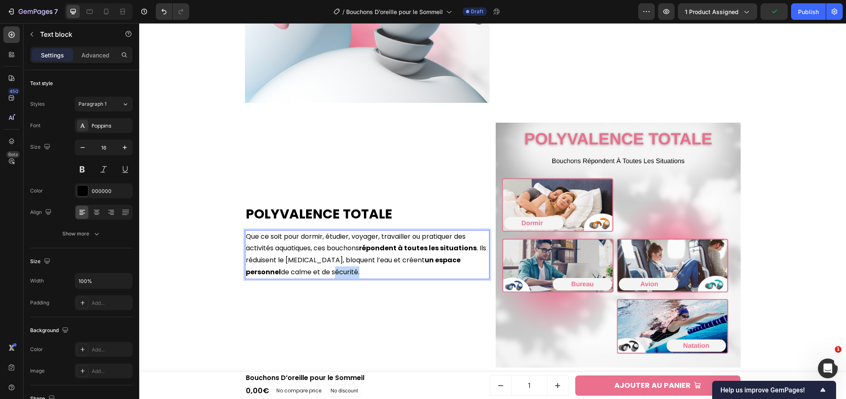
drag, startPoint x: 261, startPoint y: 274, endPoint x: 285, endPoint y: 272, distance: 24.8
click at [285, 272] on p "Que ce soit pour dormir, étudier, voyager, travailler ou pratiquer des activité…" at bounding box center [367, 254] width 243 height 47
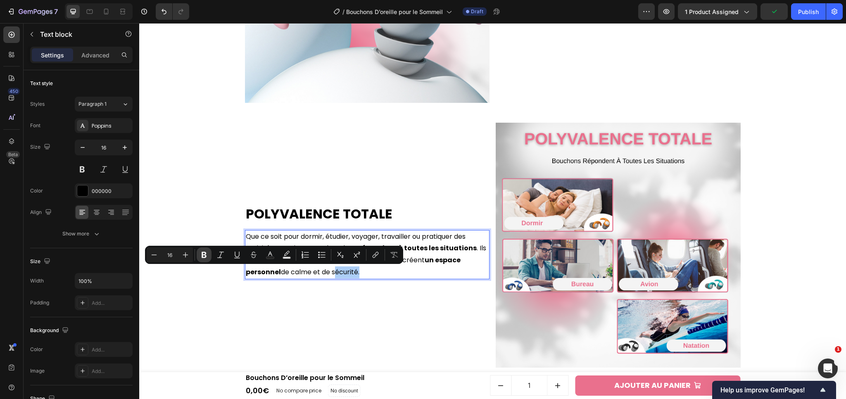
click at [208, 255] on icon "Editor contextual toolbar" at bounding box center [204, 255] width 8 height 8
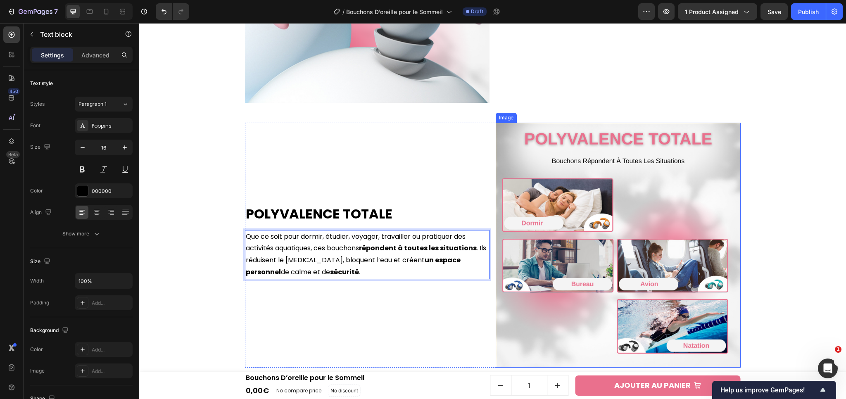
click at [733, 270] on img at bounding box center [618, 245] width 245 height 245
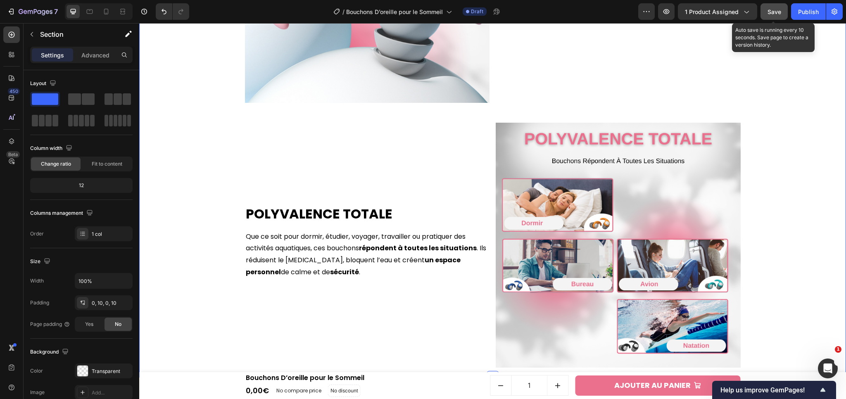
click at [765, 16] on button "Save" at bounding box center [773, 11] width 27 height 17
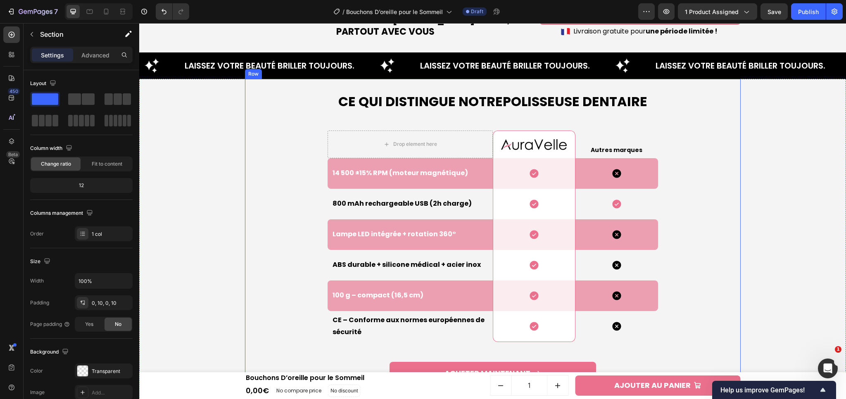
scroll to position [2023, 0]
click at [440, 100] on h2 "Ce qui Distingue Notre Polisseuse Dentaire" at bounding box center [493, 101] width 496 height 19
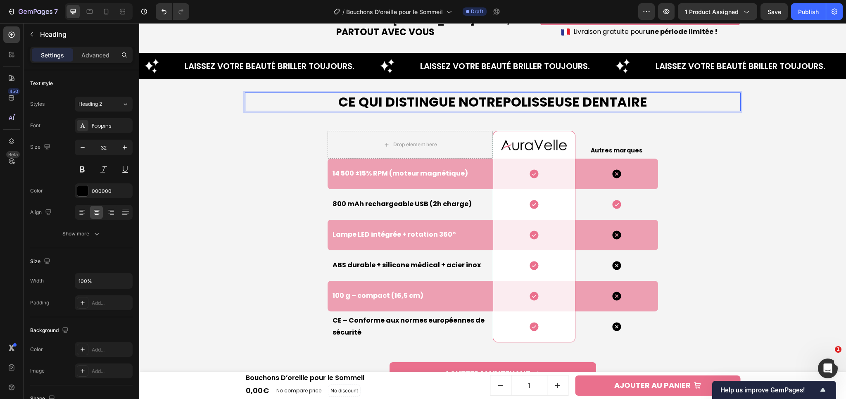
click at [503, 102] on strong "Polisseuse Dentaire" at bounding box center [575, 101] width 145 height 19
drag, startPoint x: 500, startPoint y: 102, endPoint x: 643, endPoint y: 100, distance: 142.5
click at [643, 100] on strong "Polisseuse Dentaire" at bounding box center [575, 101] width 145 height 19
click at [776, 155] on div "Ce qui Distingue Notre Bouchons D’oreille Heading 48 Drop element here Image Ro…" at bounding box center [492, 242] width 698 height 327
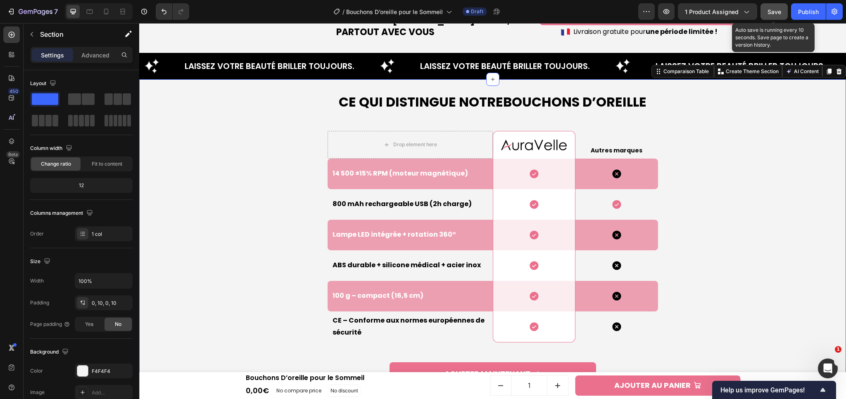
click at [771, 18] on button "Save" at bounding box center [773, 11] width 27 height 17
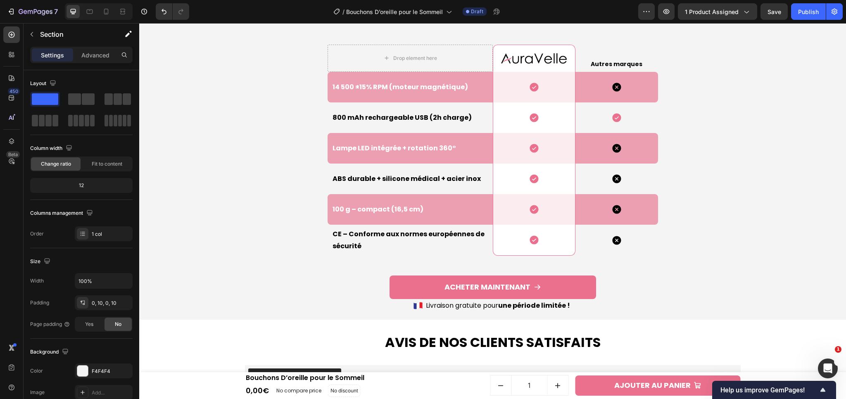
scroll to position [2098, 0]
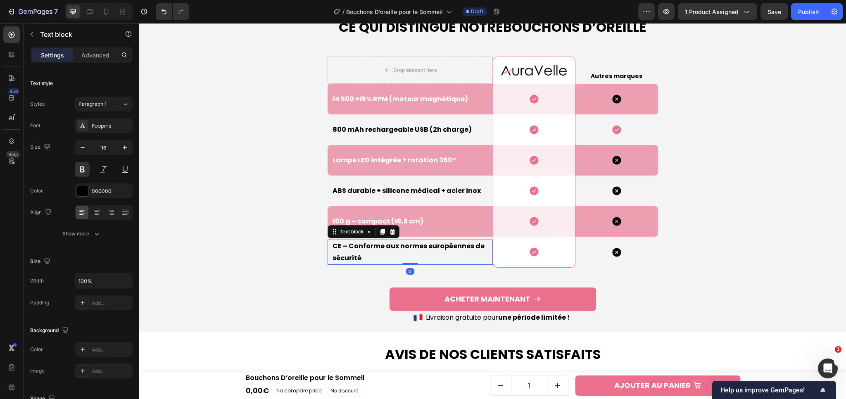
click at [348, 252] on p "CE – Conforme aux normes européennes de sécurité" at bounding box center [411, 252] width 159 height 24
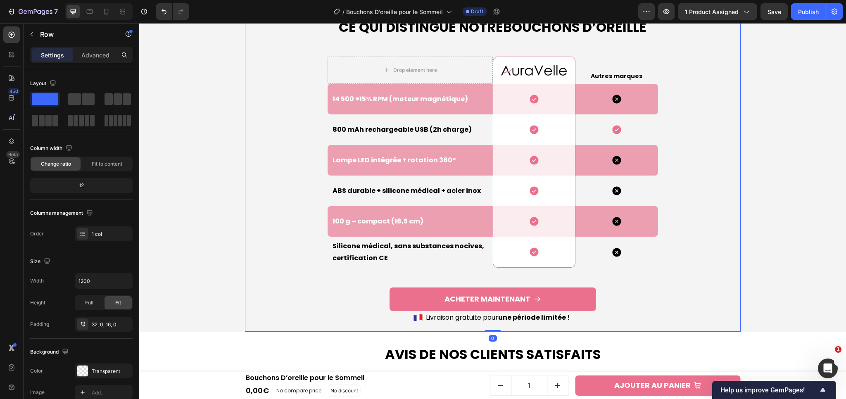
click at [273, 265] on div "Ce qui Distingue Notre Bouchons D’oreille Heading Drop element here Image Row A…" at bounding box center [493, 171] width 496 height 307
click at [360, 222] on p "100 g – compact (16,5 cm)" at bounding box center [411, 222] width 159 height 12
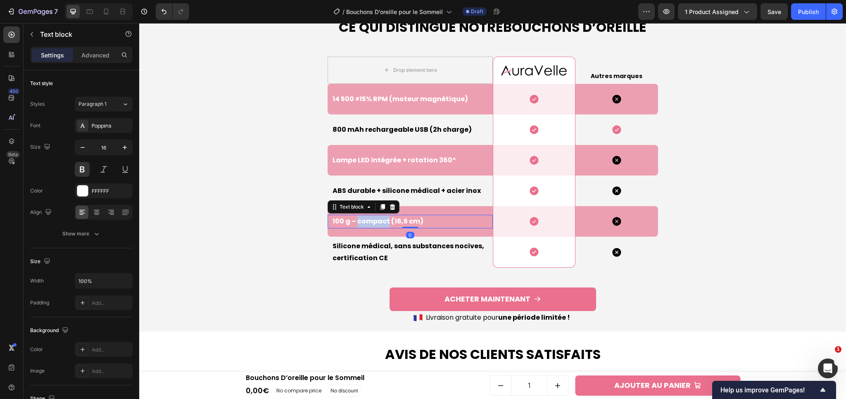
click at [360, 222] on p "100 g – compact (16,5 cm)" at bounding box center [411, 222] width 159 height 12
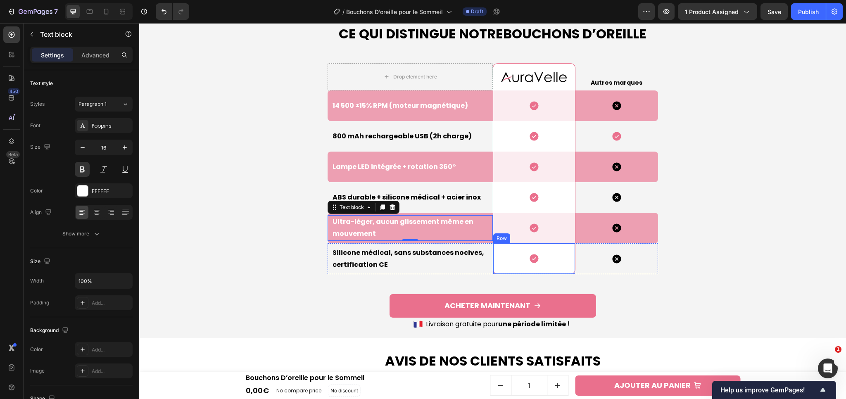
click at [753, 236] on div "Ce qui Distingue Notre Bouchons D’oreille Heading Drop element here Image Row A…" at bounding box center [492, 174] width 698 height 327
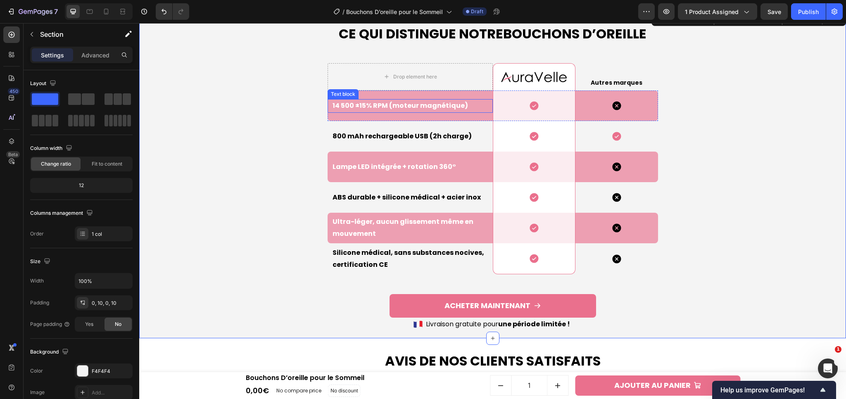
click at [369, 106] on p "14 500 ±15% RPM (moteur magnétique)" at bounding box center [411, 106] width 159 height 12
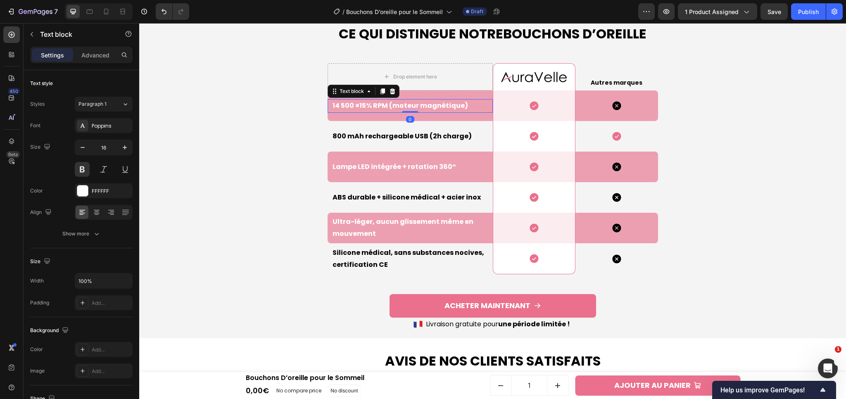
click at [369, 106] on p "14 500 ±15% RPM (moteur magnétique)" at bounding box center [411, 106] width 159 height 12
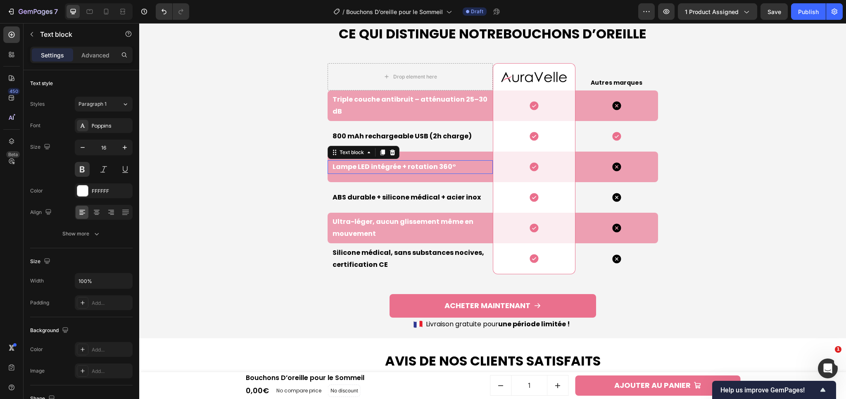
click at [399, 167] on p "Lampe LED intégrée + rotation 360°" at bounding box center [411, 167] width 159 height 12
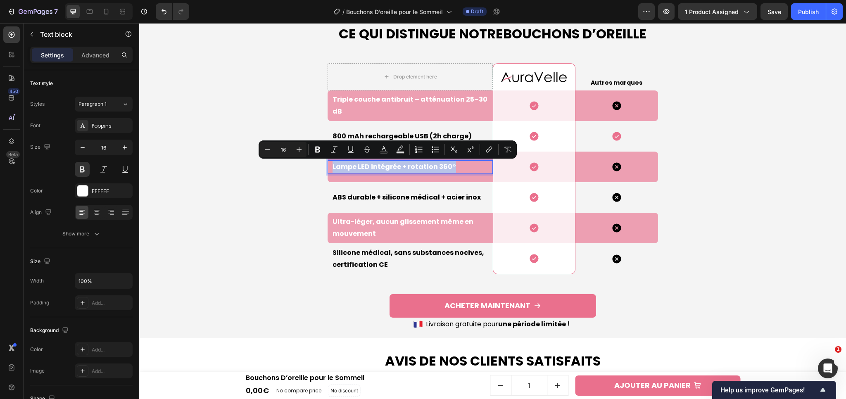
scroll to position [2085, 0]
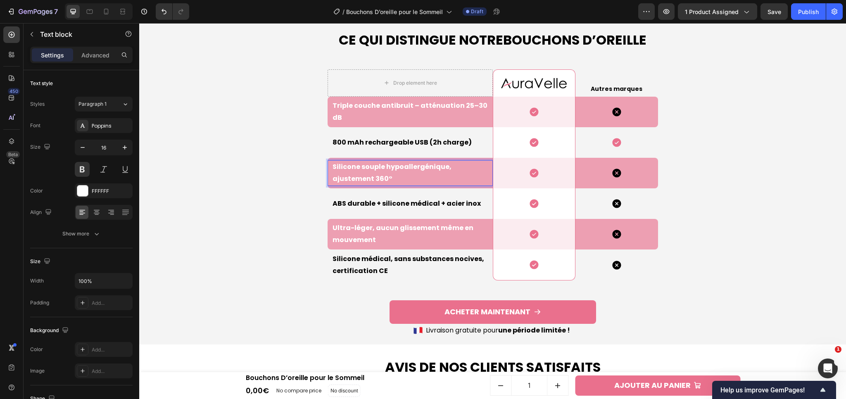
click at [332, 170] on p "Silicone souple hypoallergénique, ajustement 360°" at bounding box center [411, 173] width 159 height 24
click at [350, 202] on p "ABS durable + silicone médical + acier inox" at bounding box center [411, 204] width 159 height 12
click at [375, 140] on p "800 mAh rechargeable USB (2h charge)" at bounding box center [411, 143] width 159 height 12
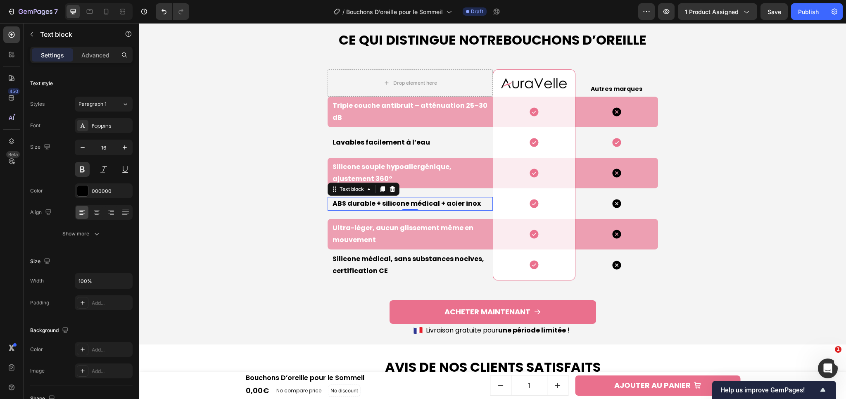
click at [399, 203] on p "ABS durable + silicone médical + acier inox" at bounding box center [411, 204] width 159 height 12
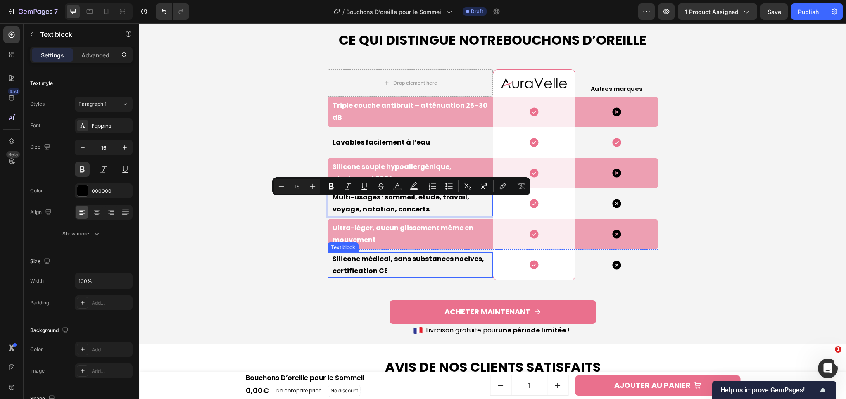
scroll to position [2079, 0]
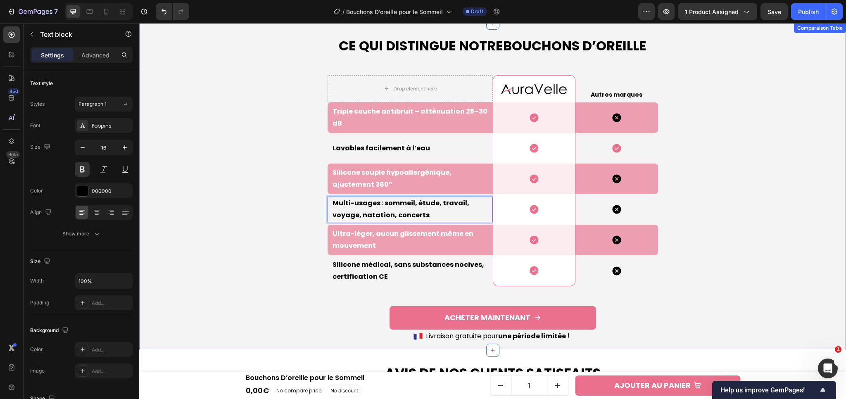
click at [780, 235] on div "Ce qui Distingue Notre Bouchons D’oreille Heading Drop element here Image Row A…" at bounding box center [492, 186] width 698 height 327
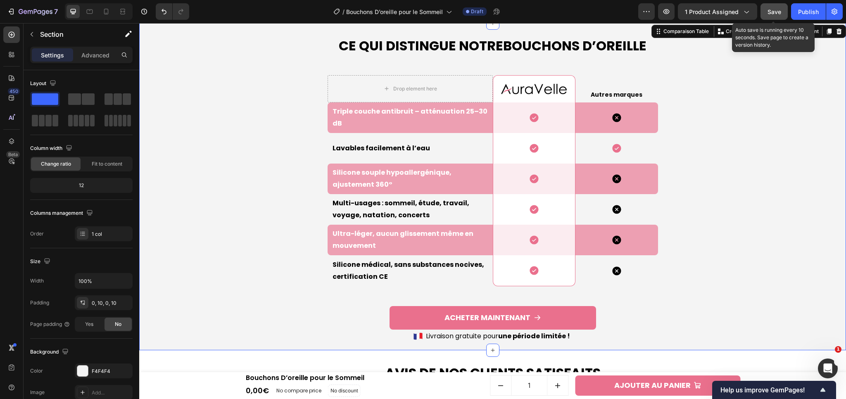
click at [774, 5] on button "Save" at bounding box center [773, 11] width 27 height 17
click at [777, 135] on div "Ce qui Distingue Notre Bouchons D’oreille Heading Drop element here Image Row A…" at bounding box center [492, 186] width 698 height 327
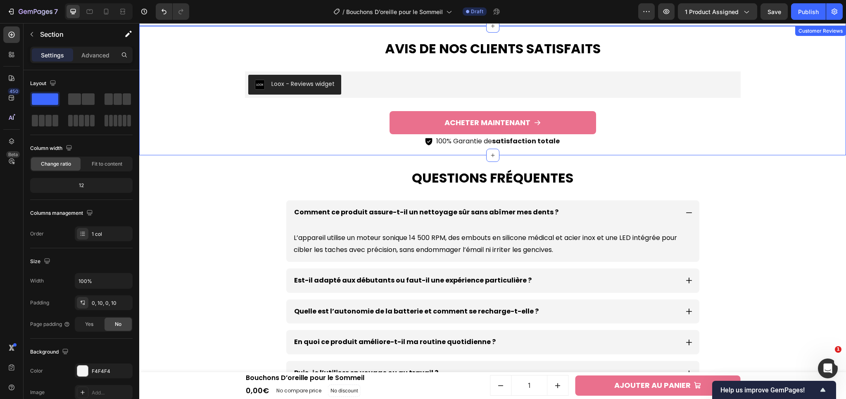
scroll to position [2467, 0]
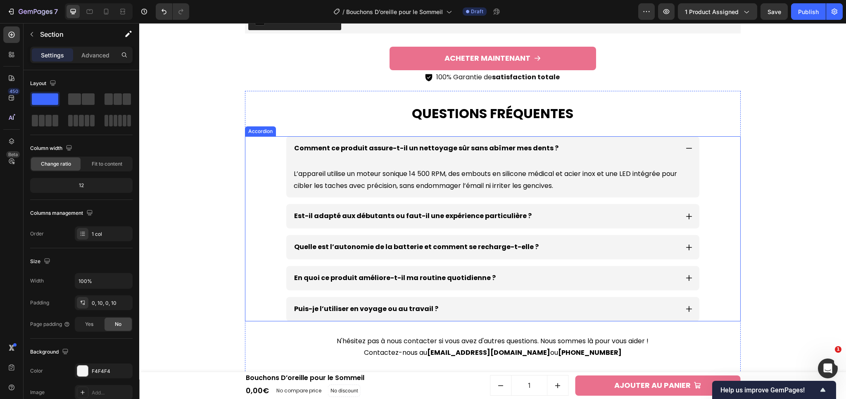
click at [398, 145] on p "Comment ce produit assure-t-il un nettoyage sûr sans abîmer mes dents ?" at bounding box center [426, 148] width 264 height 12
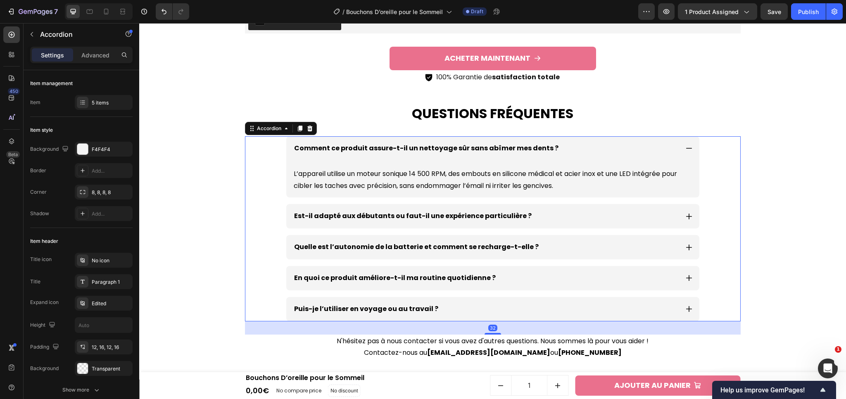
click at [398, 145] on p "Comment ce produit assure-t-il un nettoyage sûr sans abîmer mes dents ?" at bounding box center [426, 148] width 264 height 12
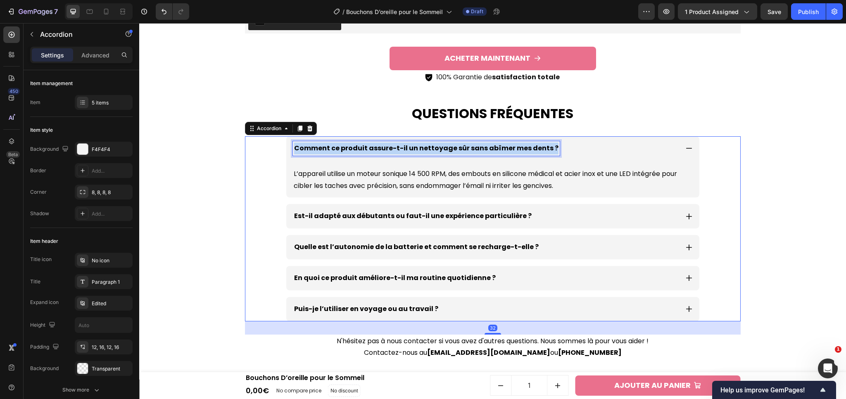
click at [398, 145] on p "Comment ce produit assure-t-il un nettoyage sûr sans abîmer mes dents ?" at bounding box center [426, 148] width 264 height 12
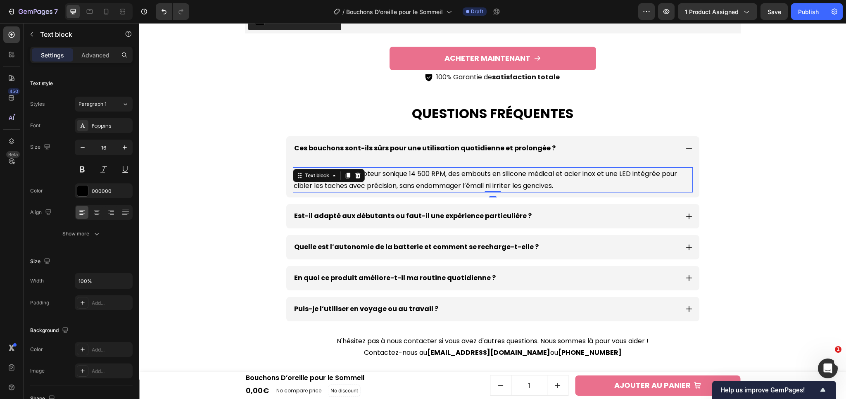
click at [446, 181] on p "L’appareil utilise un moteur sonique 14 500 RPM, des embouts en silicone médica…" at bounding box center [493, 180] width 398 height 24
click at [408, 181] on p "L’appareil utilise un moteur sonique 14 500 RPM, des embouts en silicone médica…" at bounding box center [493, 180] width 398 height 24
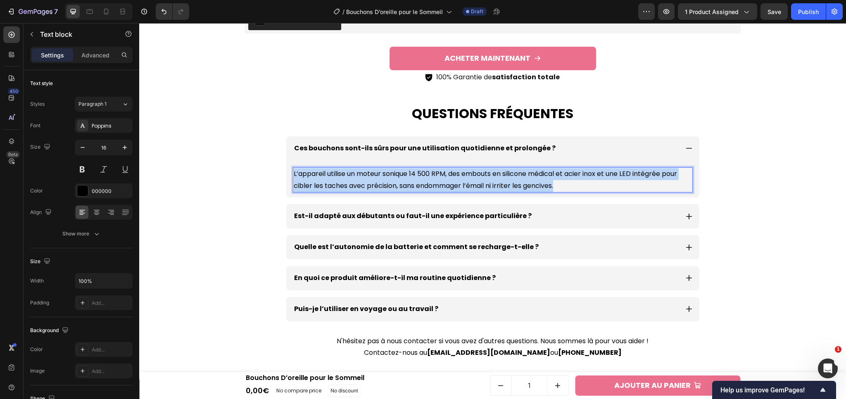
click at [408, 181] on p "L’appareil utilise un moteur sonique 14 500 RPM, des embouts en silicone médica…" at bounding box center [493, 180] width 398 height 24
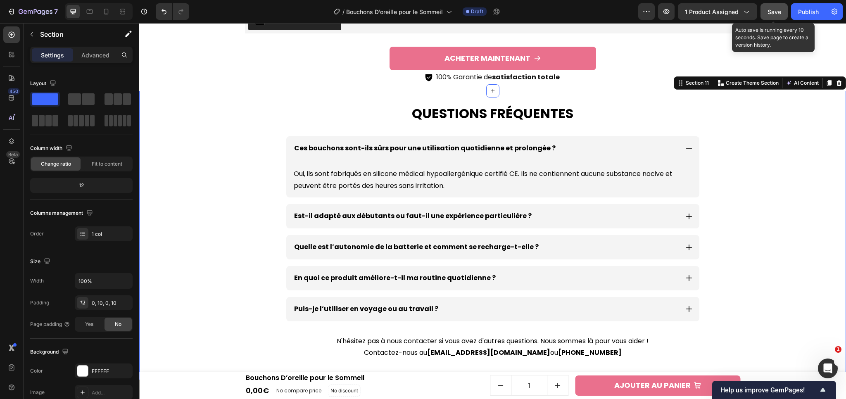
click at [777, 16] on button "Save" at bounding box center [773, 11] width 27 height 17
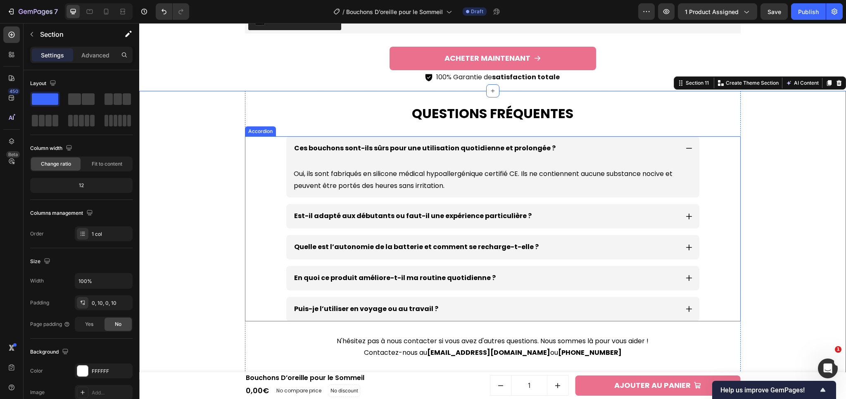
click at [685, 218] on icon at bounding box center [688, 216] width 7 height 7
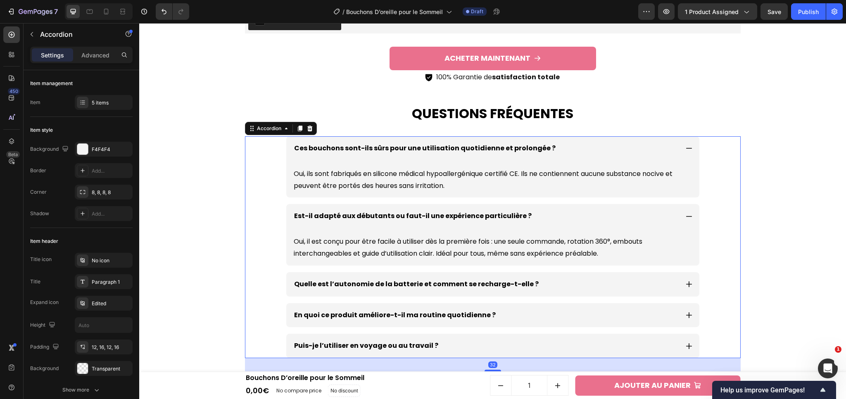
click at [685, 146] on icon at bounding box center [688, 148] width 7 height 7
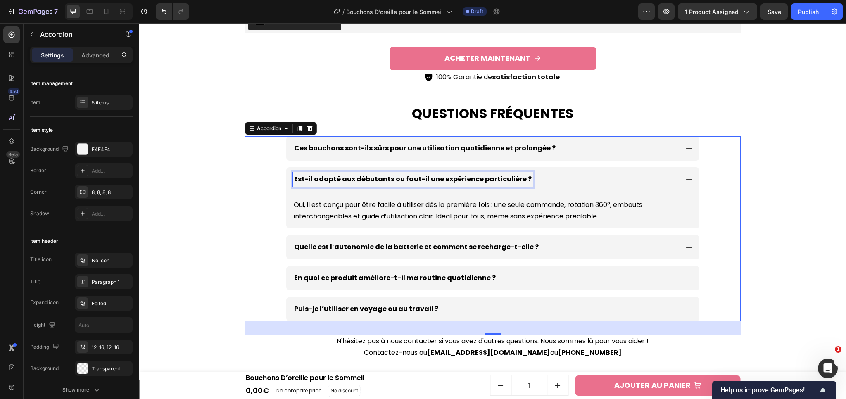
click at [387, 179] on p "Est-il adapté aux débutants ou faut-il une expérience particulière ?" at bounding box center [412, 179] width 237 height 12
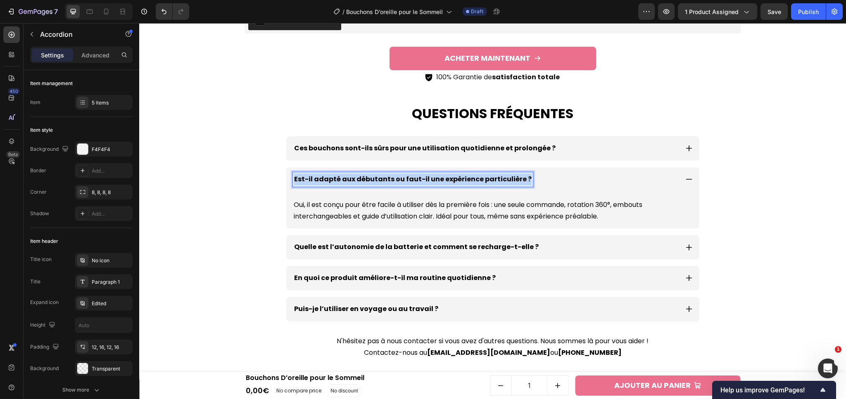
click at [387, 179] on p "Est-il adapté aux débutants ou faut-il une expérience particulière ?" at bounding box center [412, 179] width 237 height 12
click at [408, 215] on p "Oui, il est conçu pour être facile à utiliser dès la première fois : une seule …" at bounding box center [493, 211] width 398 height 24
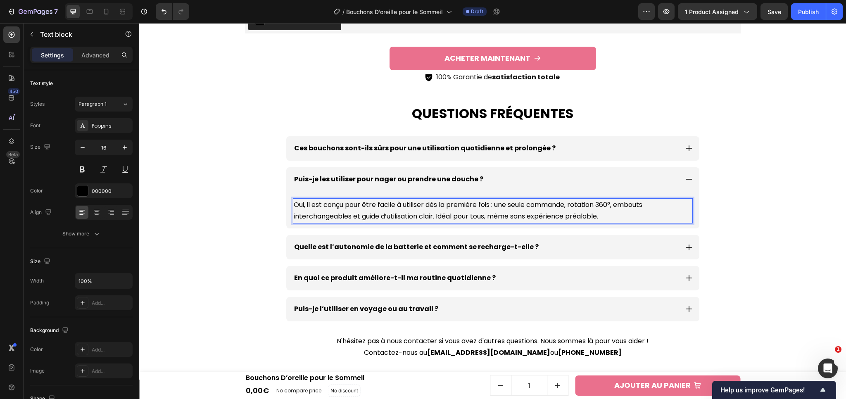
click at [410, 202] on p "Oui, il est conçu pour être facile à utiliser dès la première fois : une seule …" at bounding box center [493, 211] width 398 height 24
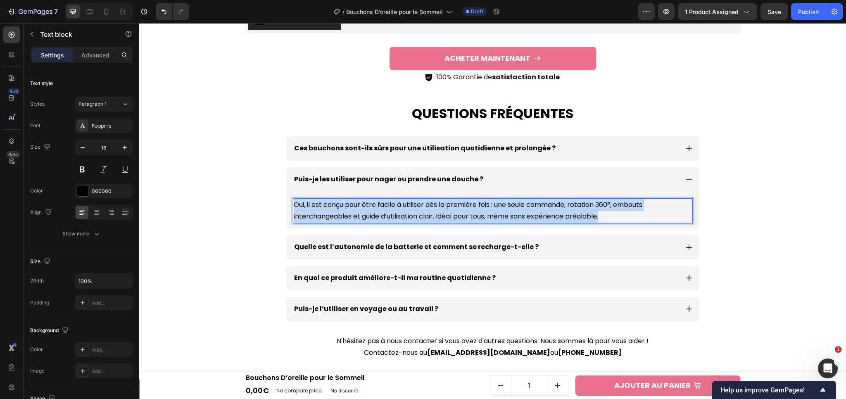
click at [410, 202] on p "Oui, il est conçu pour être facile à utiliser dès la première fois : une seule …" at bounding box center [493, 211] width 398 height 24
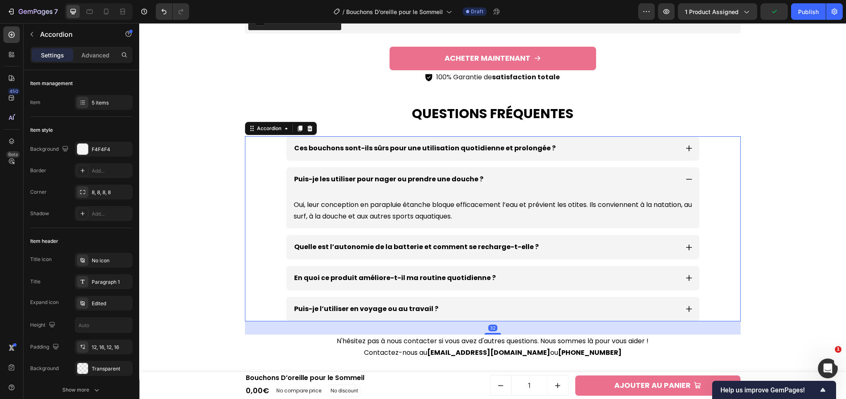
click at [726, 235] on div "Quelle est l’autonomie de la batterie et comment se recharge-t-elle ?" at bounding box center [492, 247] width 495 height 24
click at [689, 181] on div "Puis-je les utiliser pour nager ou prendre une douche ?" at bounding box center [492, 179] width 413 height 24
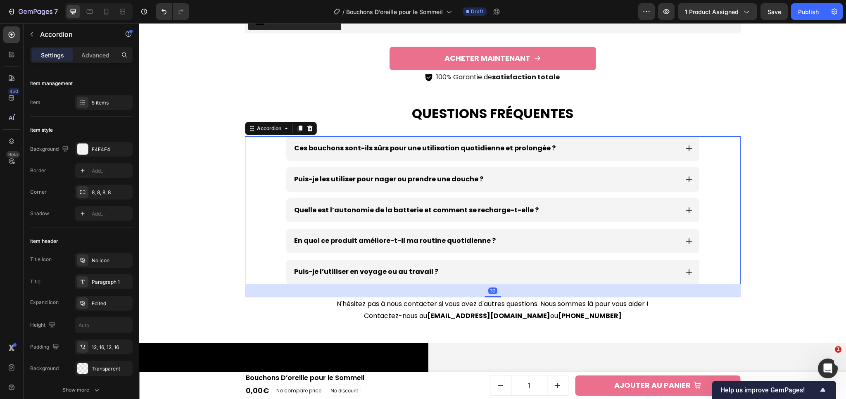
click at [686, 214] on div "Quelle est l’autonomie de la batterie et comment se recharge-t-elle ?" at bounding box center [492, 210] width 413 height 24
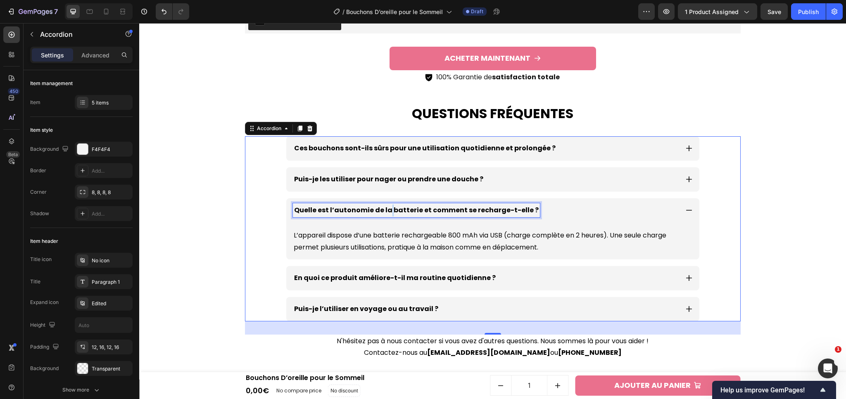
click at [383, 207] on p "Quelle est l’autonomie de la batterie et comment se recharge-t-elle ?" at bounding box center [416, 210] width 244 height 12
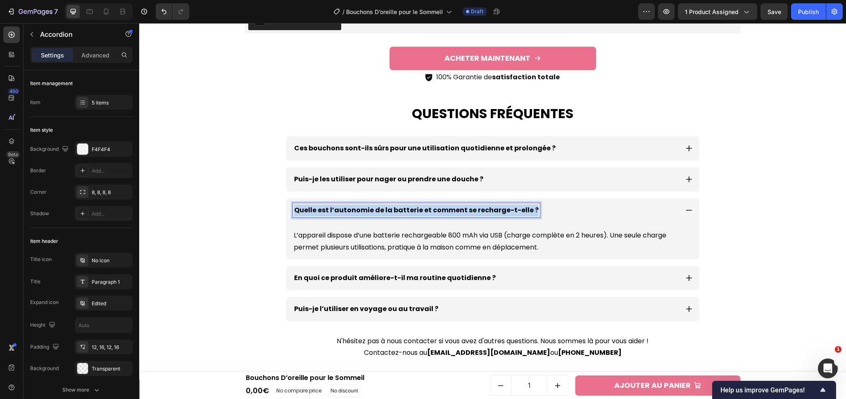
click at [383, 207] on p "Quelle est l’autonomie de la batterie et comment se recharge-t-elle ?" at bounding box center [416, 210] width 244 height 12
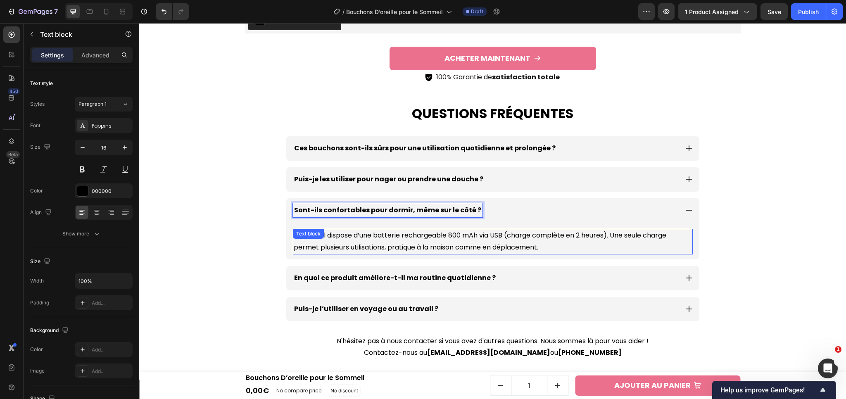
click at [369, 241] on p "L’appareil dispose d’une batterie rechargeable 800 mAh via USB (charge complète…" at bounding box center [493, 242] width 398 height 24
click at [442, 240] on p "L’appareil dispose d’une batterie rechargeable 800 mAh via USB (charge complète…" at bounding box center [493, 242] width 398 height 24
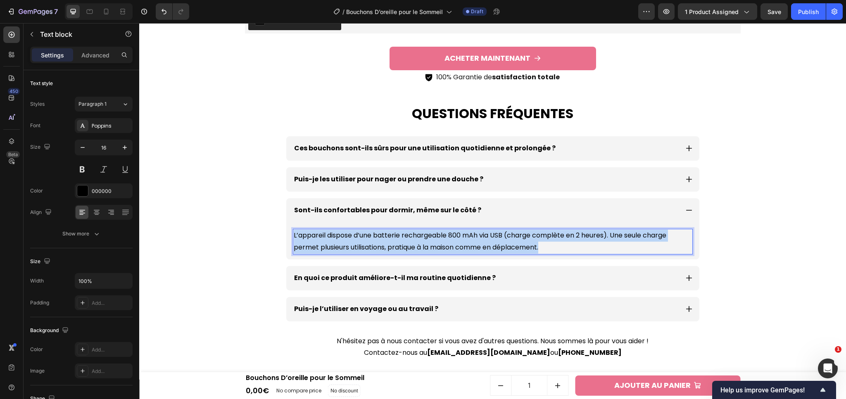
click at [442, 240] on p "L’appareil dispose d’une batterie rechargeable 800 mAh via USB (charge complète…" at bounding box center [493, 242] width 398 height 24
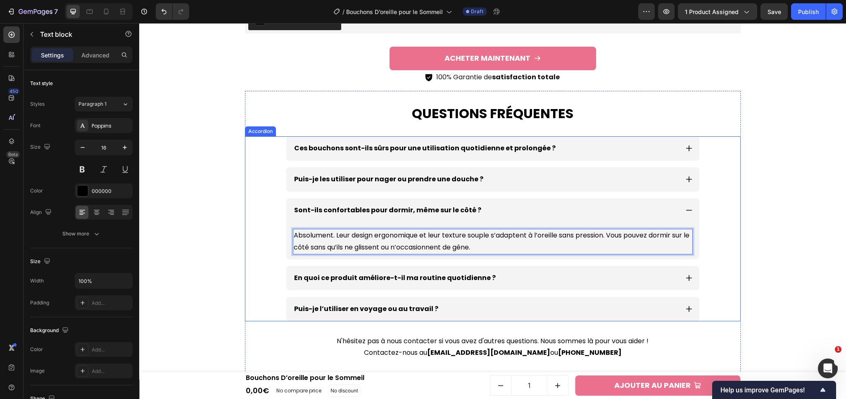
click at [725, 243] on div "Sont-ils confortables pour dormir, même sur le côté ? Absolument. Leur design e…" at bounding box center [492, 228] width 495 height 61
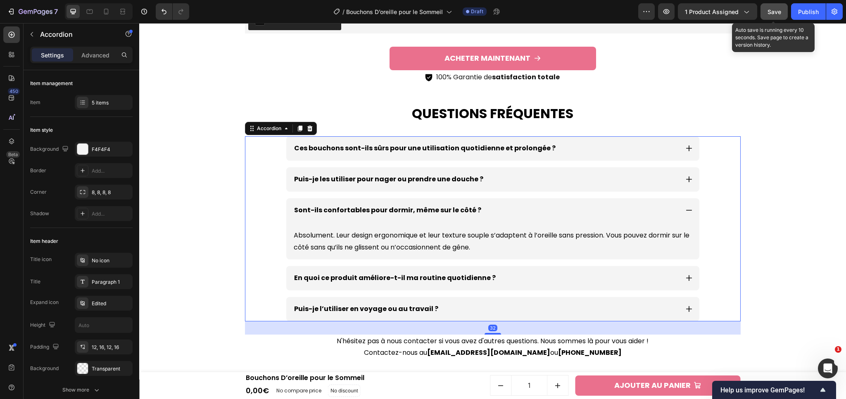
click at [771, 19] on button "Save" at bounding box center [773, 11] width 27 height 17
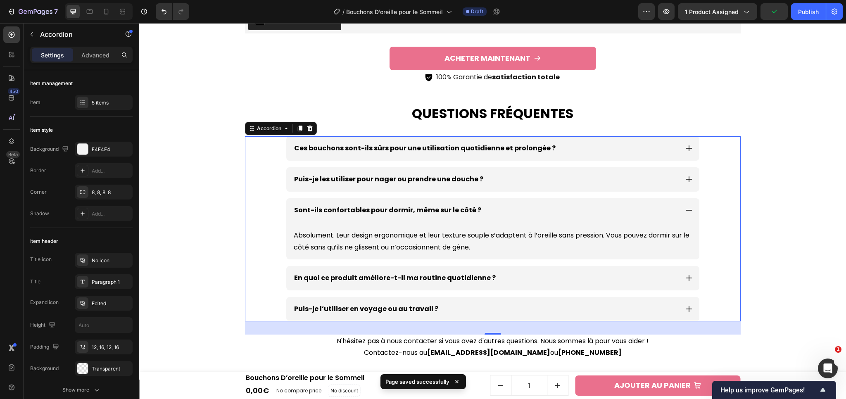
click at [689, 211] on div "Sont-ils confortables pour dormir, même sur le côté ?" at bounding box center [492, 210] width 413 height 24
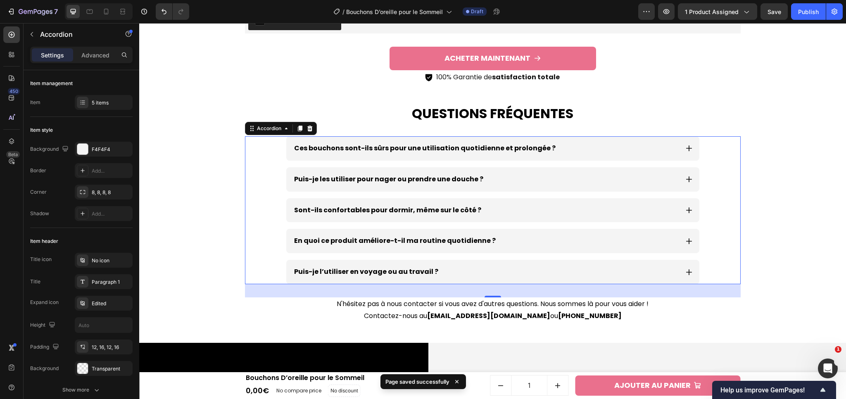
click at [685, 238] on icon at bounding box center [688, 240] width 7 height 7
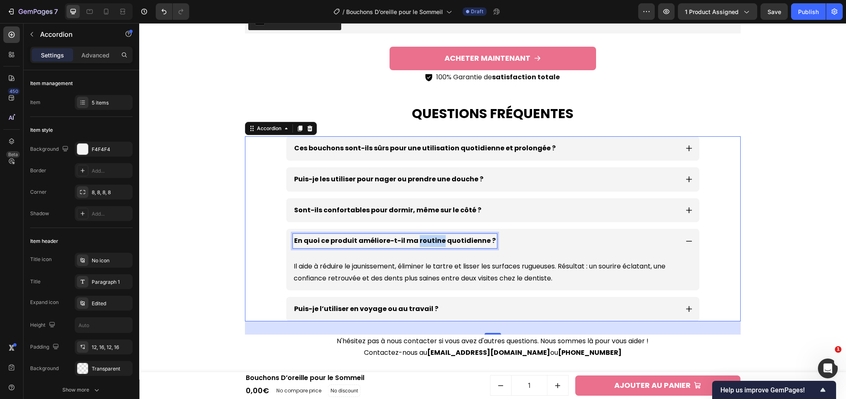
click at [422, 239] on p "En quoi ce produit améliore-t-il ma routine quotidienne ?" at bounding box center [395, 241] width 202 height 12
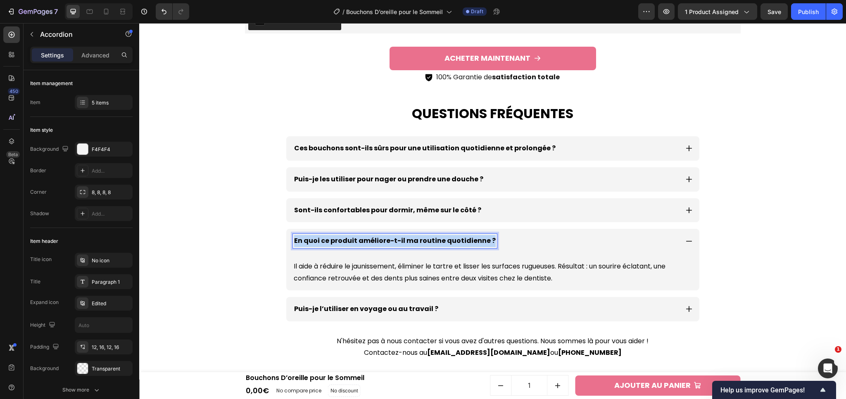
click at [422, 239] on p "En quoi ce produit améliore-t-il ma routine quotidienne ?" at bounding box center [395, 241] width 202 height 12
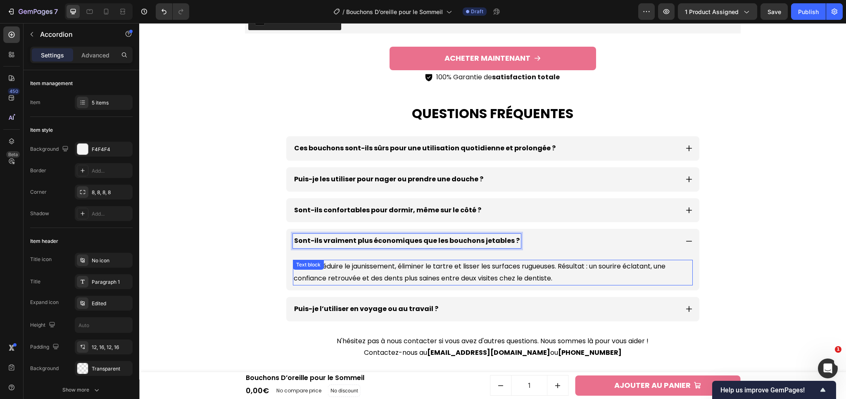
click at [384, 270] on p "Il aide à réduire le jaunissement, éliminer le tartre et lisser les surfaces ru…" at bounding box center [493, 273] width 398 height 24
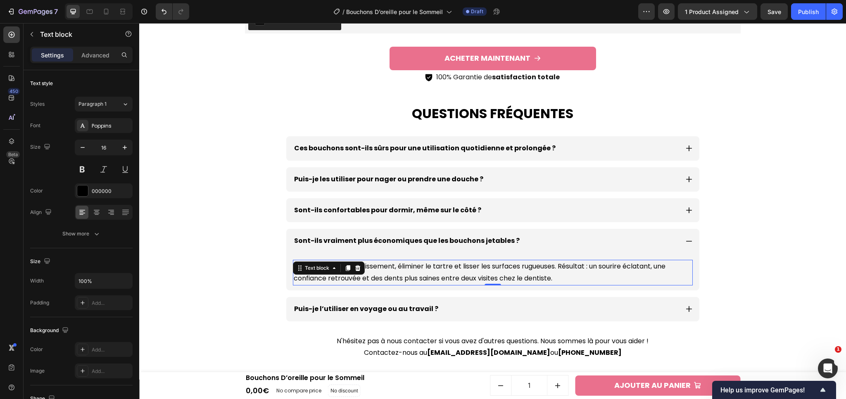
click at [397, 275] on p "Il aide à réduire le jaunissement, éliminer le tartre et lisser les surfaces ru…" at bounding box center [493, 273] width 398 height 24
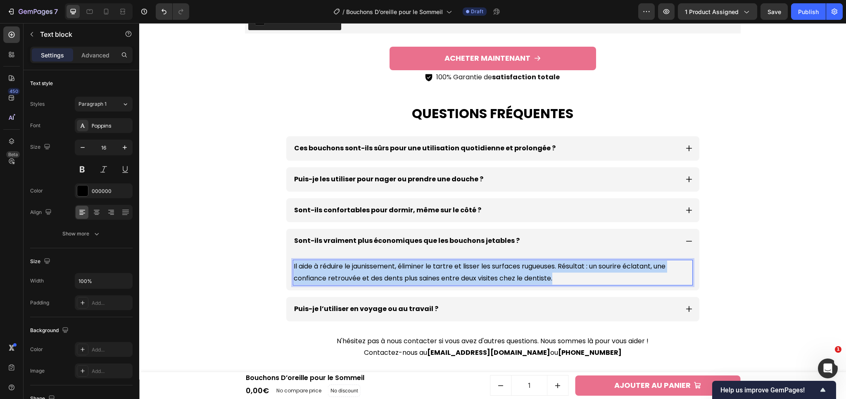
click at [397, 275] on p "Il aide à réduire le jaunissement, éliminer le tartre et lisser les surfaces ru…" at bounding box center [493, 273] width 398 height 24
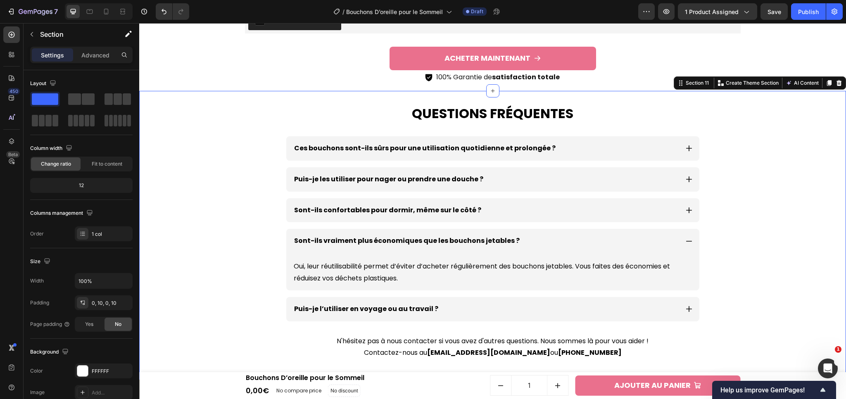
click at [803, 275] on div "Questions fréquentes Heading Ces bouchons sont-ils sûrs pour une utilisation qu…" at bounding box center [492, 235] width 698 height 289
click at [689, 243] on div "Sont-ils vraiment plus économiques que les bouchons jetables ?" at bounding box center [492, 241] width 413 height 24
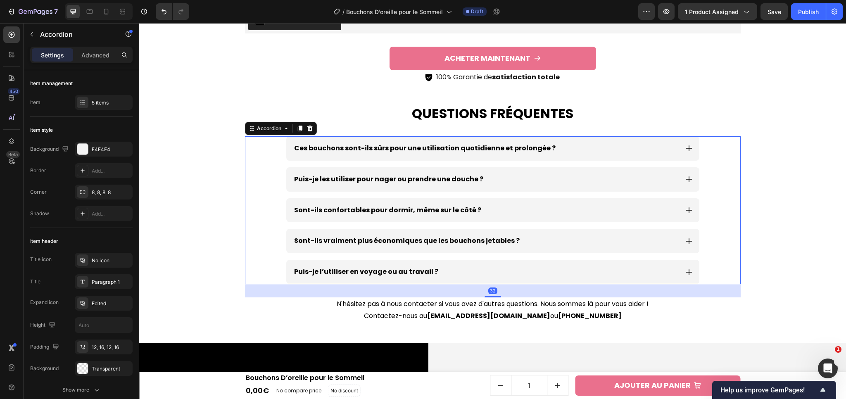
click at [686, 272] on icon at bounding box center [688, 271] width 7 height 7
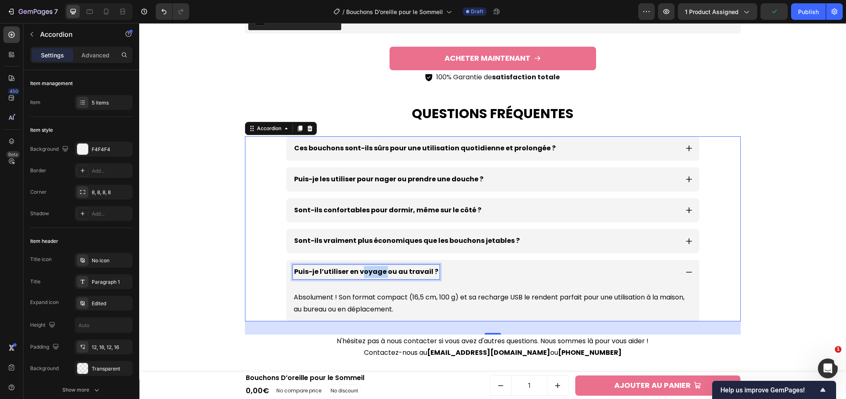
click at [378, 273] on p "Puis-je l’utiliser en voyage ou au travail ?" at bounding box center [366, 272] width 144 height 12
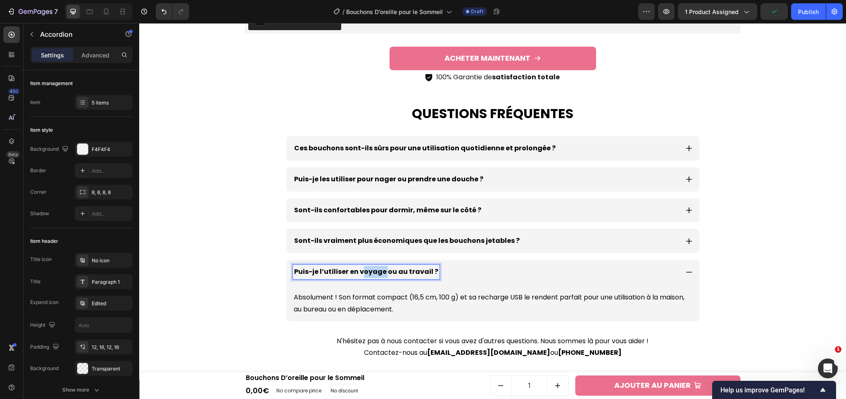
click at [378, 273] on p "Puis-je l’utiliser en voyage ou au travail ?" at bounding box center [366, 272] width 144 height 12
click at [377, 298] on p "Absolument ! Son format compact (16,5 cm, 100 g) et sa recharge USB le rendent …" at bounding box center [493, 304] width 398 height 24
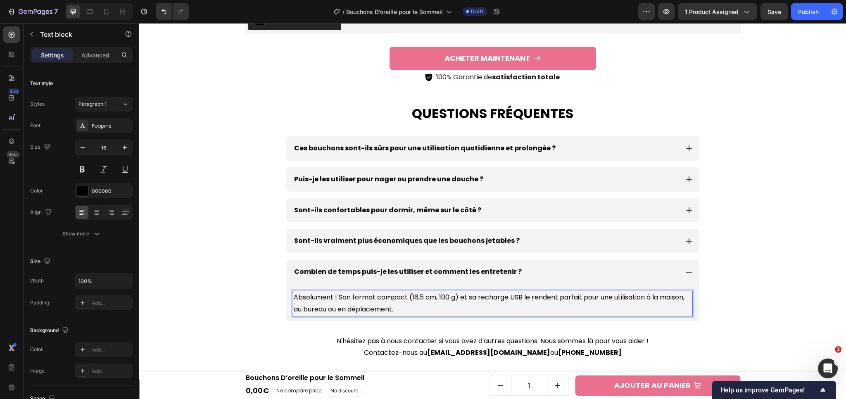
click at [400, 297] on p "Absolument ! Son format compact (16,5 cm, 100 g) et sa recharge USB le rendent …" at bounding box center [493, 304] width 398 height 24
click at [352, 298] on p "Absolument ! Son format compact (16,5 cm, 100 g) et sa recharge USB le rendent …" at bounding box center [493, 304] width 398 height 24
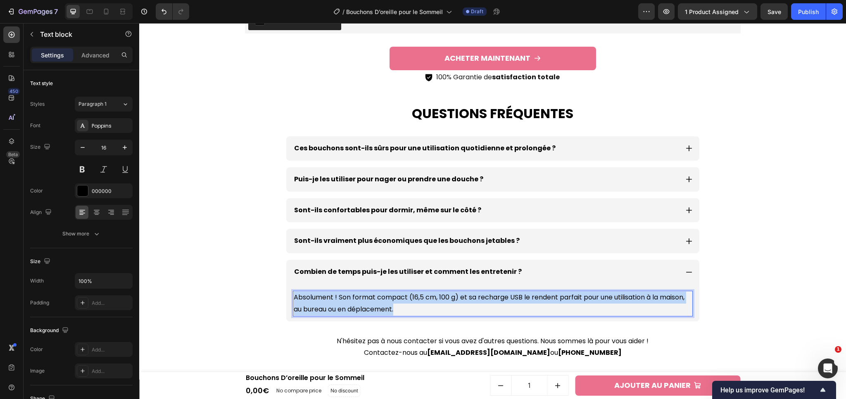
click at [352, 298] on p "Absolument ! Son format compact (16,5 cm, 100 g) et sa recharge USB le rendent …" at bounding box center [493, 304] width 398 height 24
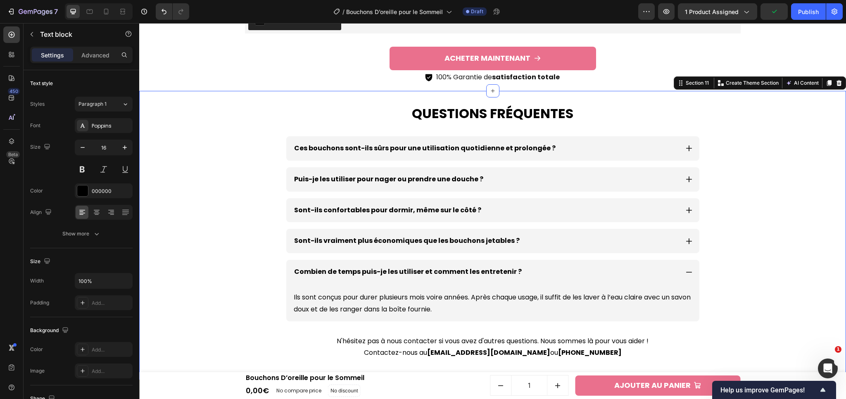
click at [761, 211] on div "Questions fréquentes Heading Ces bouchons sont-ils sûrs pour une utilisation qu…" at bounding box center [492, 235] width 698 height 289
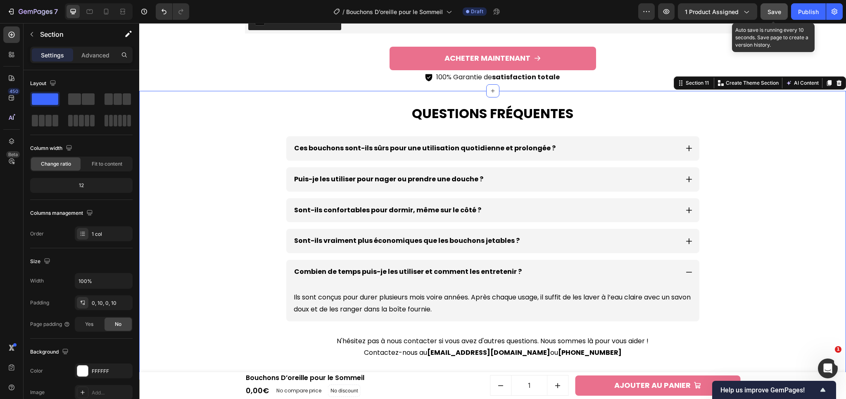
click at [778, 17] on button "Save" at bounding box center [773, 11] width 27 height 17
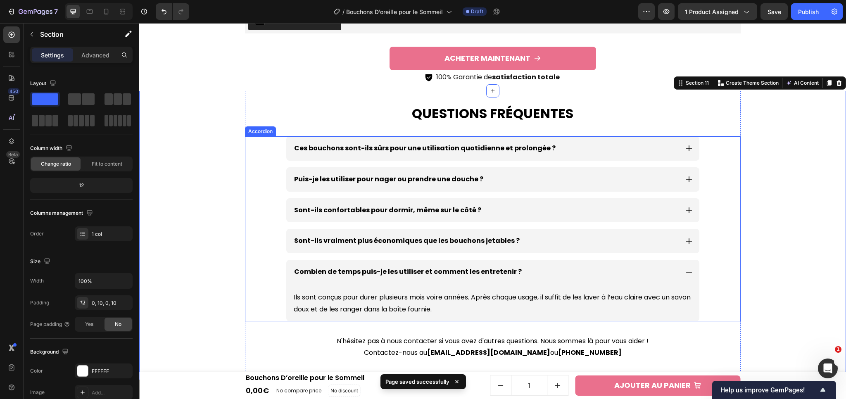
click at [690, 275] on div "Combien de temps puis-je les utiliser et comment les entretenir ?" at bounding box center [492, 272] width 413 height 24
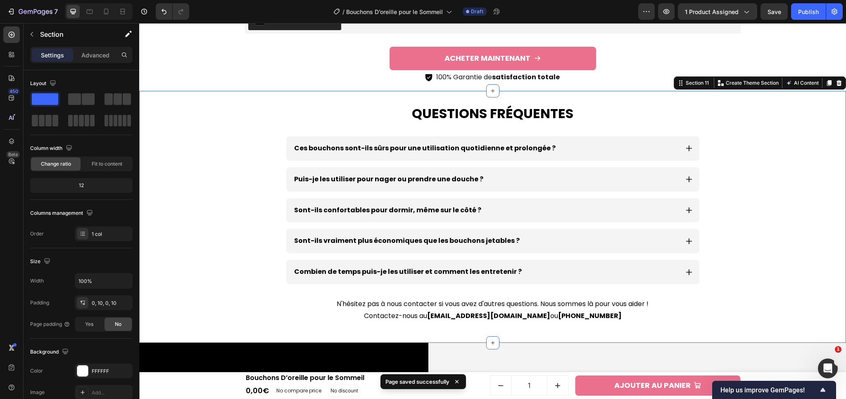
click at [772, 261] on div "Questions fréquentes Heading Ces bouchons sont-ils sûrs pour une utilisation qu…" at bounding box center [492, 216] width 698 height 251
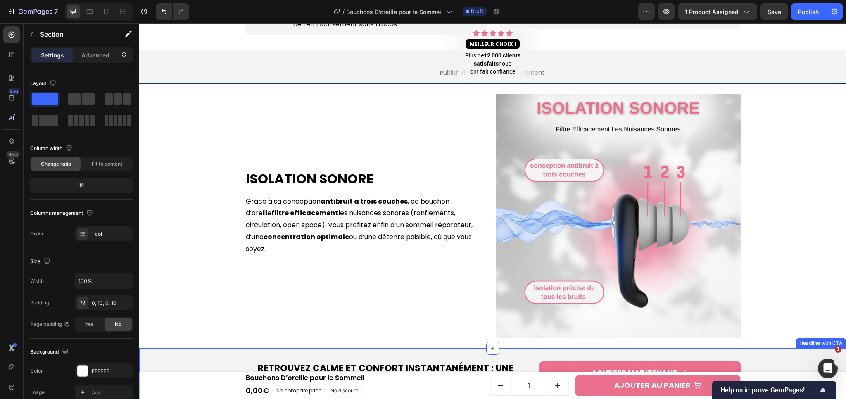
scroll to position [535, 0]
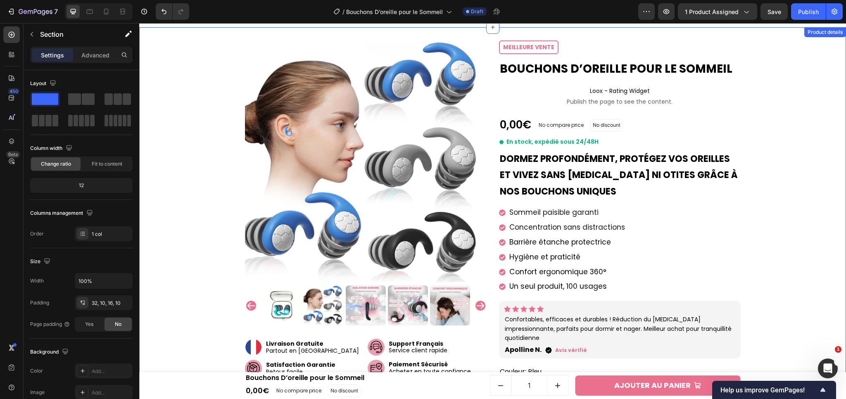
click at [771, 254] on div "Product Images Image Livraison Gratuite Partout en France Text block Image Sati…" at bounding box center [492, 303] width 698 height 527
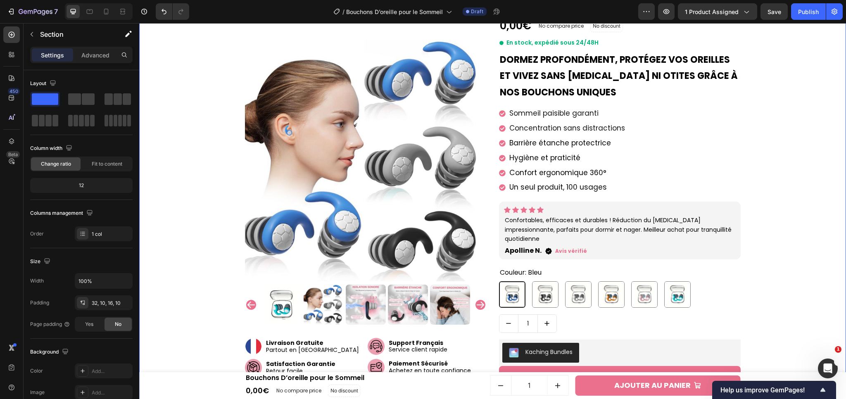
scroll to position [0, 0]
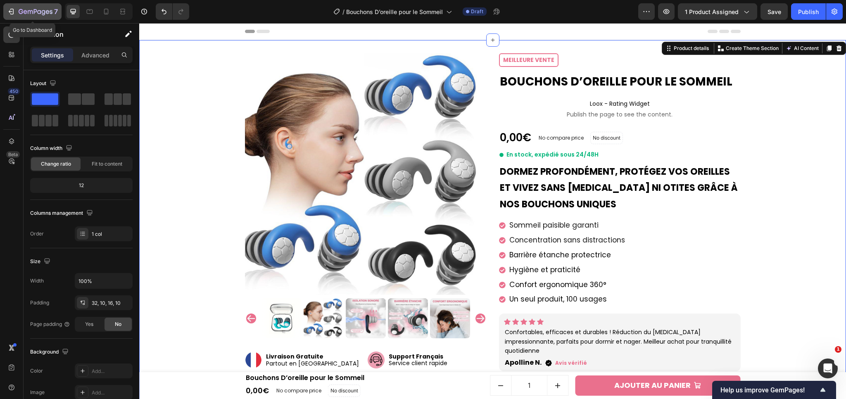
click at [21, 16] on div "7" at bounding box center [38, 12] width 39 height 10
